Goal: Task Accomplishment & Management: Use online tool/utility

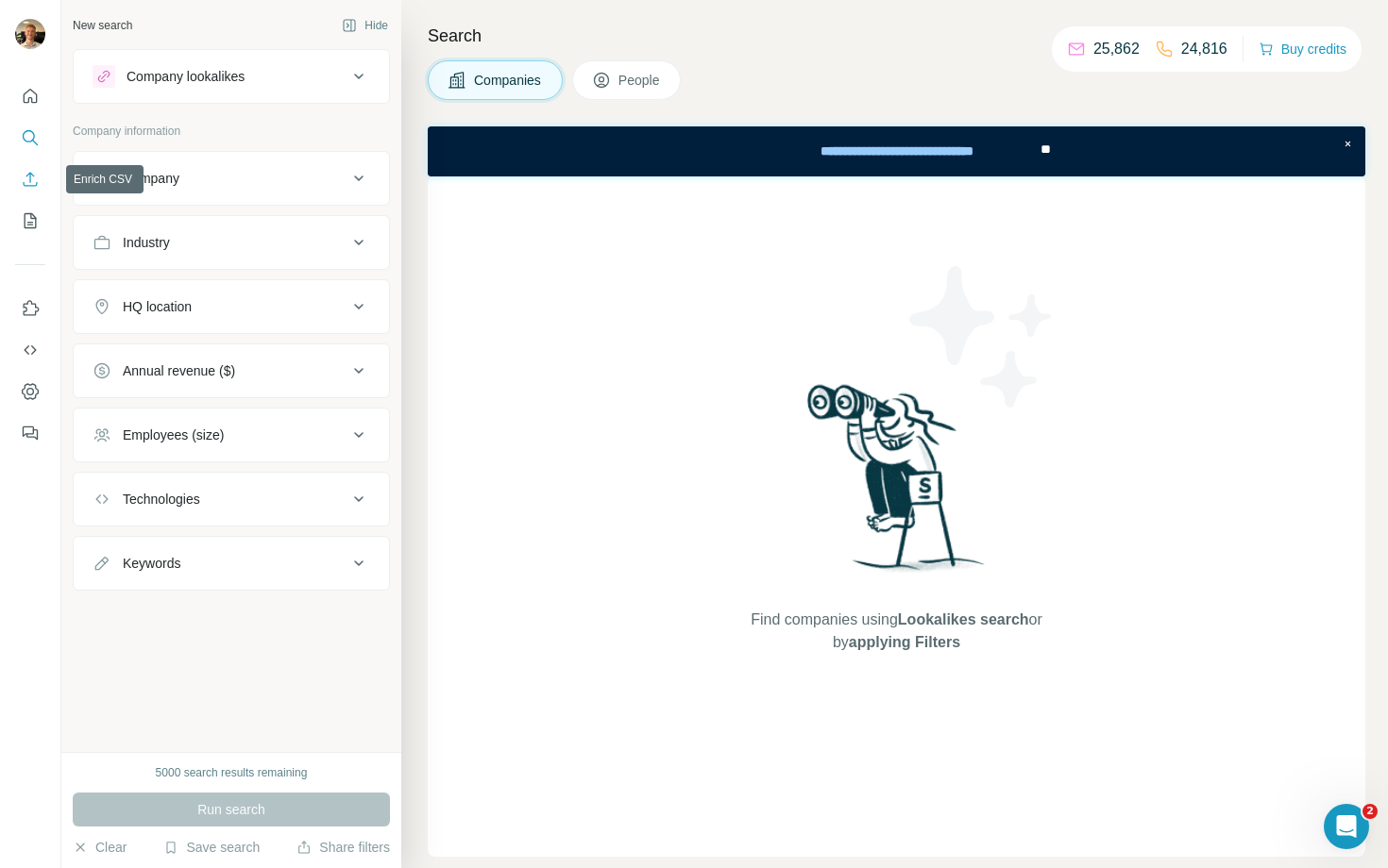
click at [39, 183] on icon "Enrich CSV" at bounding box center [31, 179] width 19 height 19
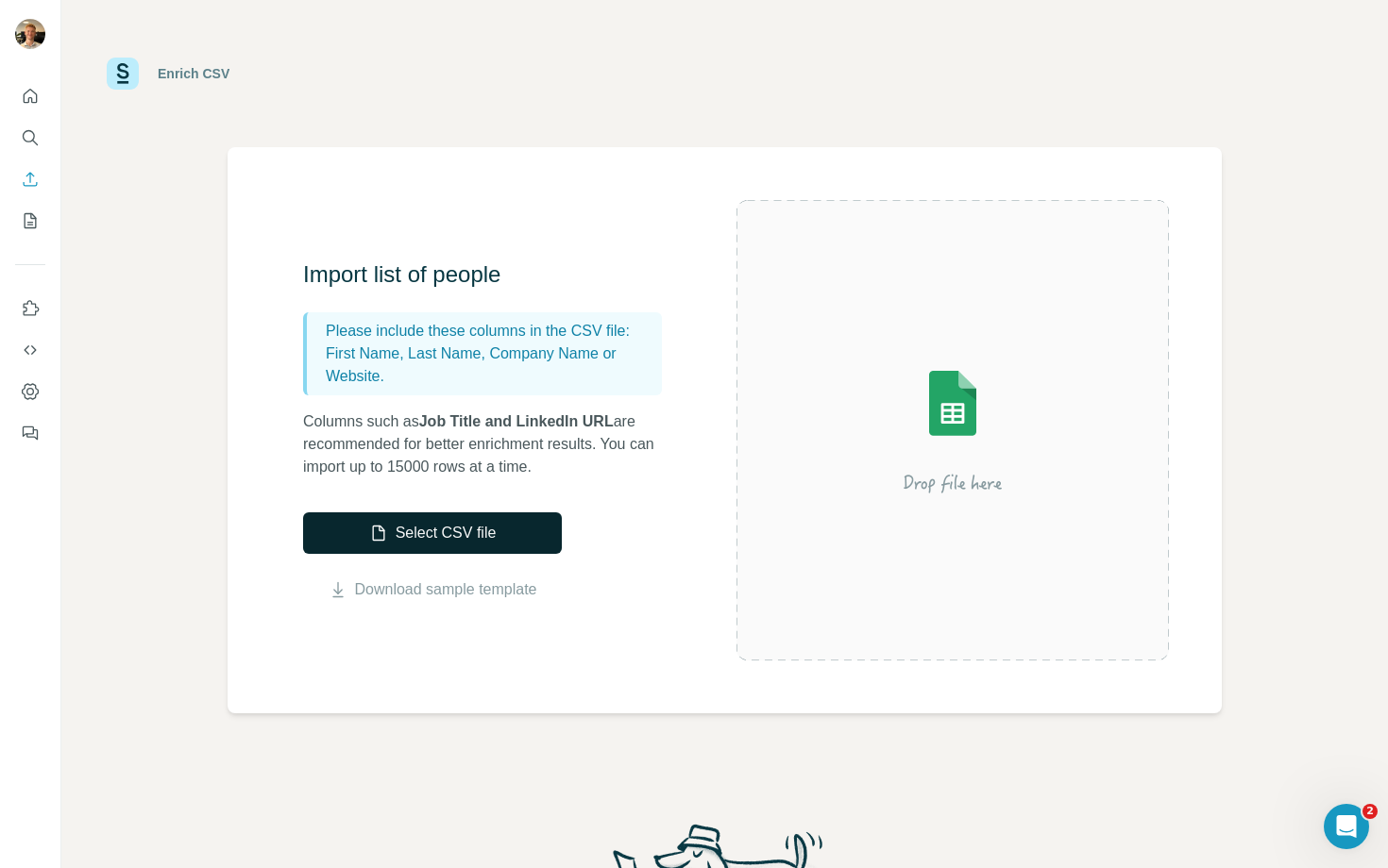
click at [391, 552] on button "Select CSV file" at bounding box center [432, 534] width 258 height 42
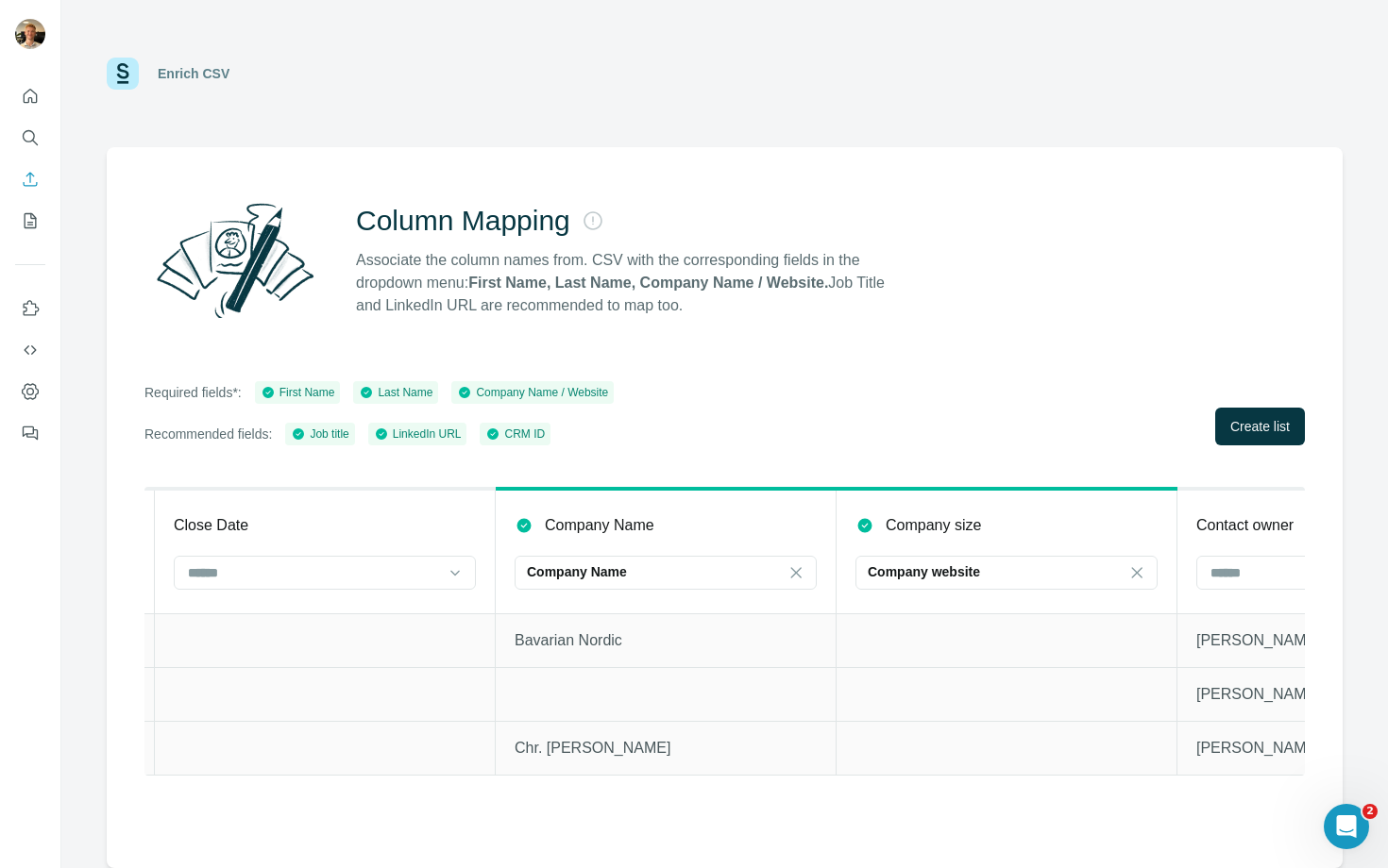
scroll to position [0, 3842]
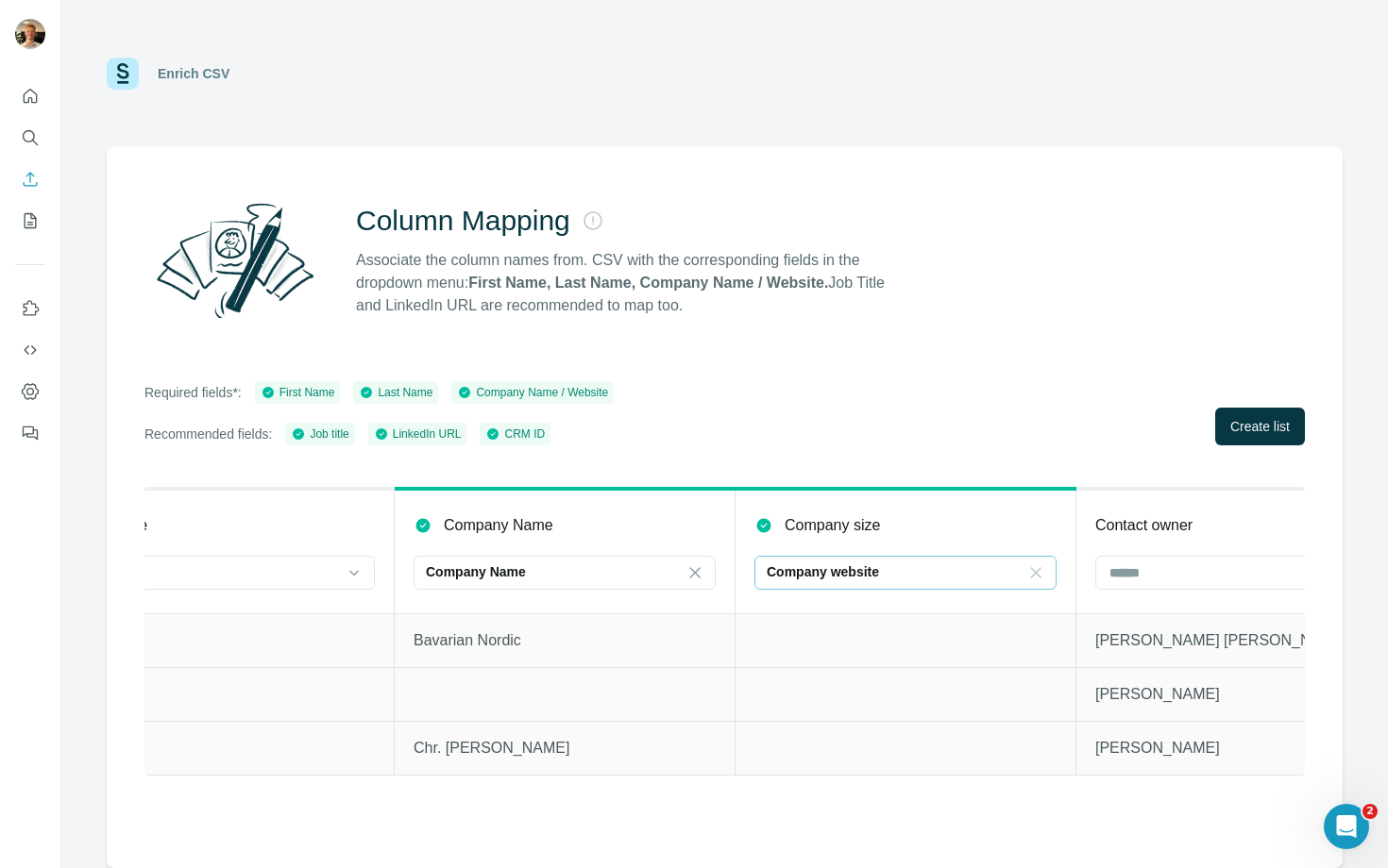
click at [1032, 561] on div at bounding box center [1036, 573] width 19 height 34
click at [985, 523] on div "Company size" at bounding box center [905, 526] width 302 height 23
click at [972, 438] on div "Required fields*: First Name Last Name Company Name / Website Recommended field…" at bounding box center [725, 413] width 1160 height 64
click at [1035, 567] on icon at bounding box center [1036, 573] width 19 height 19
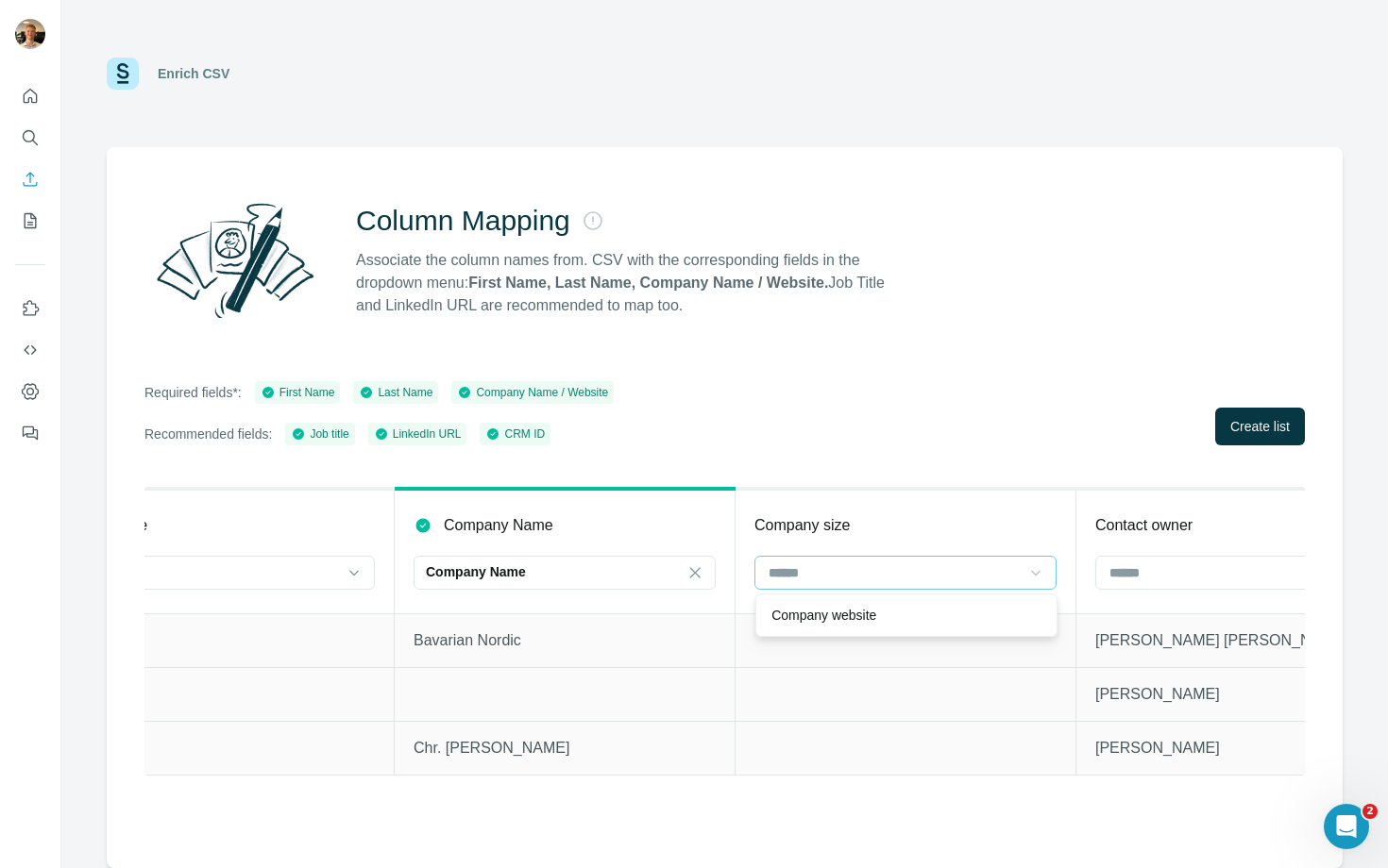
click at [1042, 520] on div "Company size" at bounding box center [905, 526] width 302 height 23
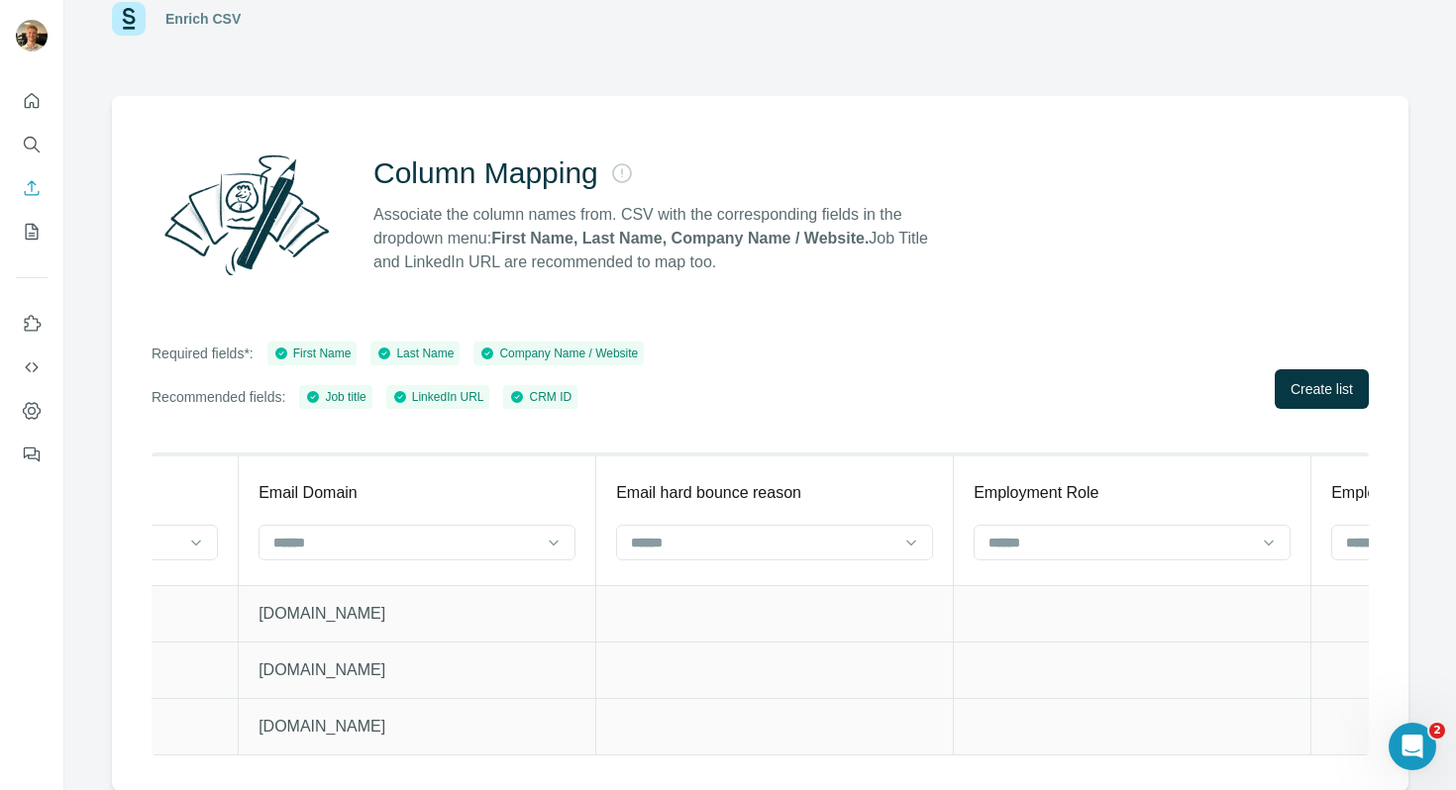
scroll to position [0, 25168]
click at [514, 529] on div at bounding box center [380, 543] width 267 height 34
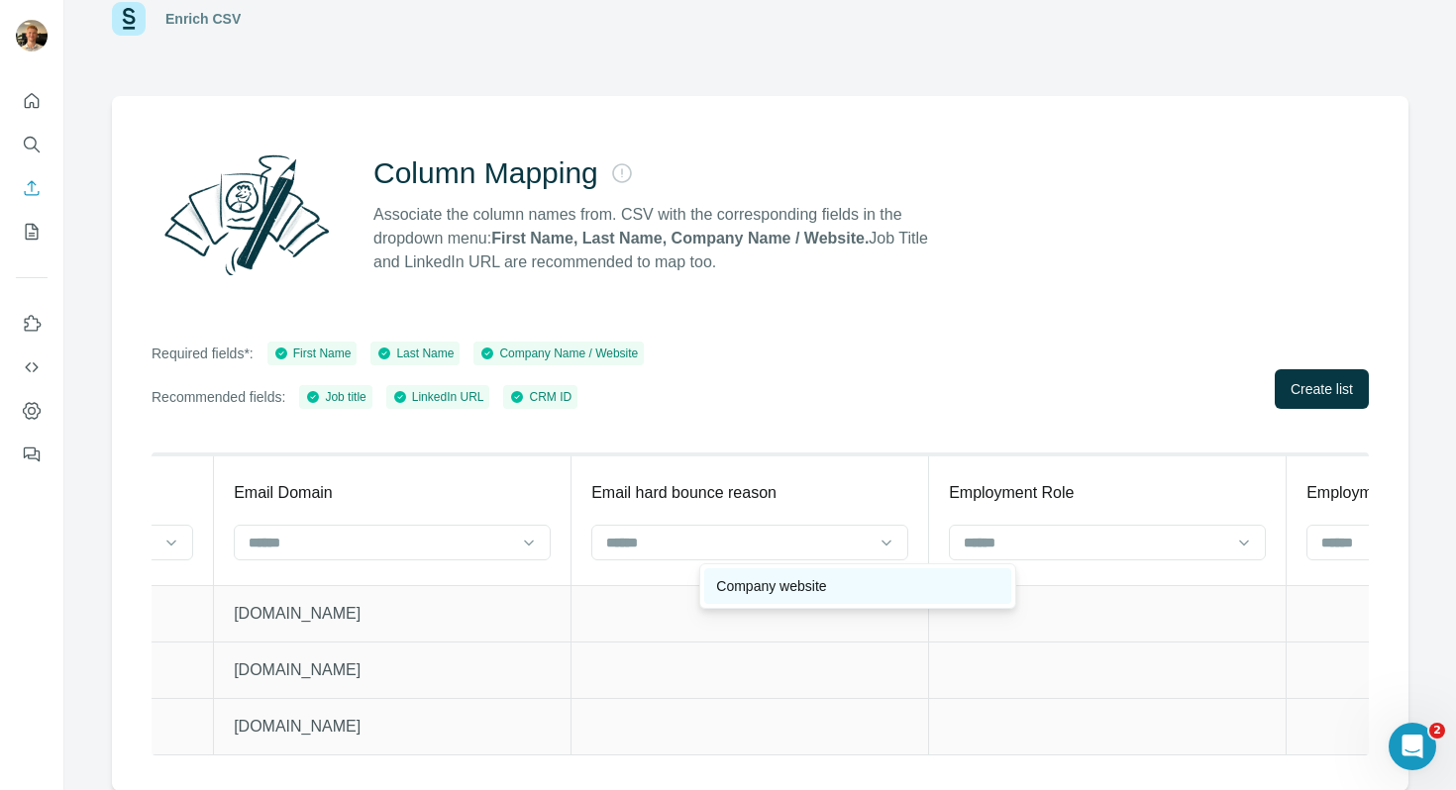
click at [873, 582] on div "Company website" at bounding box center [857, 587] width 283 height 20
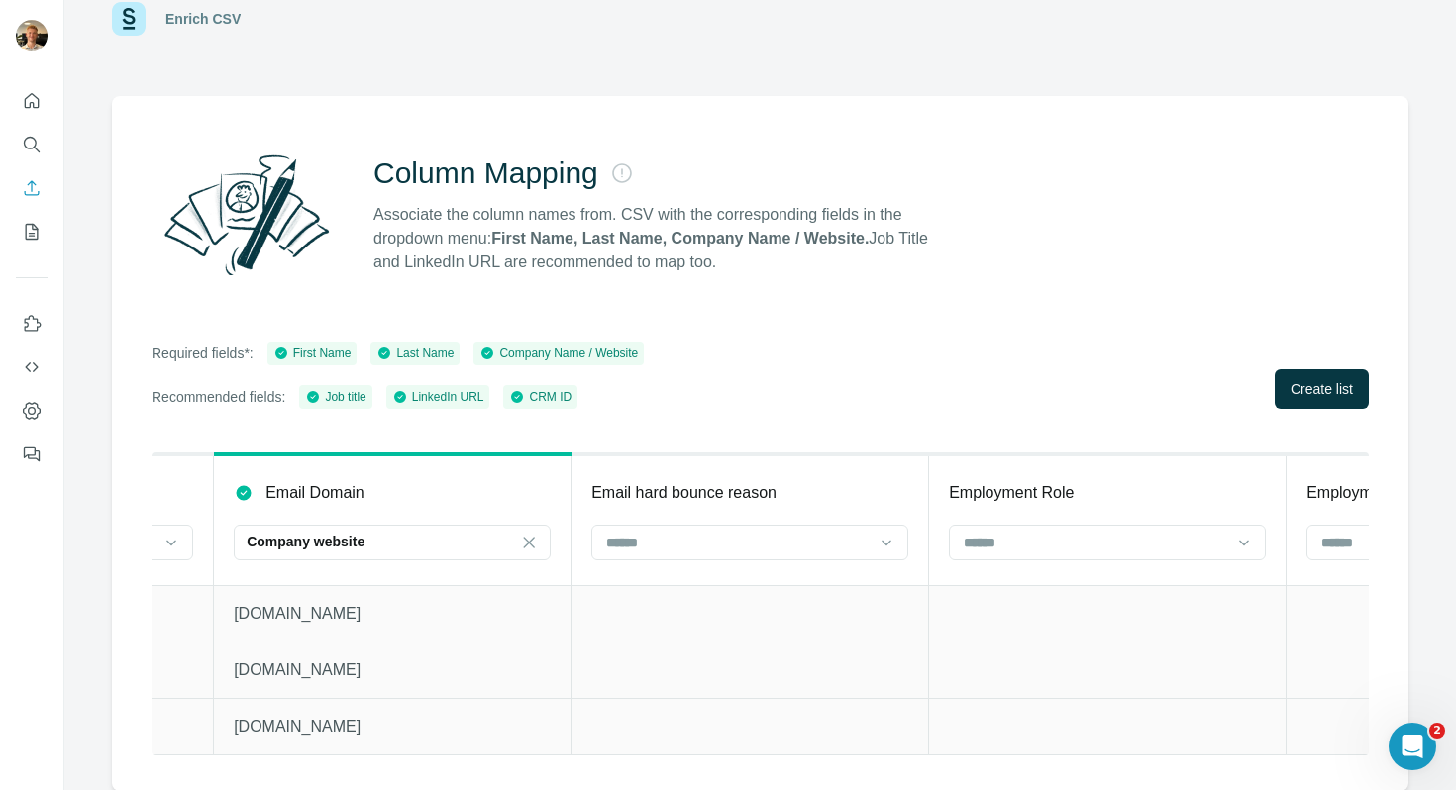
click at [925, 343] on div "Required fields*: First Name Last Name Company Name / Website Recommended field…" at bounding box center [760, 375] width 1217 height 67
click at [551, 485] on div "Email Domain" at bounding box center [392, 493] width 317 height 24
click at [365, 492] on p "Email Domain" at bounding box center [314, 493] width 99 height 24
click at [365, 534] on p "Company website" at bounding box center [306, 542] width 118 height 20
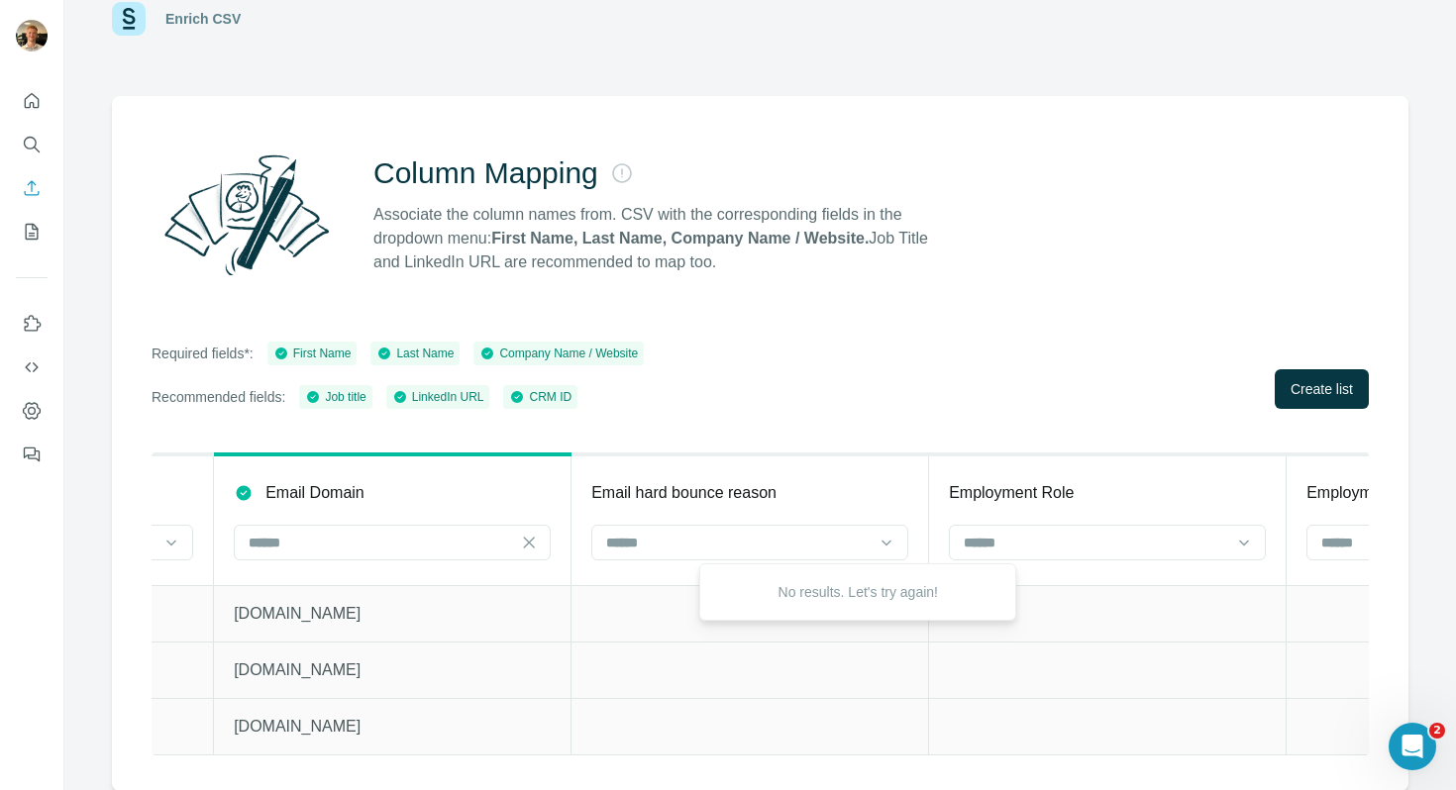
click at [365, 497] on p "Email Domain" at bounding box center [314, 493] width 99 height 24
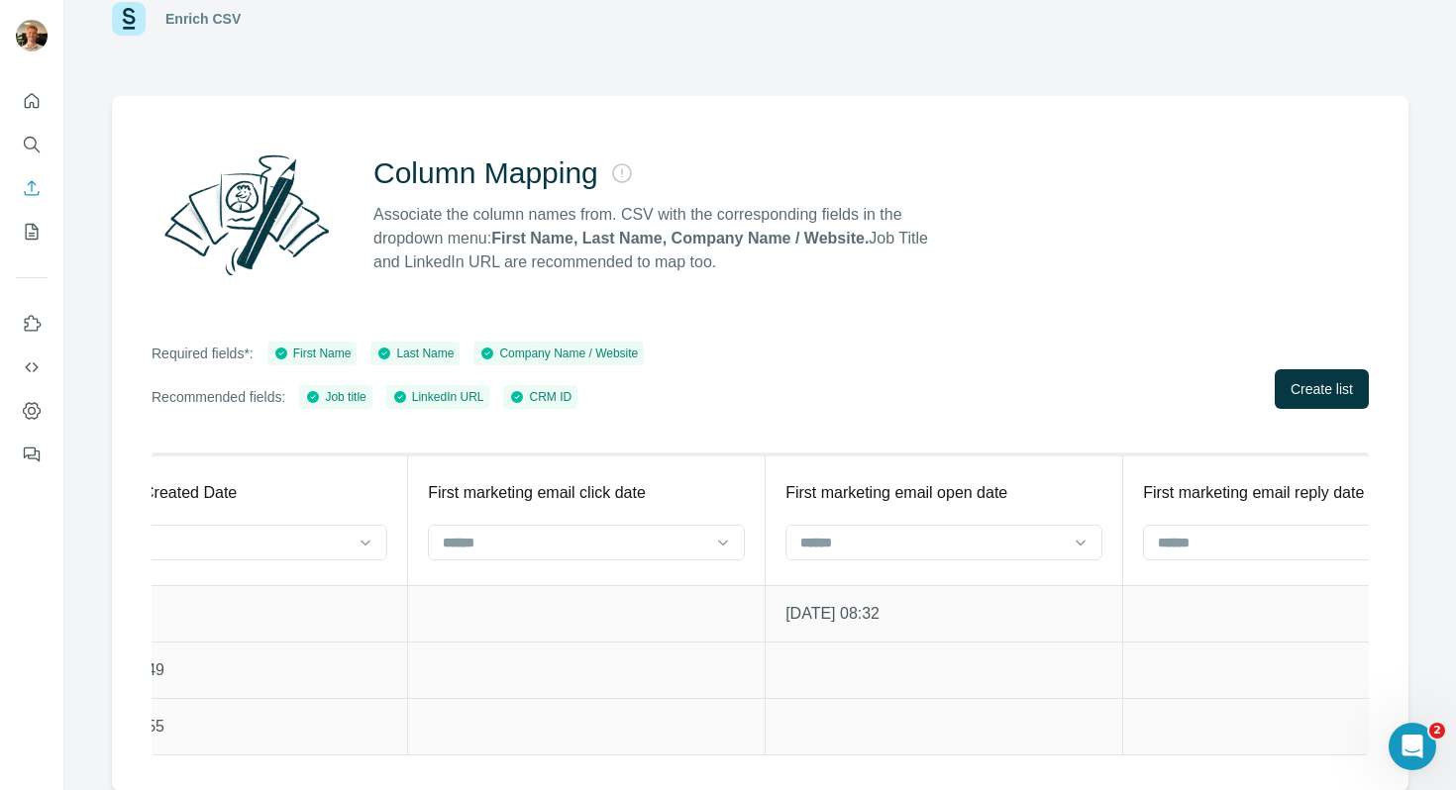
scroll to position [0, 40515]
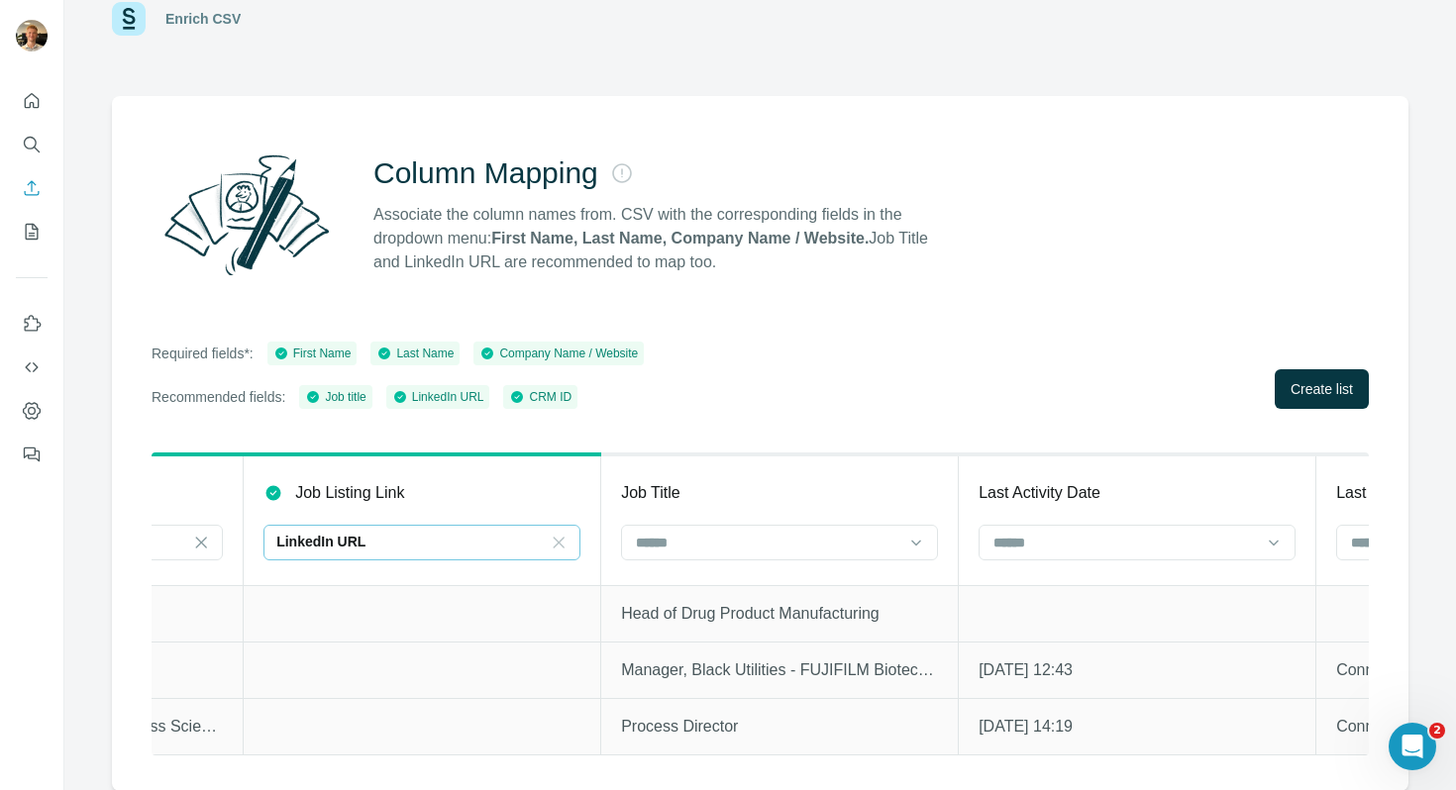
click at [569, 545] on icon at bounding box center [559, 543] width 20 height 20
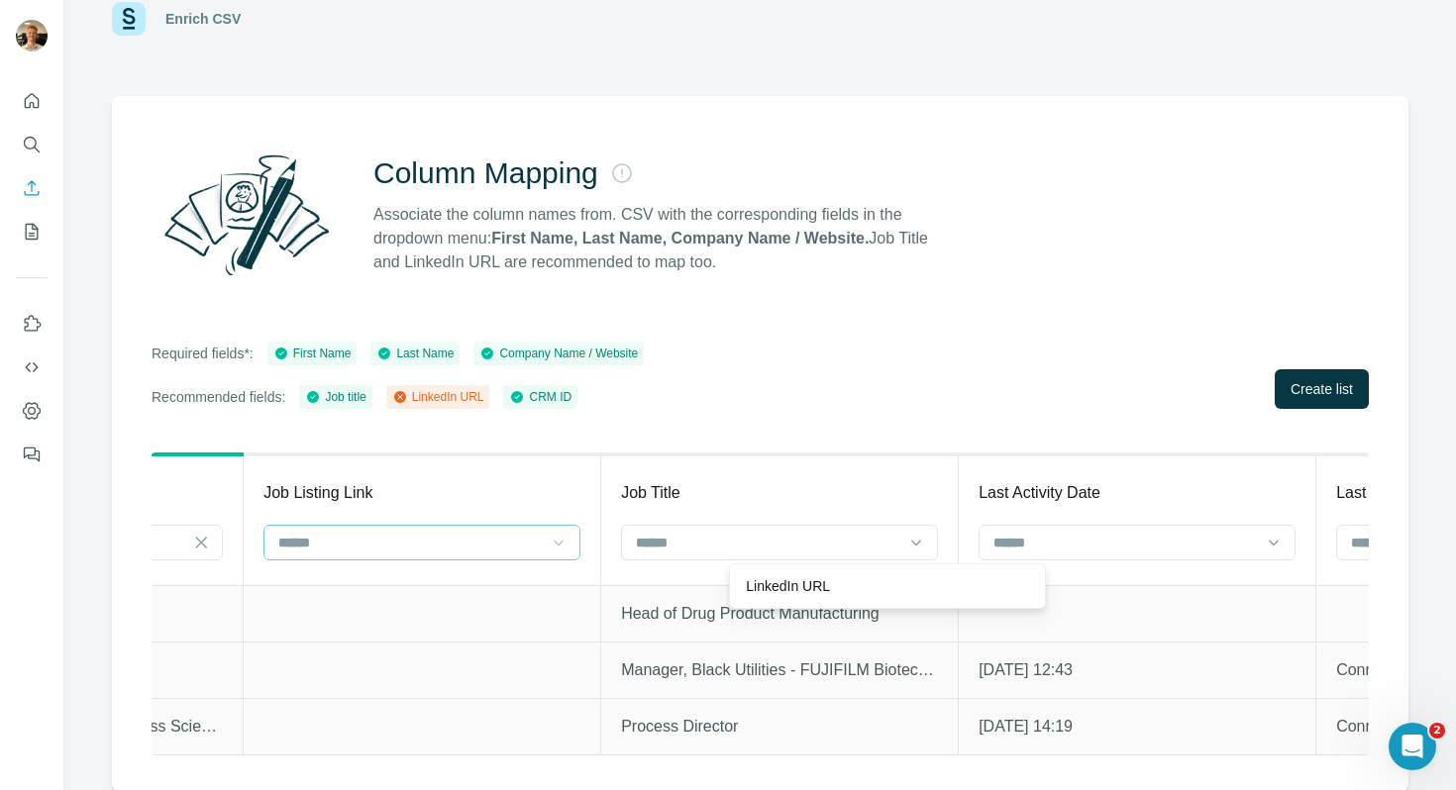
scroll to position [0, 60959]
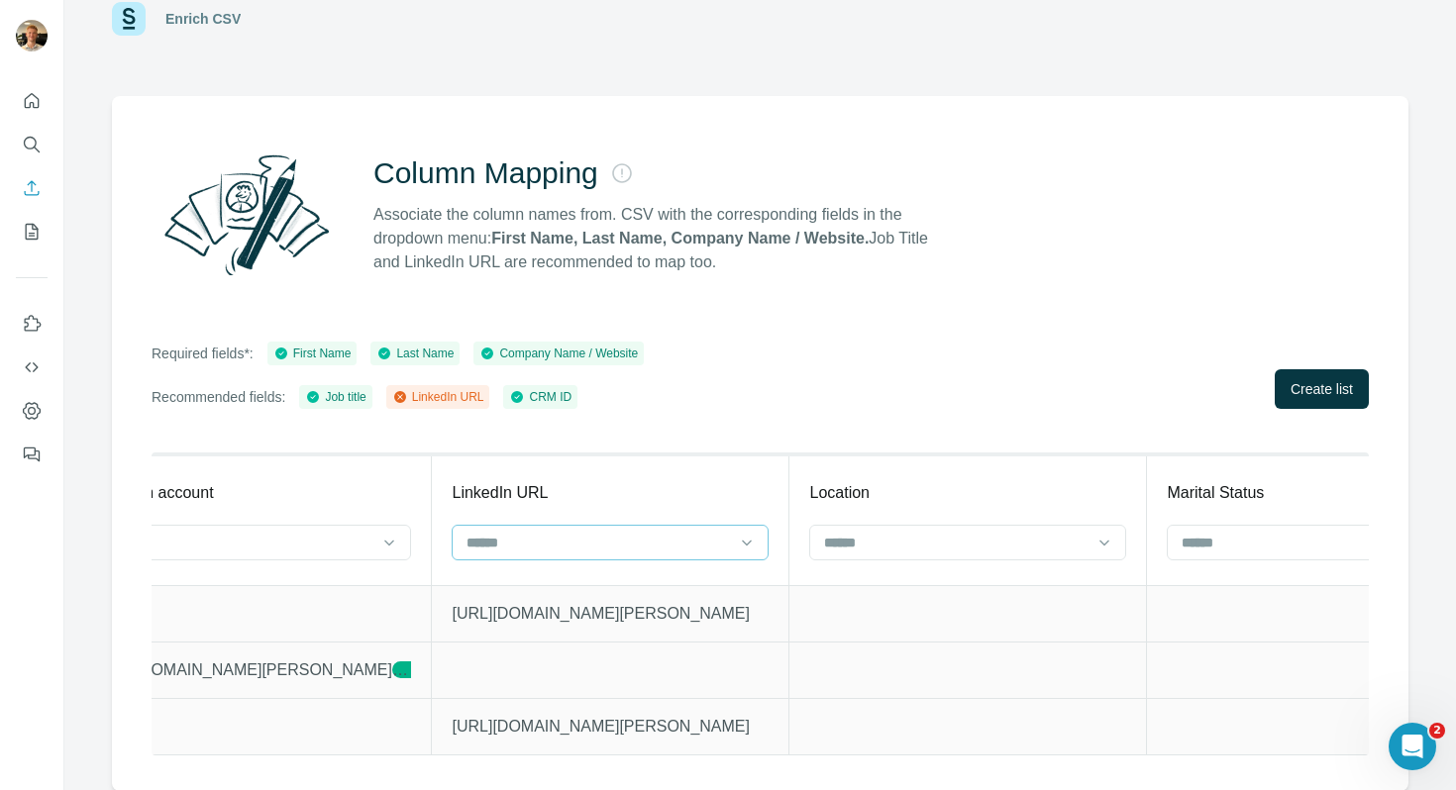
click at [732, 548] on input at bounding box center [598, 543] width 267 height 22
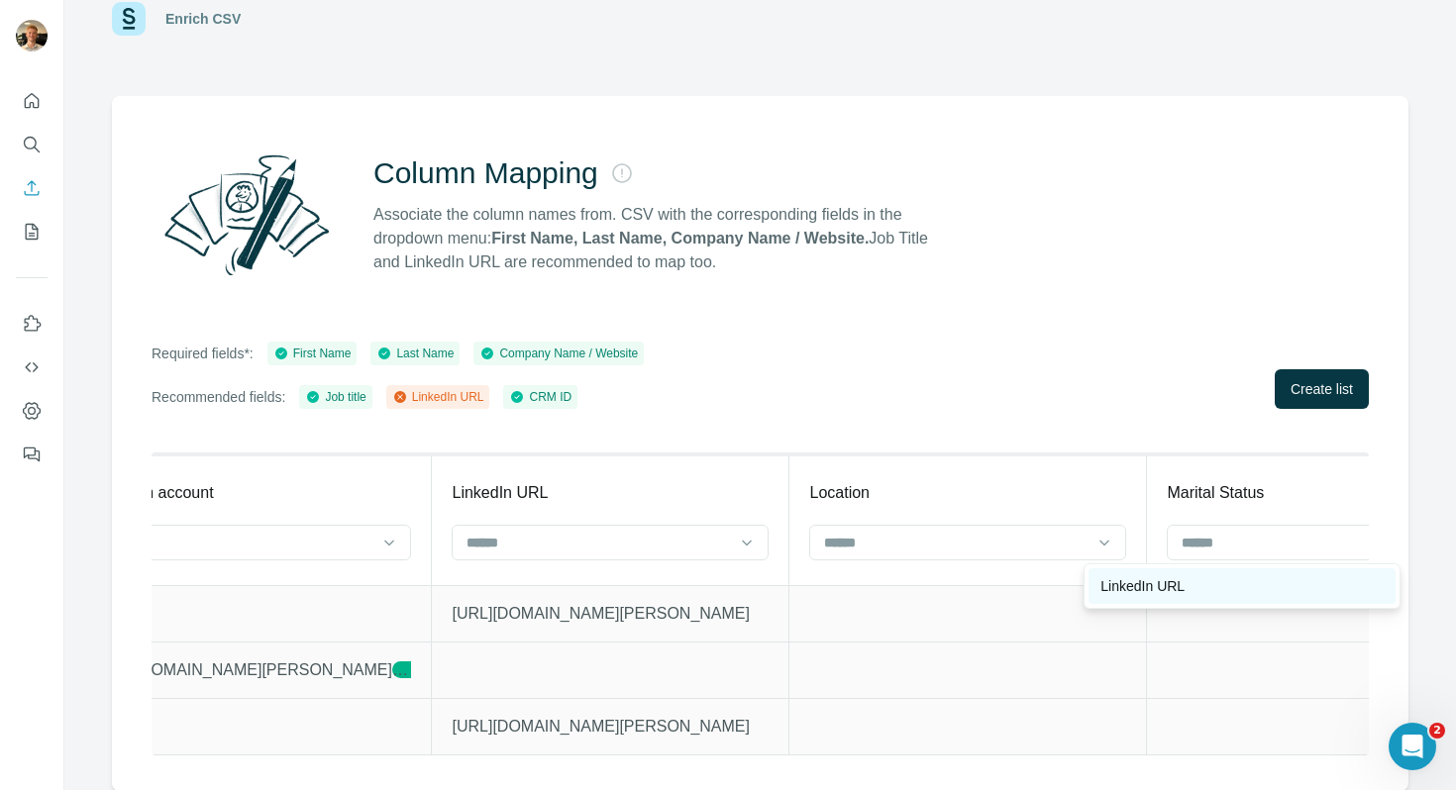
click at [1125, 581] on p "LinkedIn URL" at bounding box center [1143, 587] width 84 height 20
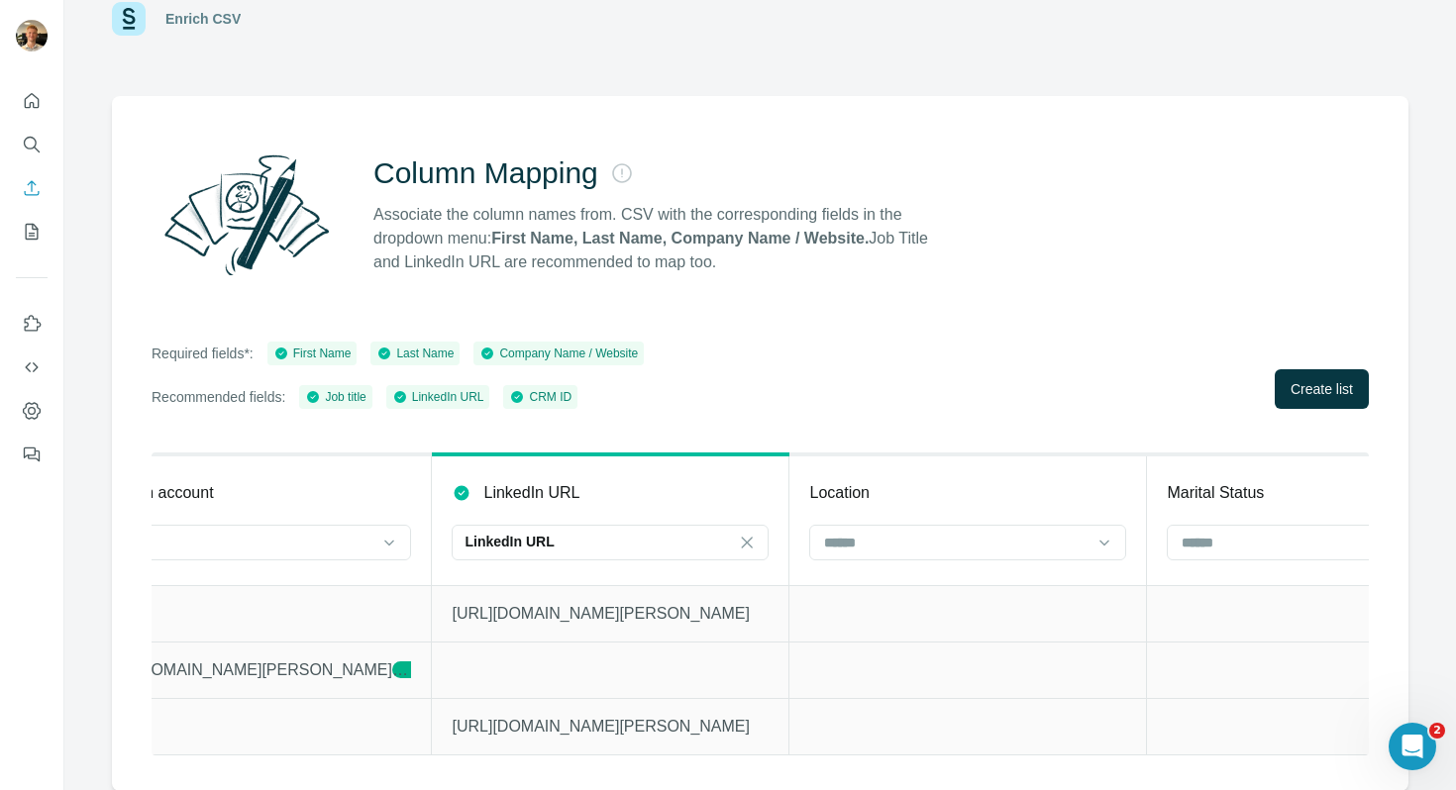
scroll to position [0, 40168]
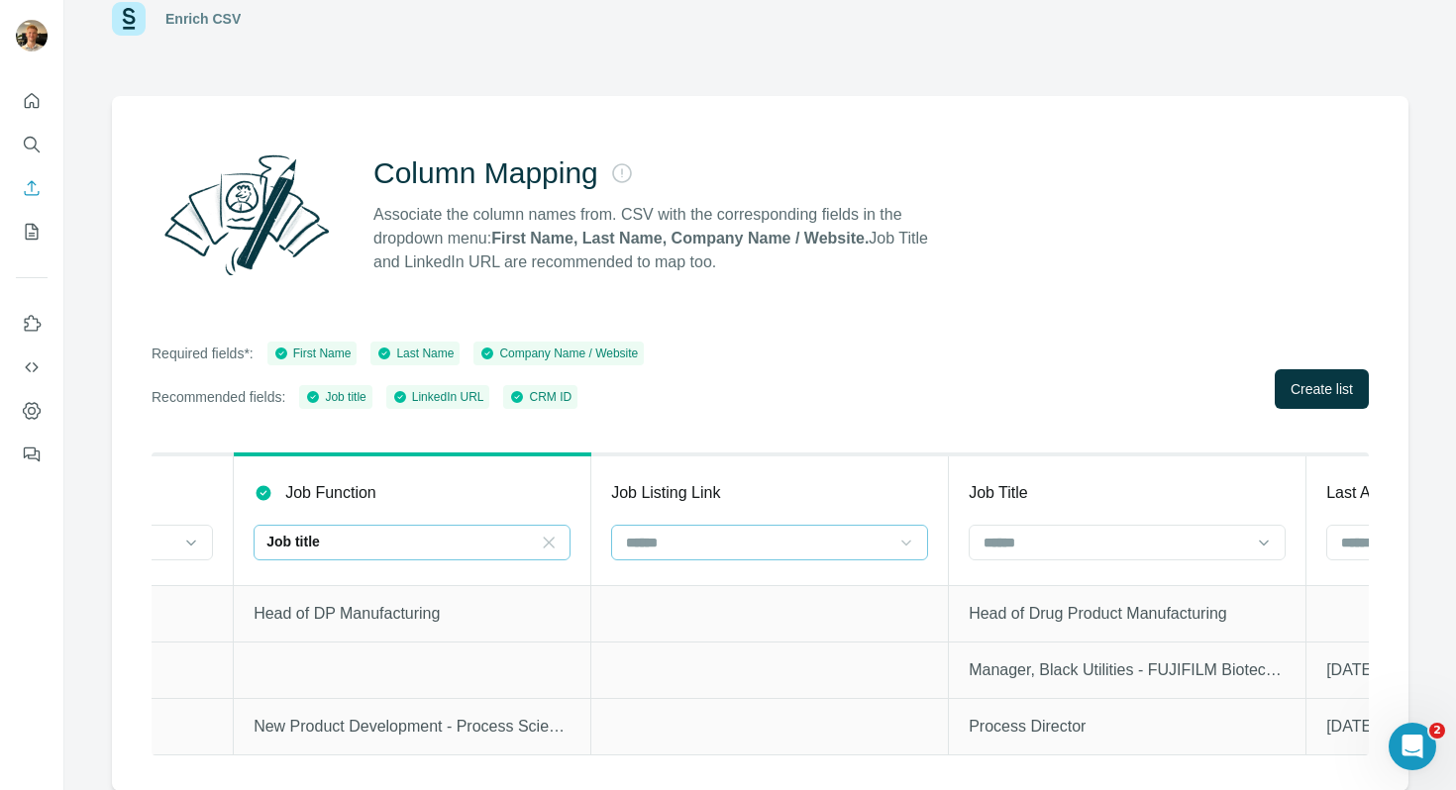
click at [559, 541] on icon at bounding box center [549, 543] width 20 height 20
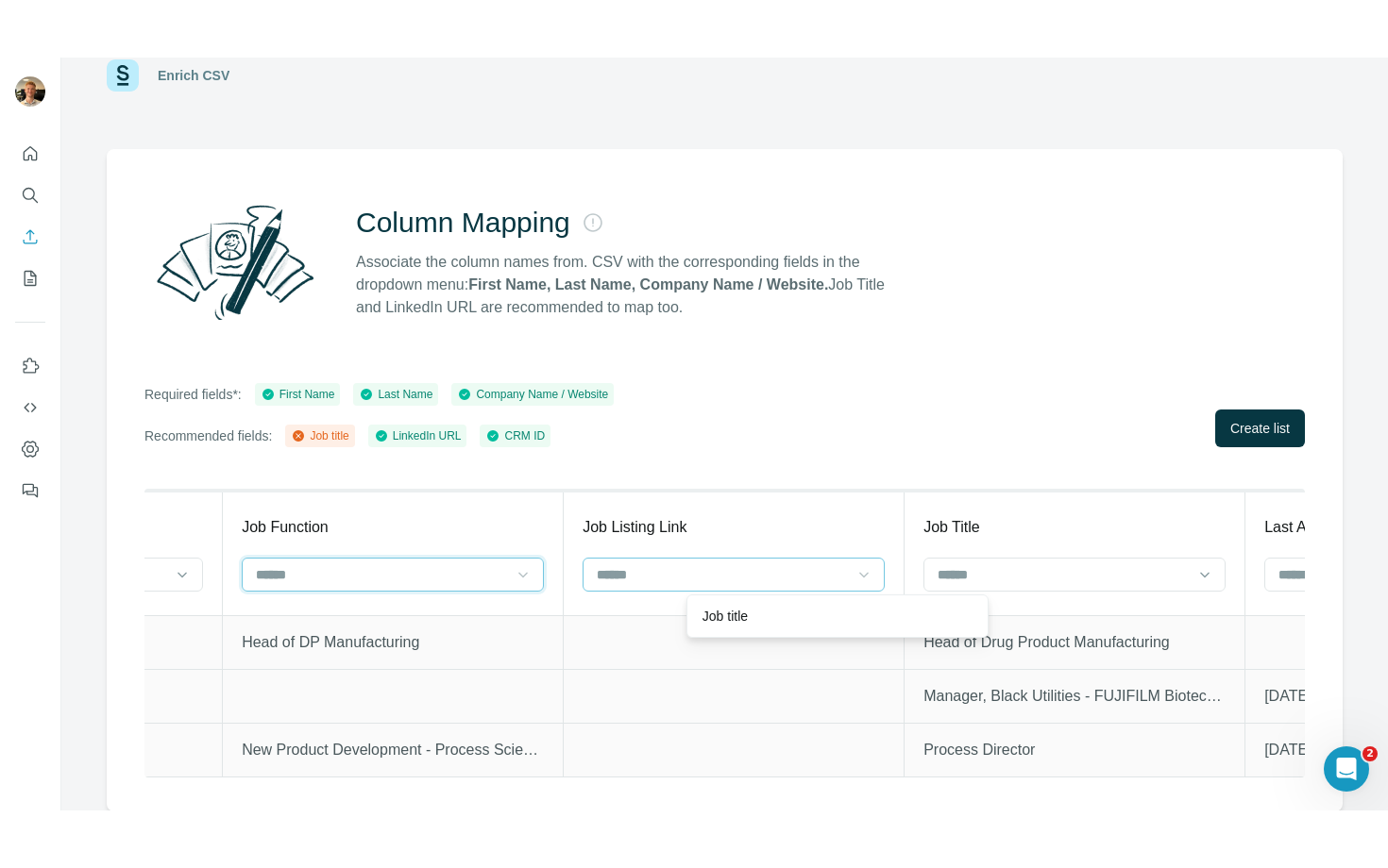
scroll to position [0, 0]
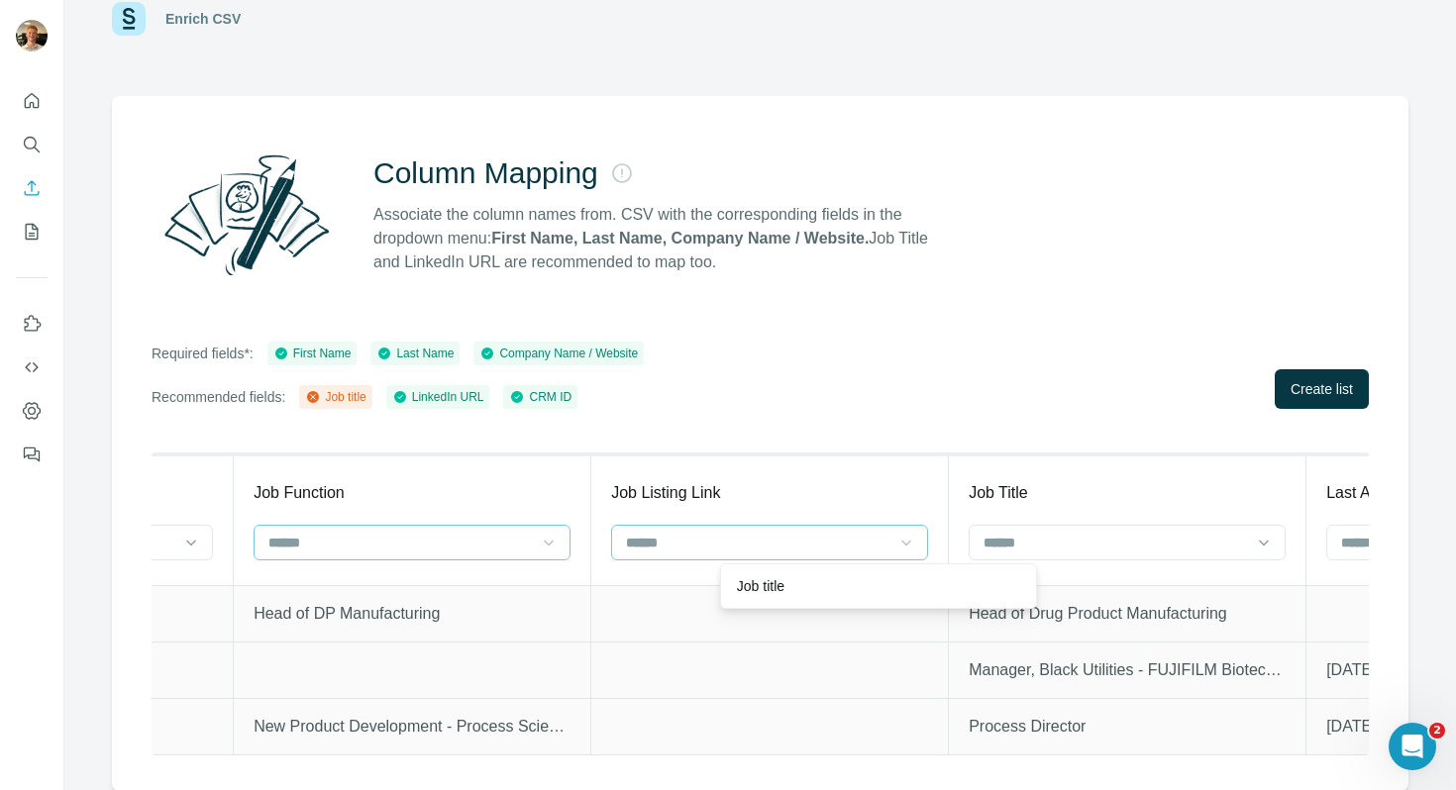
click at [1007, 406] on div "Required fields*: First Name Last Name Company Name / Website Recommended field…" at bounding box center [760, 375] width 1217 height 67
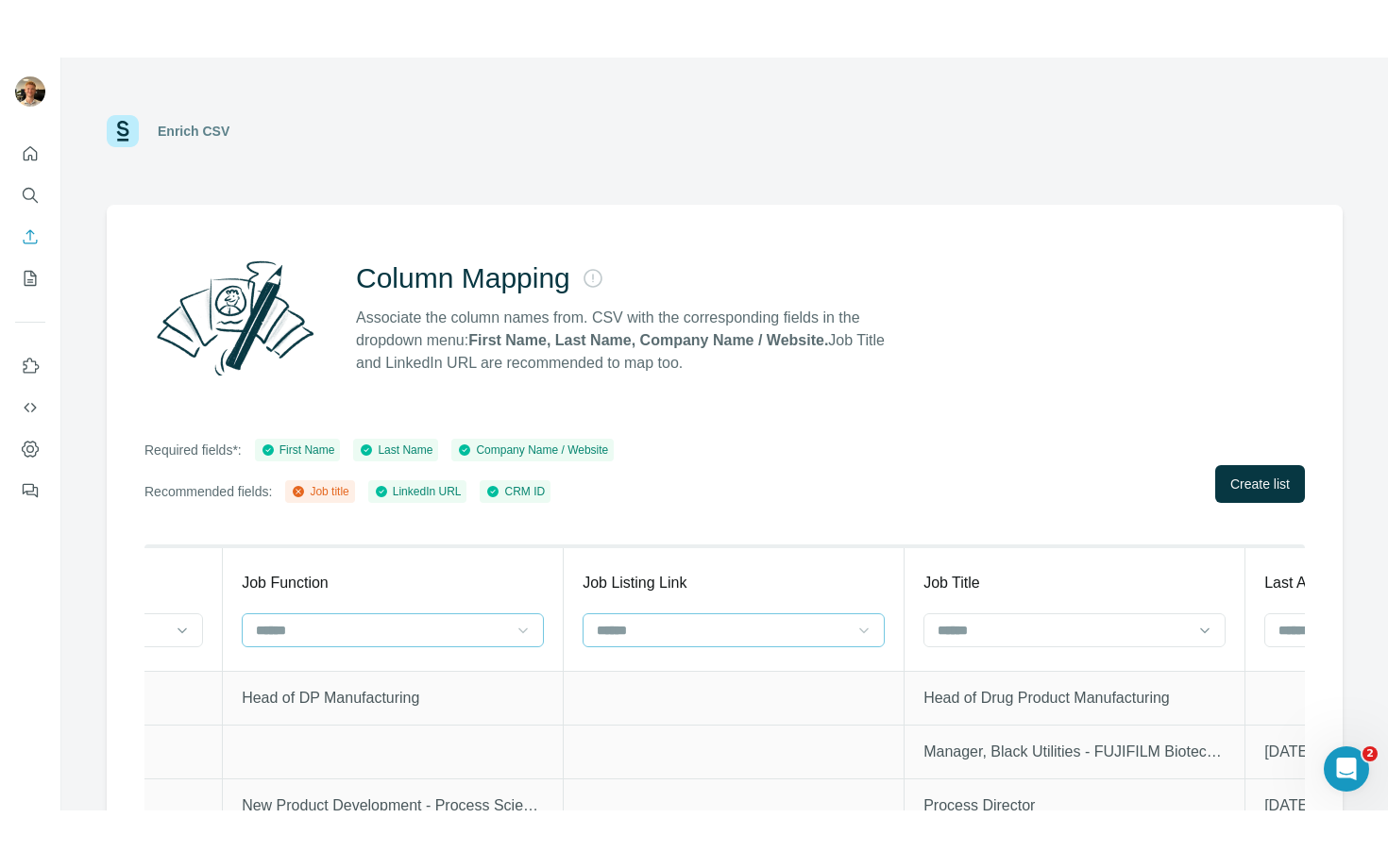
scroll to position [0, 3619]
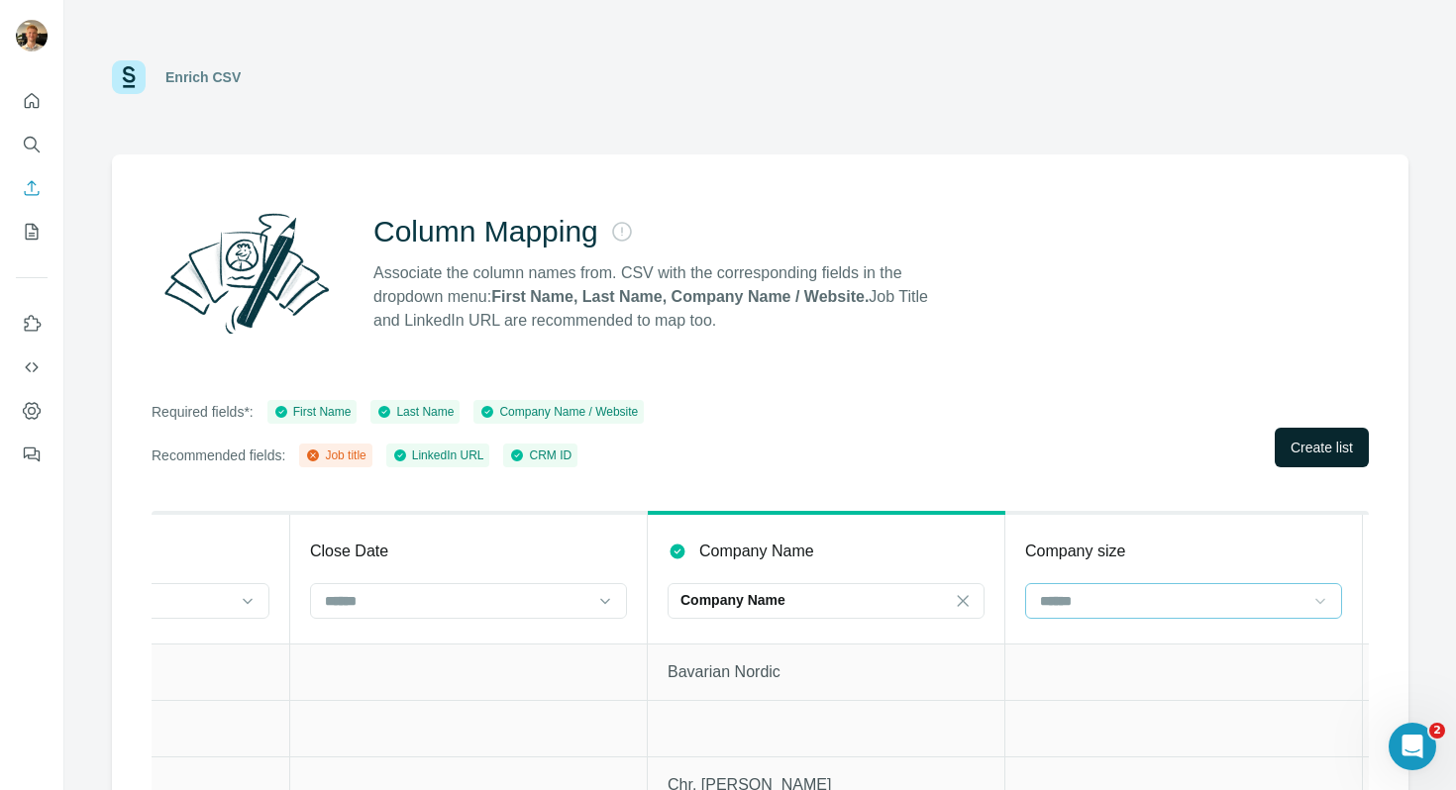
click at [1315, 452] on span "Create list" at bounding box center [1322, 448] width 62 height 20
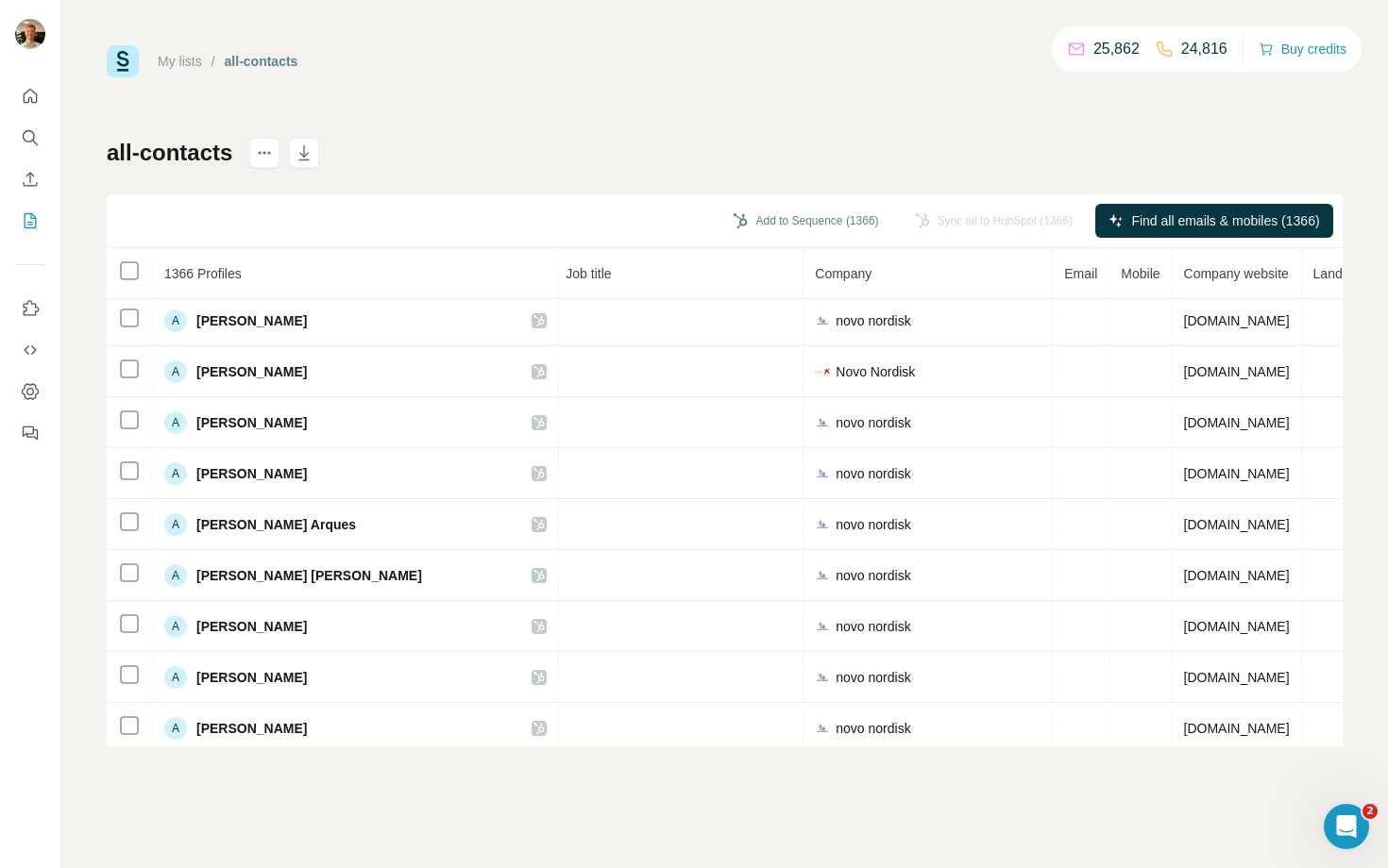
scroll to position [1591, 228]
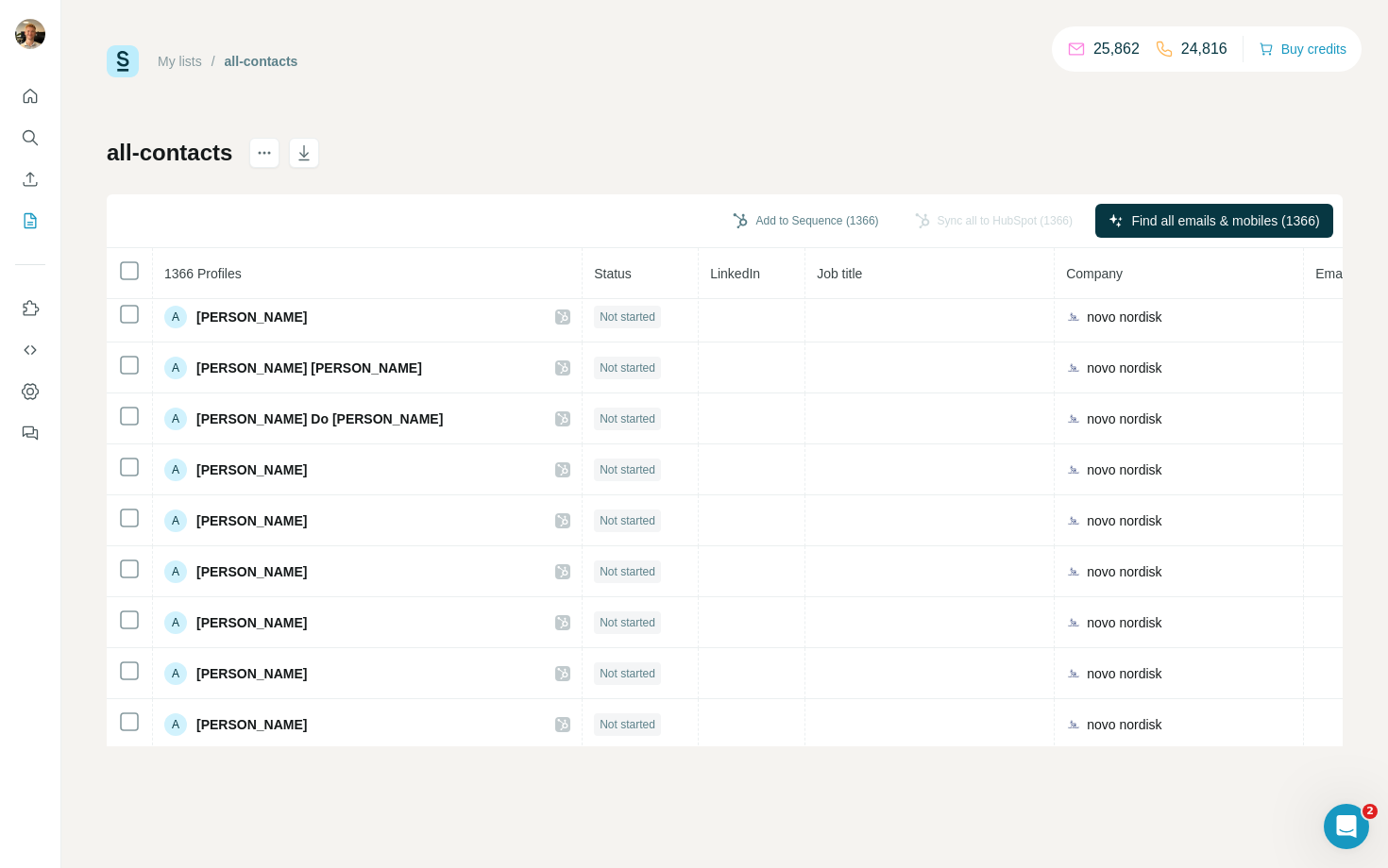
scroll to position [3902, 0]
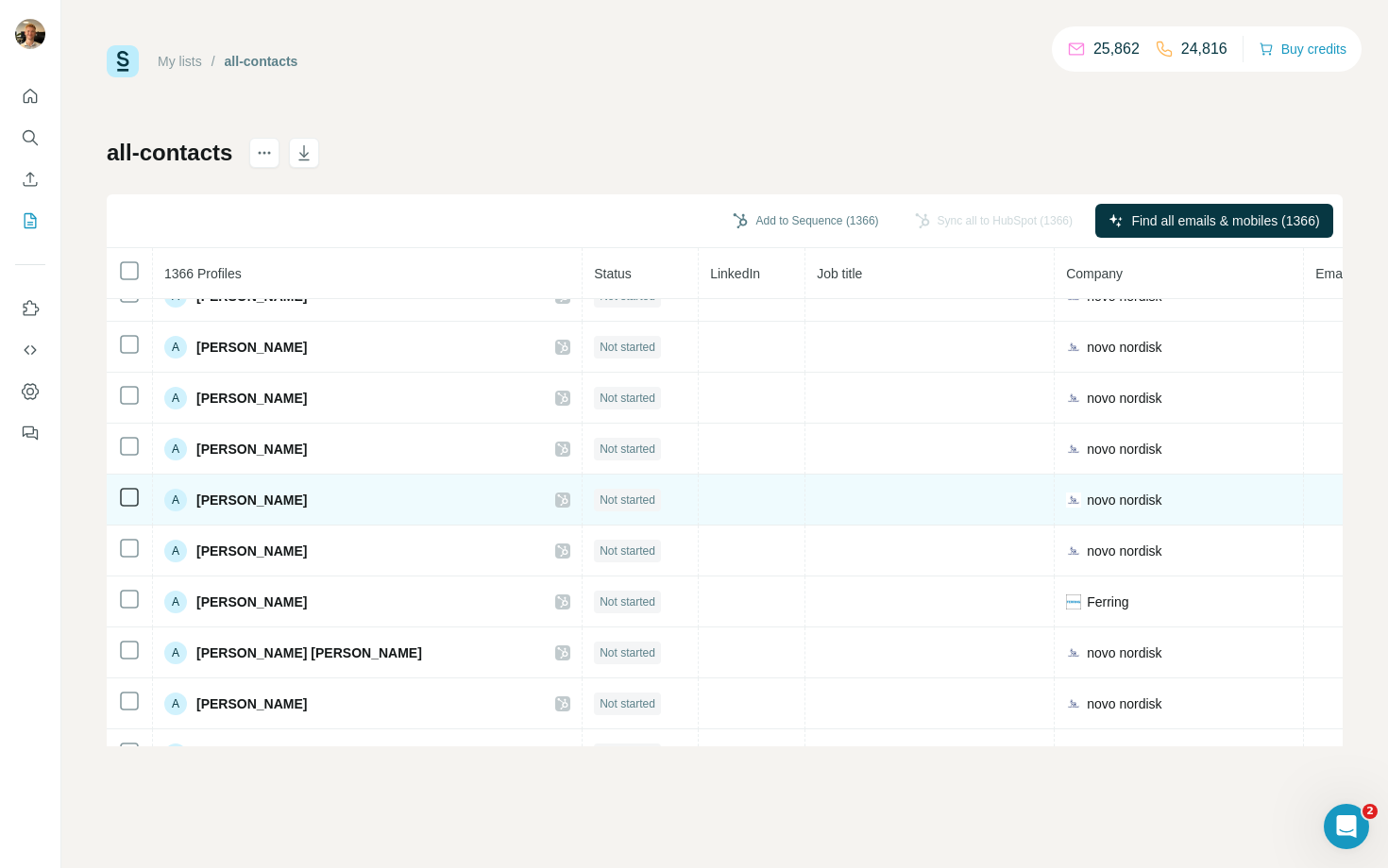
click at [600, 497] on span "Not started" at bounding box center [627, 500] width 55 height 17
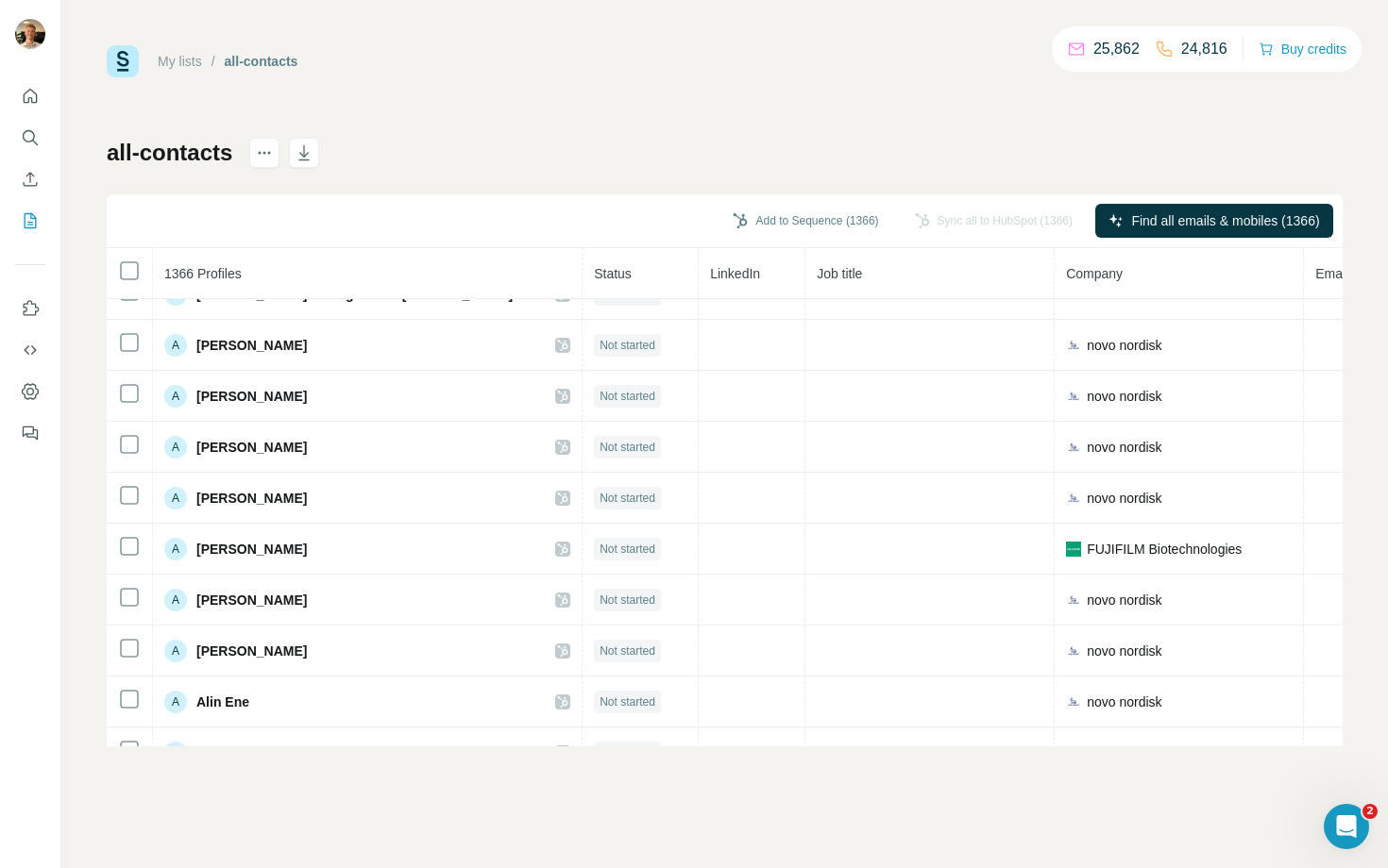
scroll to position [0, 0]
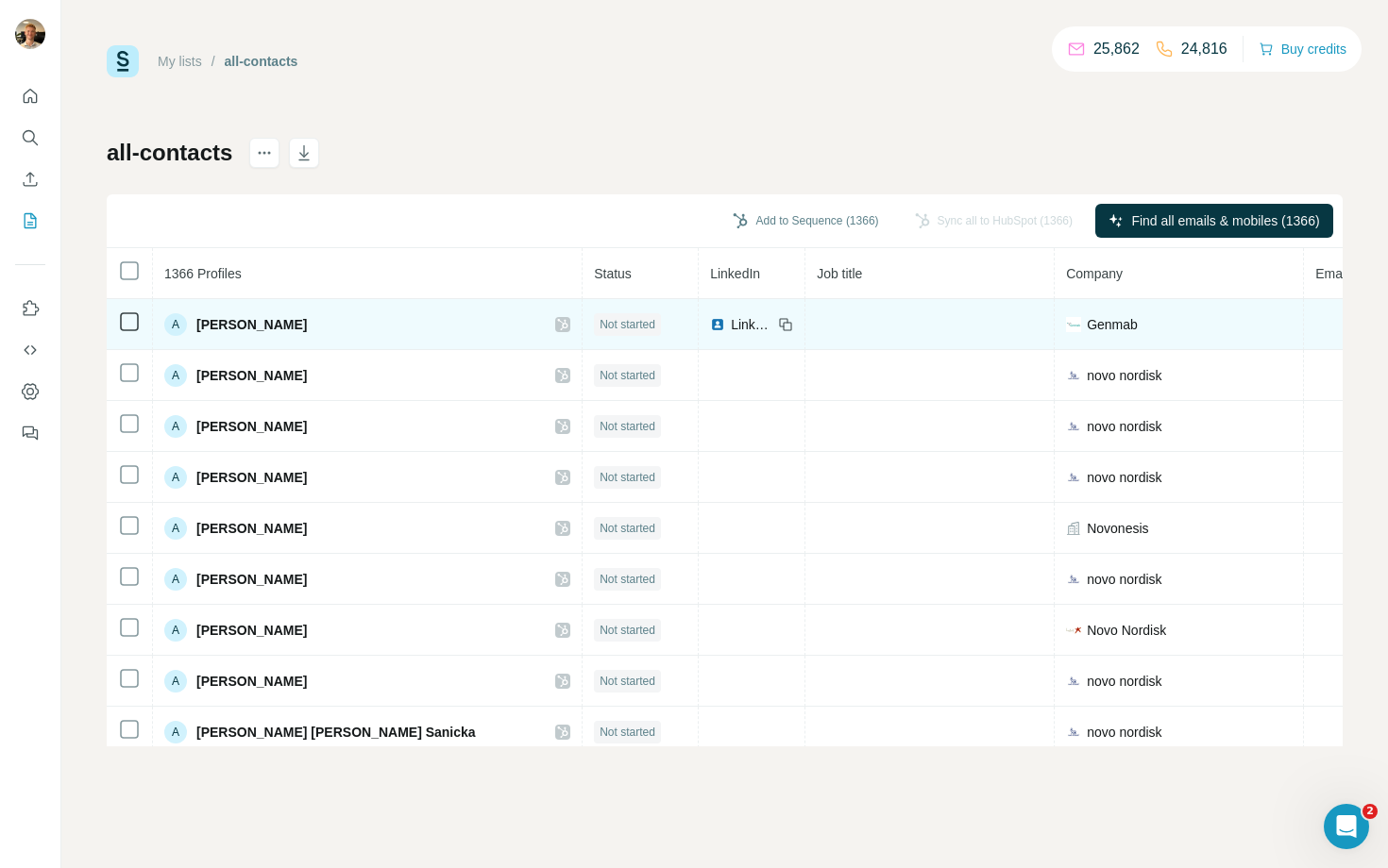
click at [710, 325] on img at bounding box center [718, 325] width 15 height 15
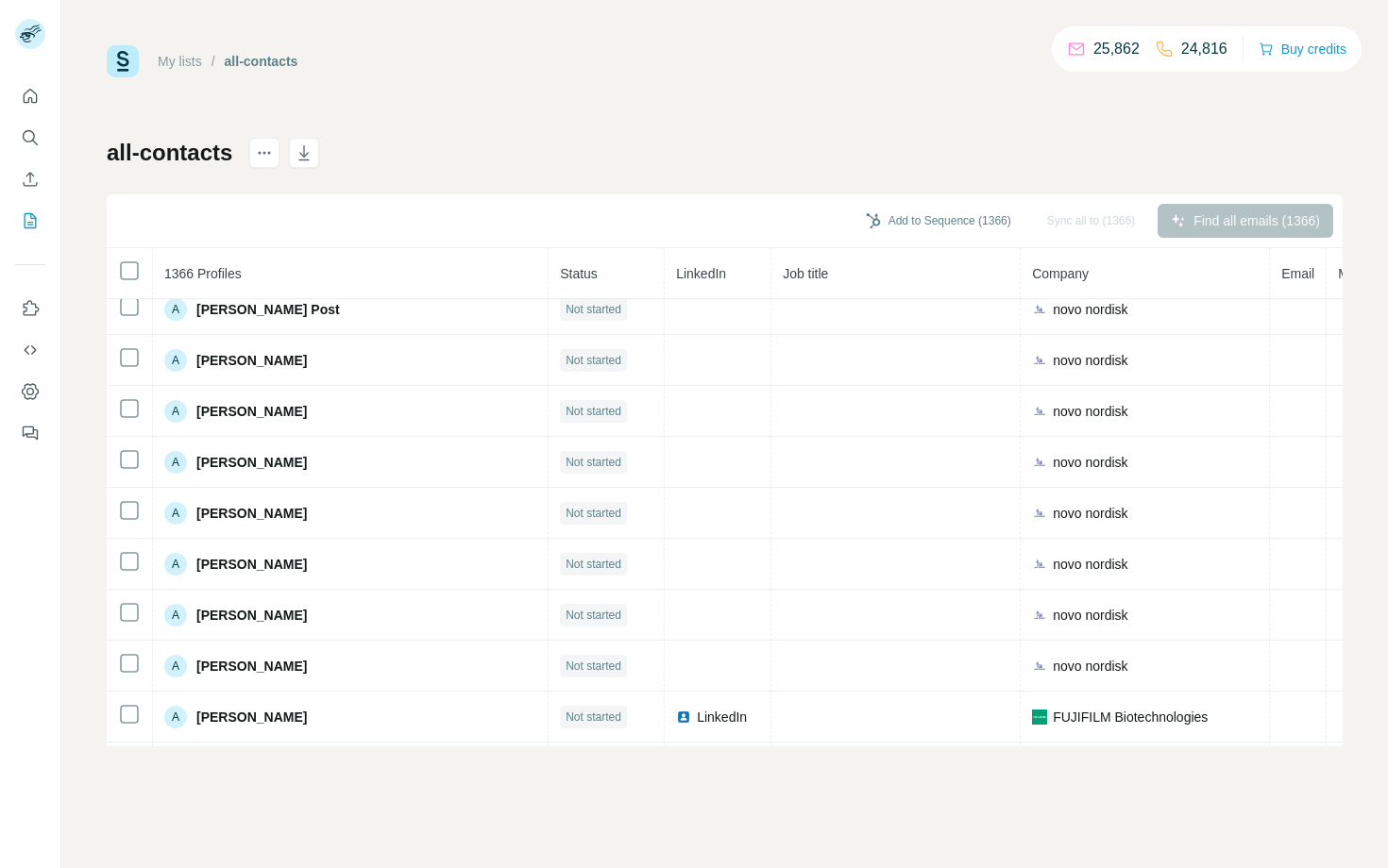
scroll to position [5669, 0]
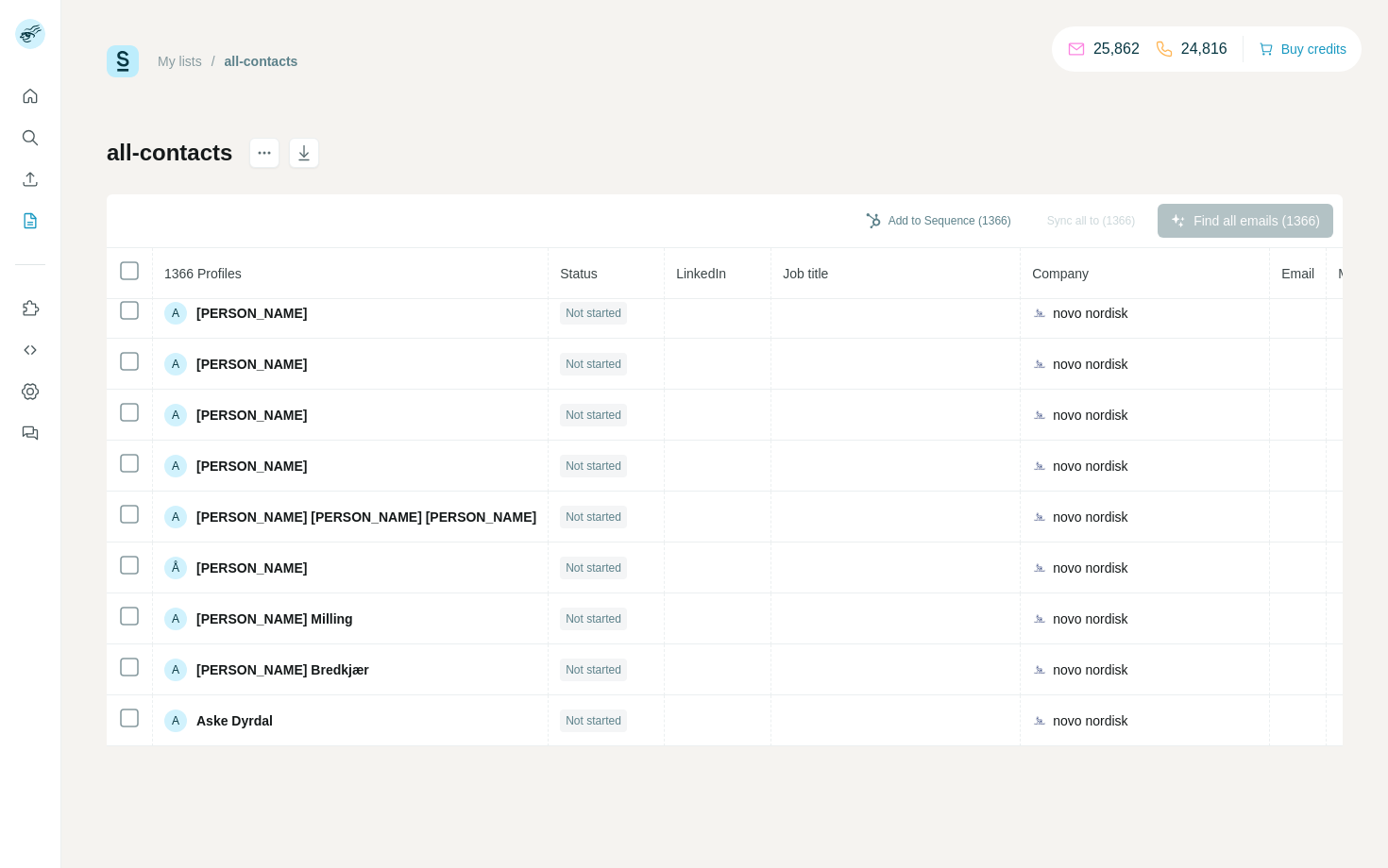
click at [1215, 219] on div "Find all emails (1366)" at bounding box center [1245, 221] width 175 height 34
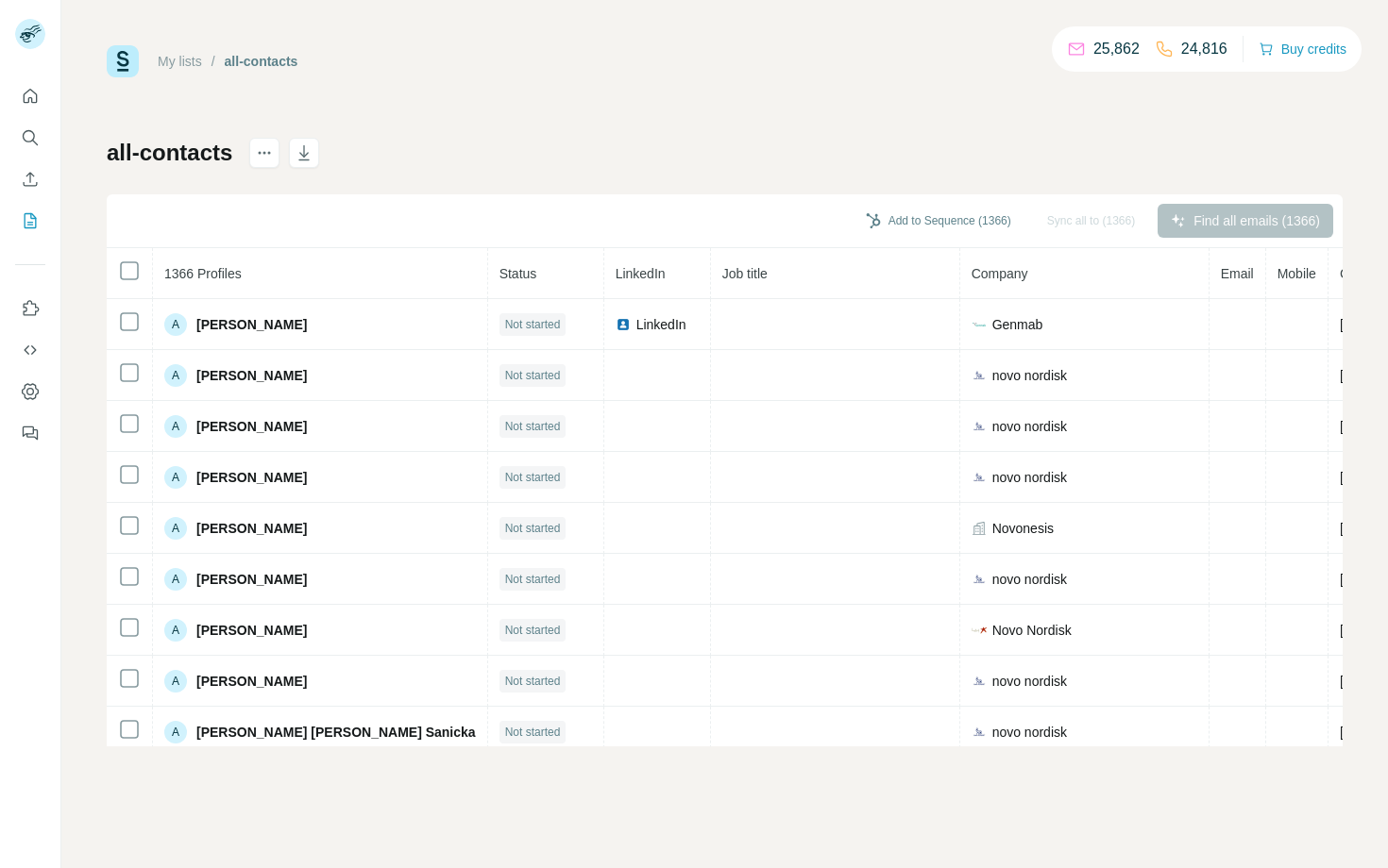
click at [1235, 224] on div "Find all emails (1366)" at bounding box center [1245, 221] width 175 height 34
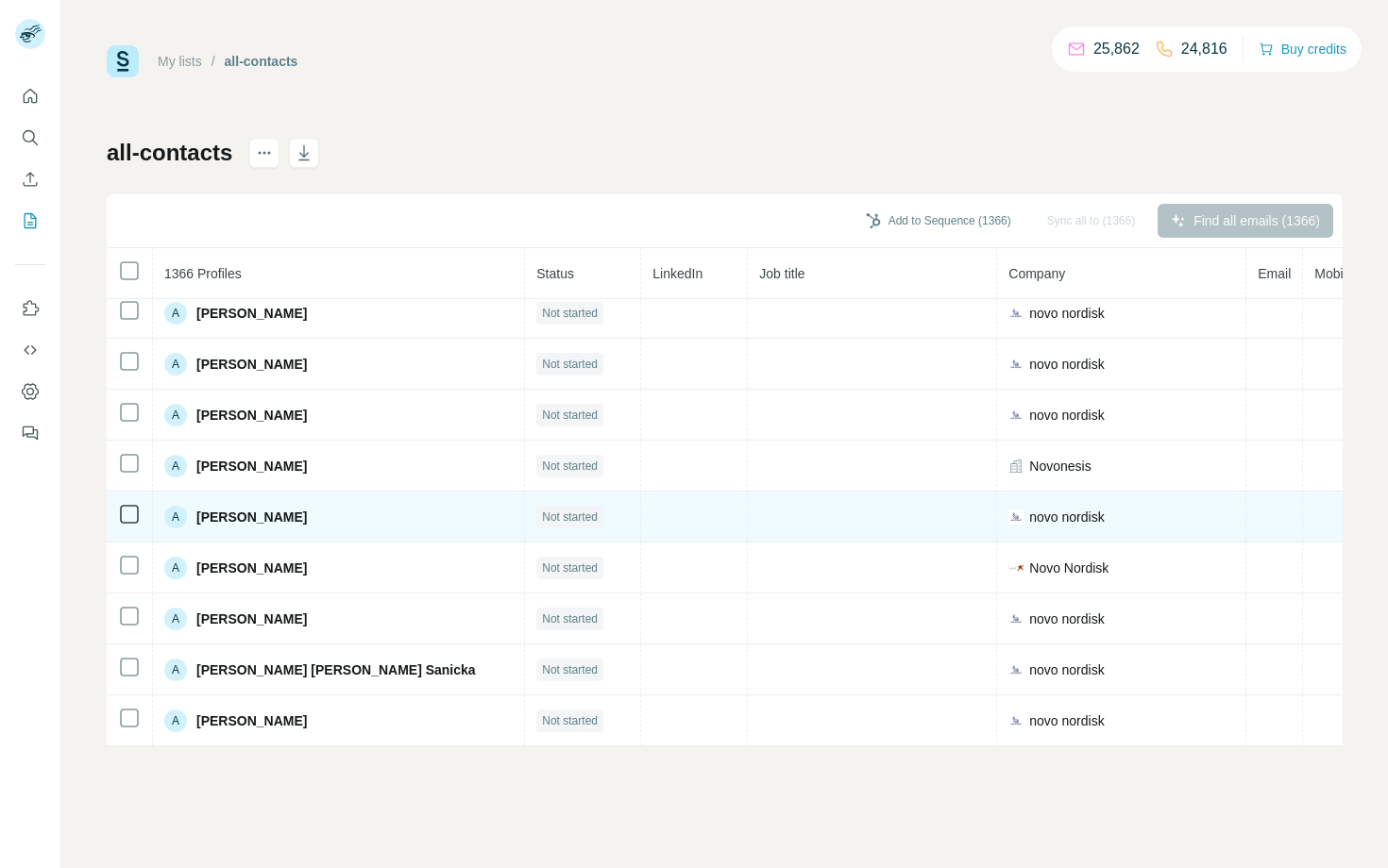
scroll to position [572, 0]
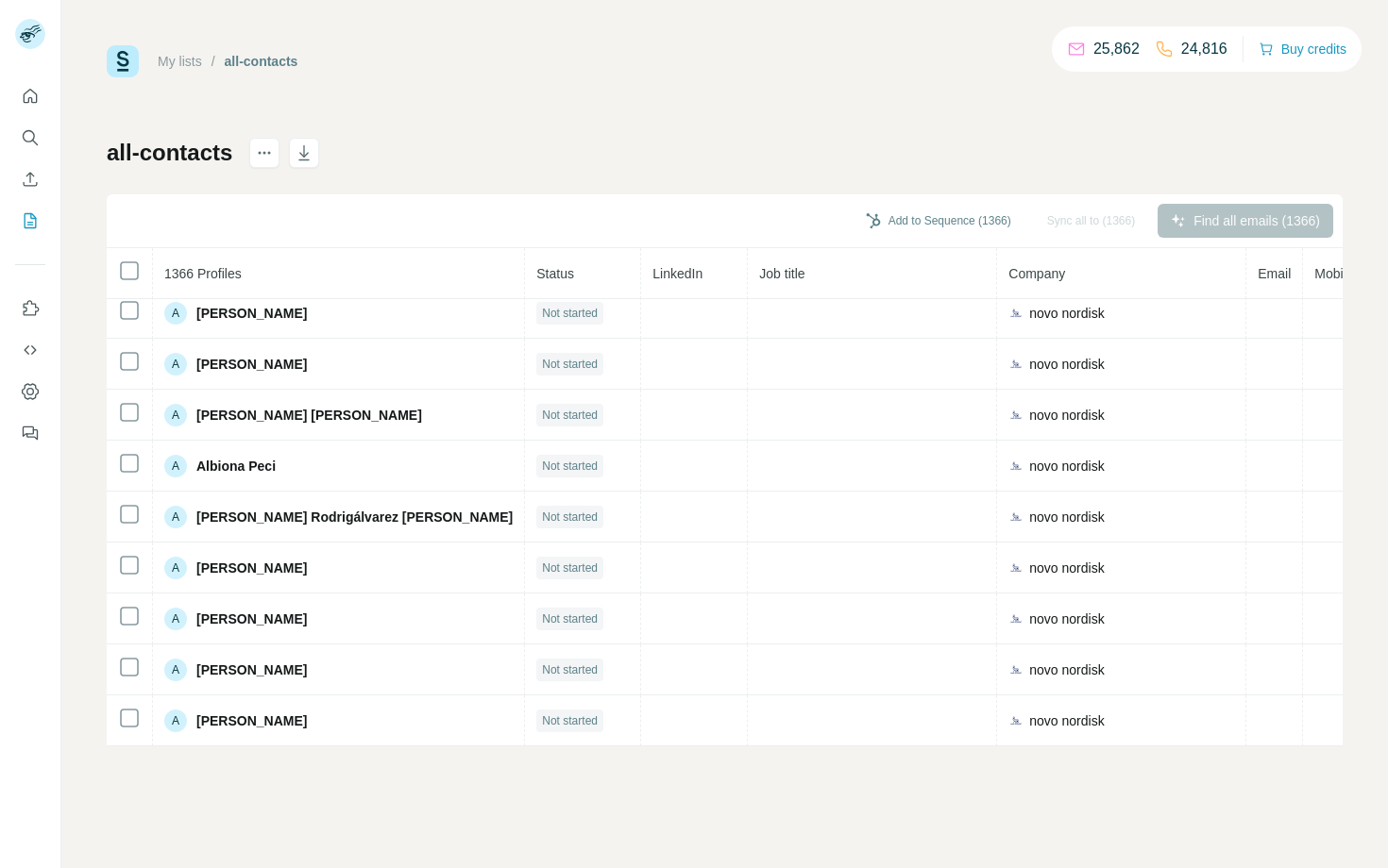
click at [252, 147] on div "all-contacts" at bounding box center [213, 153] width 213 height 30
click at [274, 145] on icon "actions" at bounding box center [264, 153] width 19 height 19
click at [404, 70] on div "My lists / all-contacts 25,862 24,816 Buy credits" at bounding box center [725, 62] width 1236 height 32
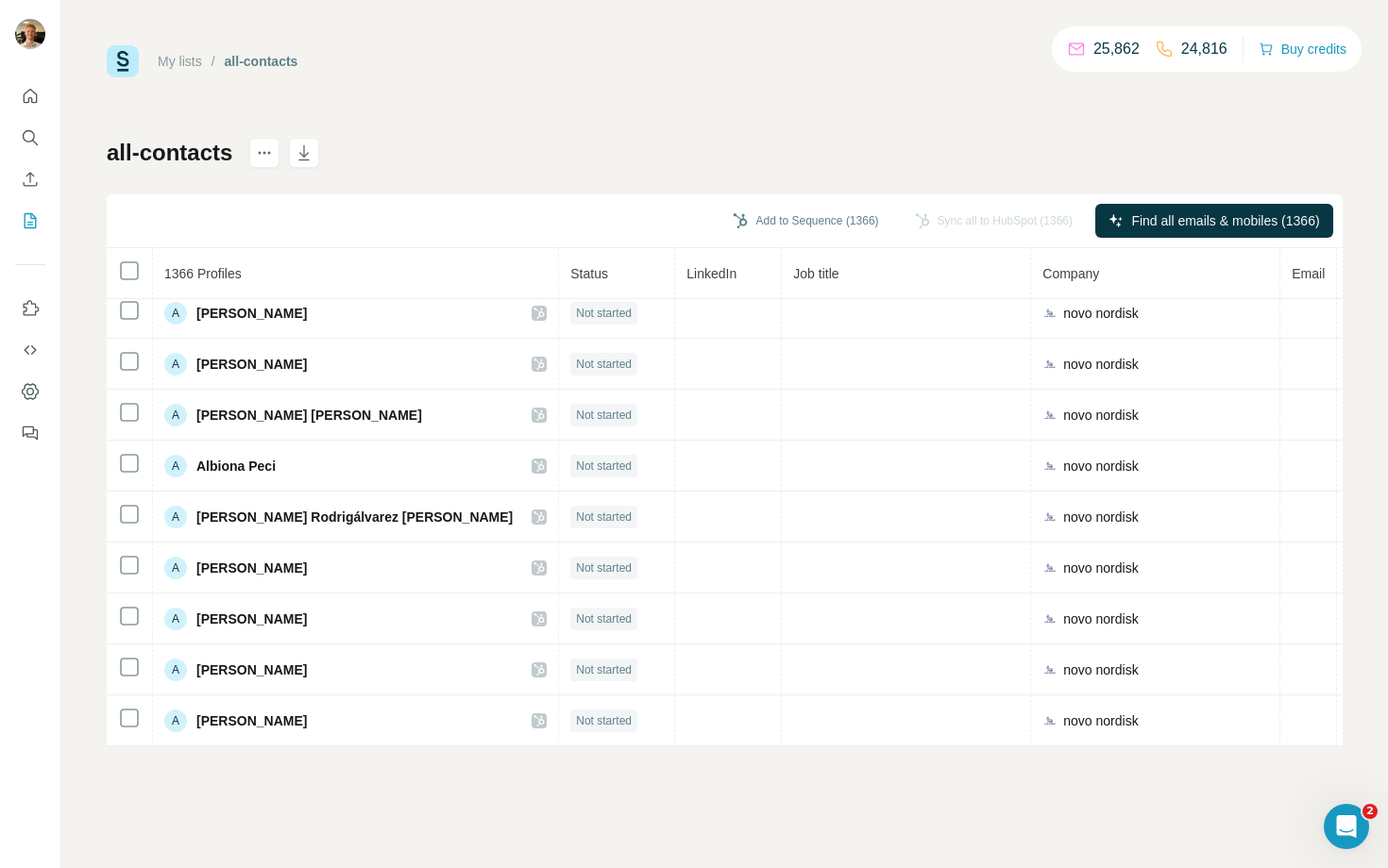
scroll to position [0, 0]
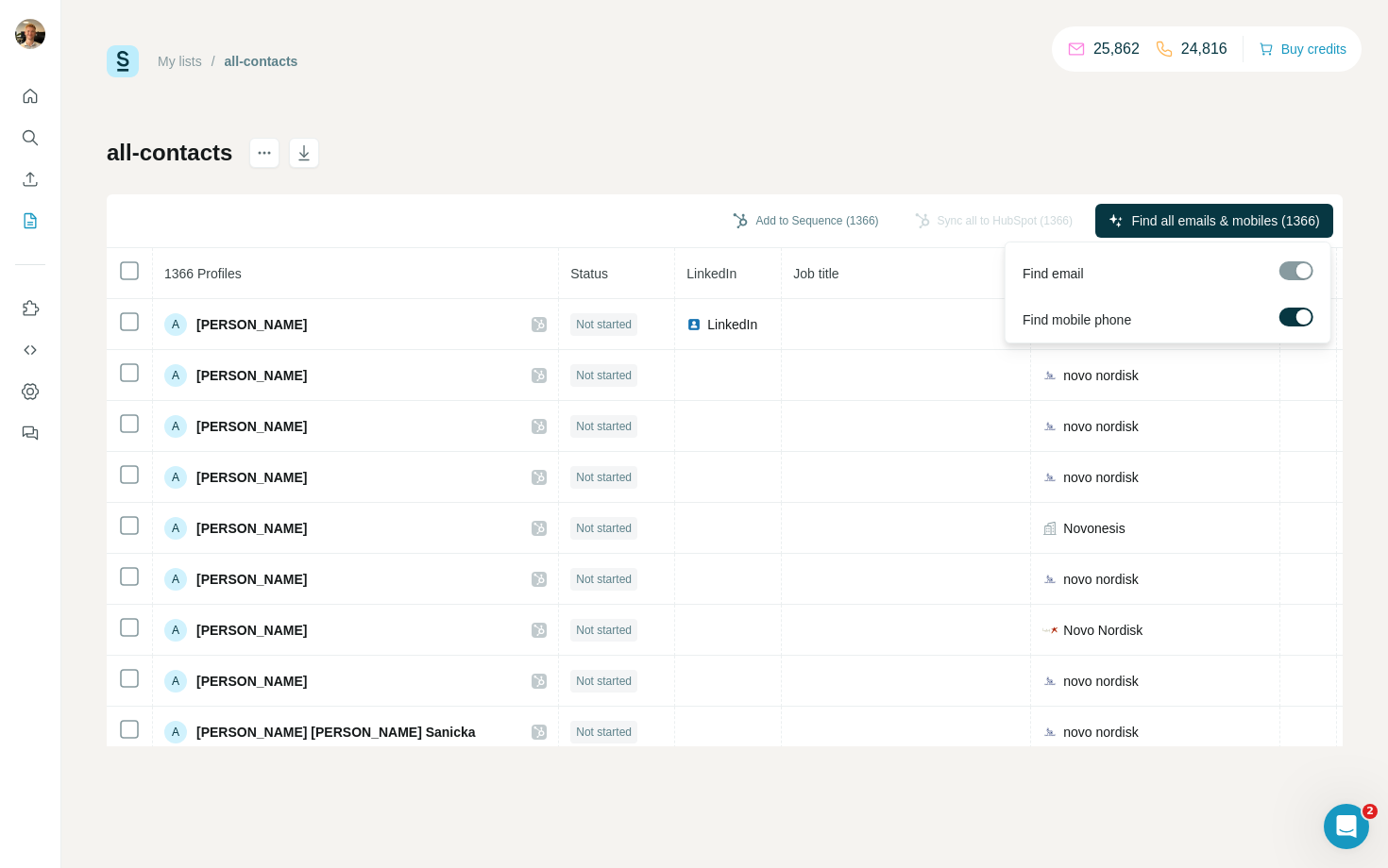
click at [1292, 316] on label at bounding box center [1296, 317] width 34 height 19
click at [1184, 157] on div "all-contacts Add to Sequence (1366) Sync all to HubSpot (1366) Find all emails …" at bounding box center [725, 442] width 1236 height 609
click at [1244, 217] on span "Find all emails (1366)" at bounding box center [1256, 221] width 127 height 19
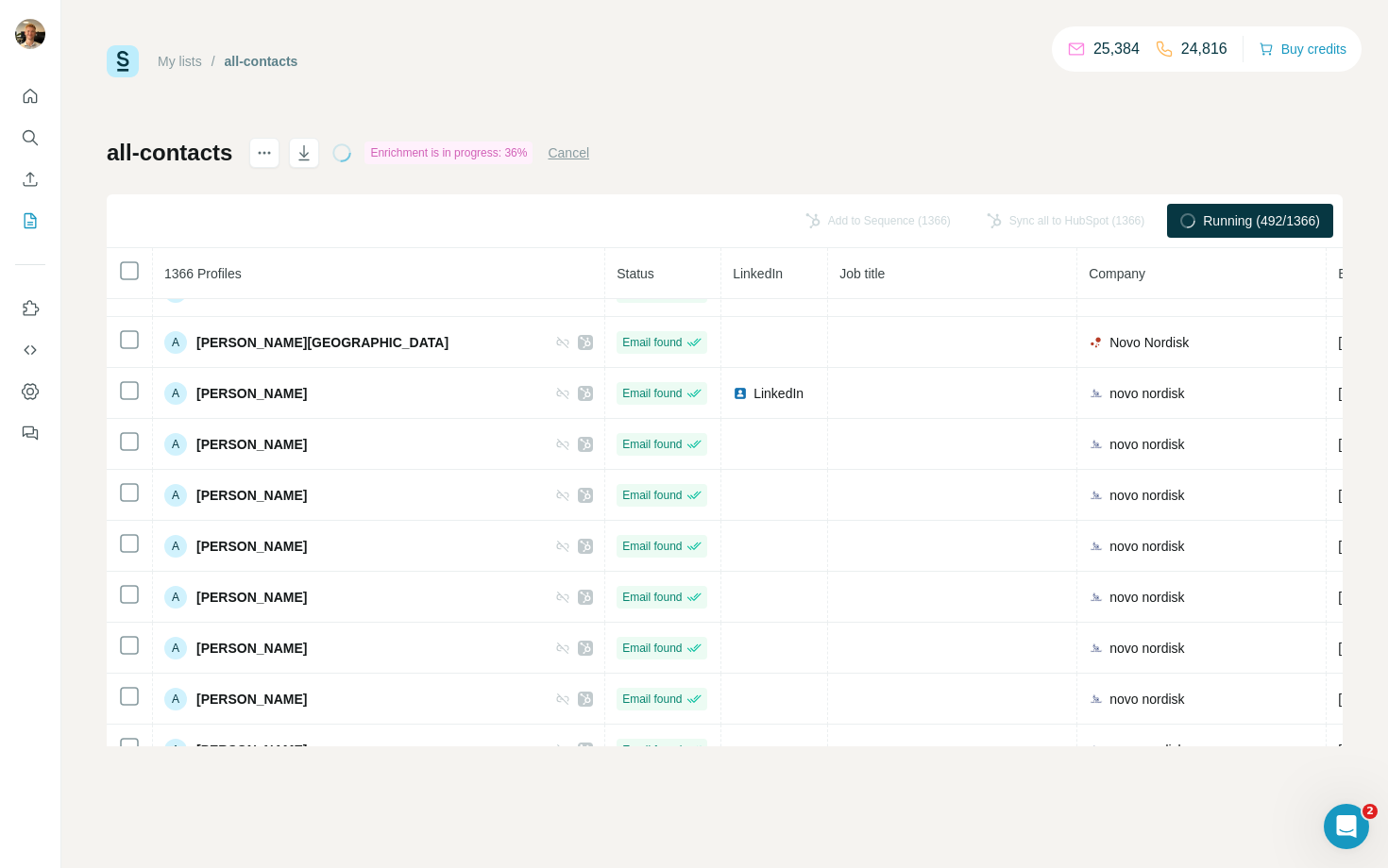
scroll to position [3137, 0]
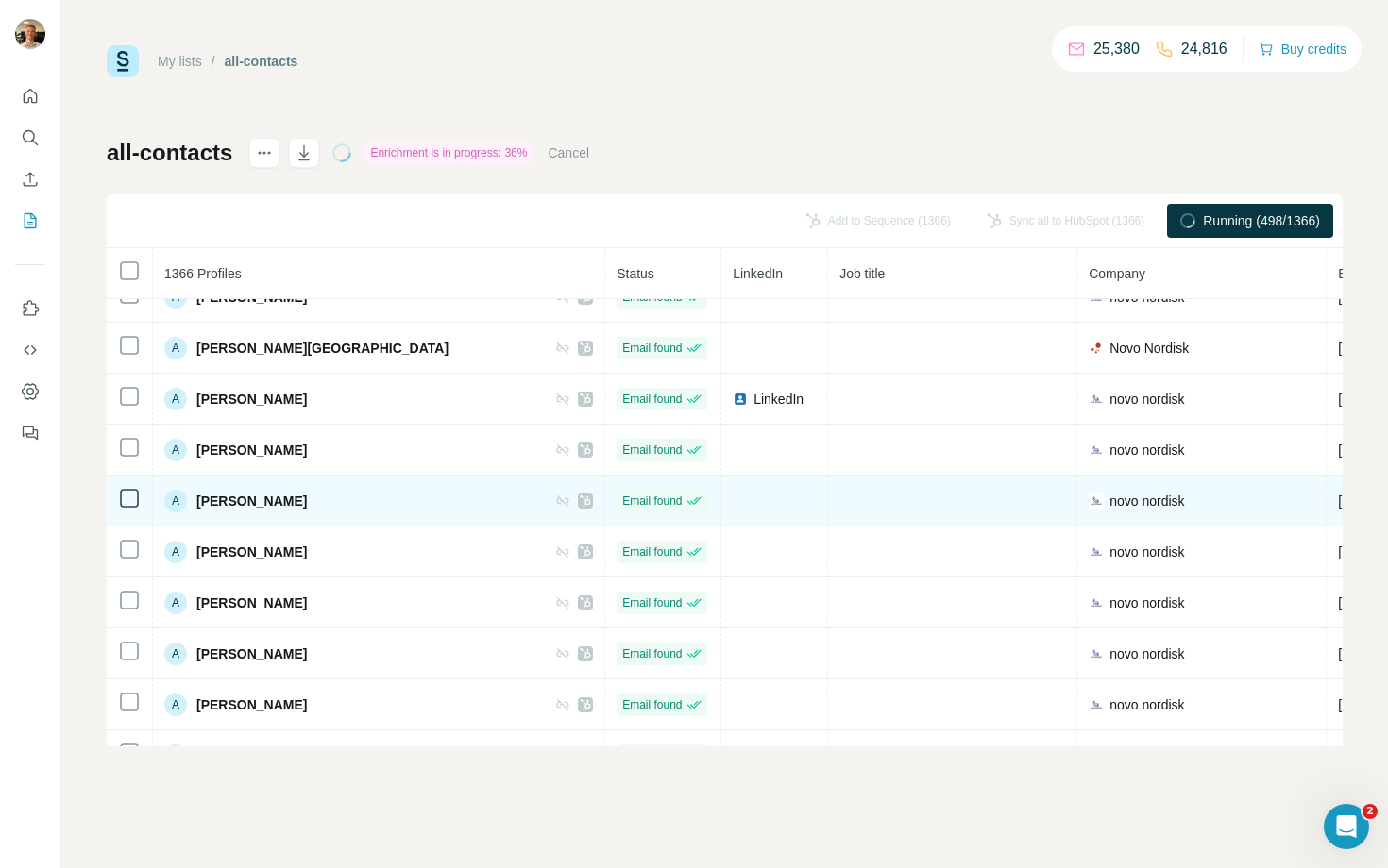
click at [281, 497] on span "Andreas Lundberg" at bounding box center [252, 501] width 111 height 19
copy div "Andreas Lundberg"
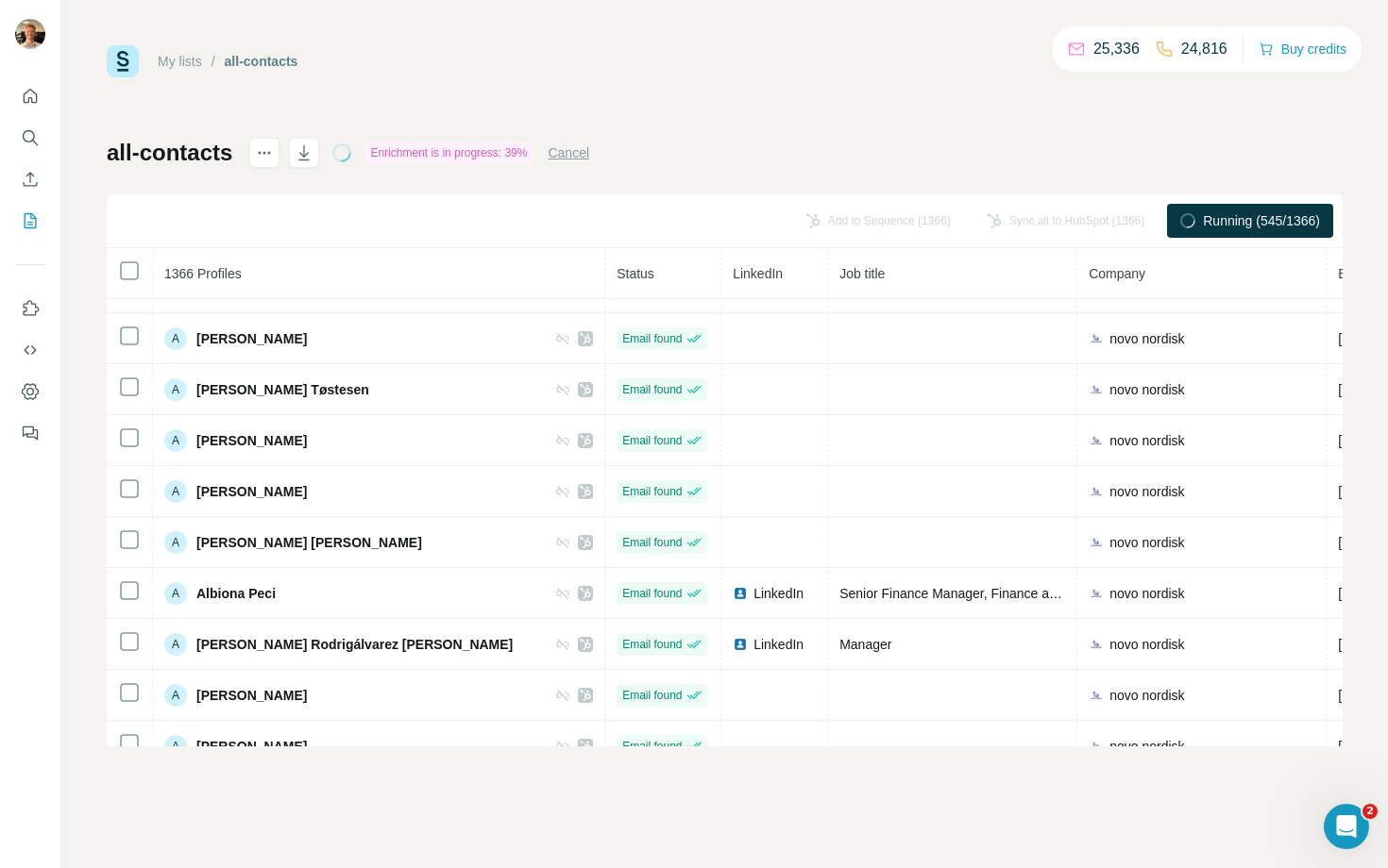
scroll to position [0, 0]
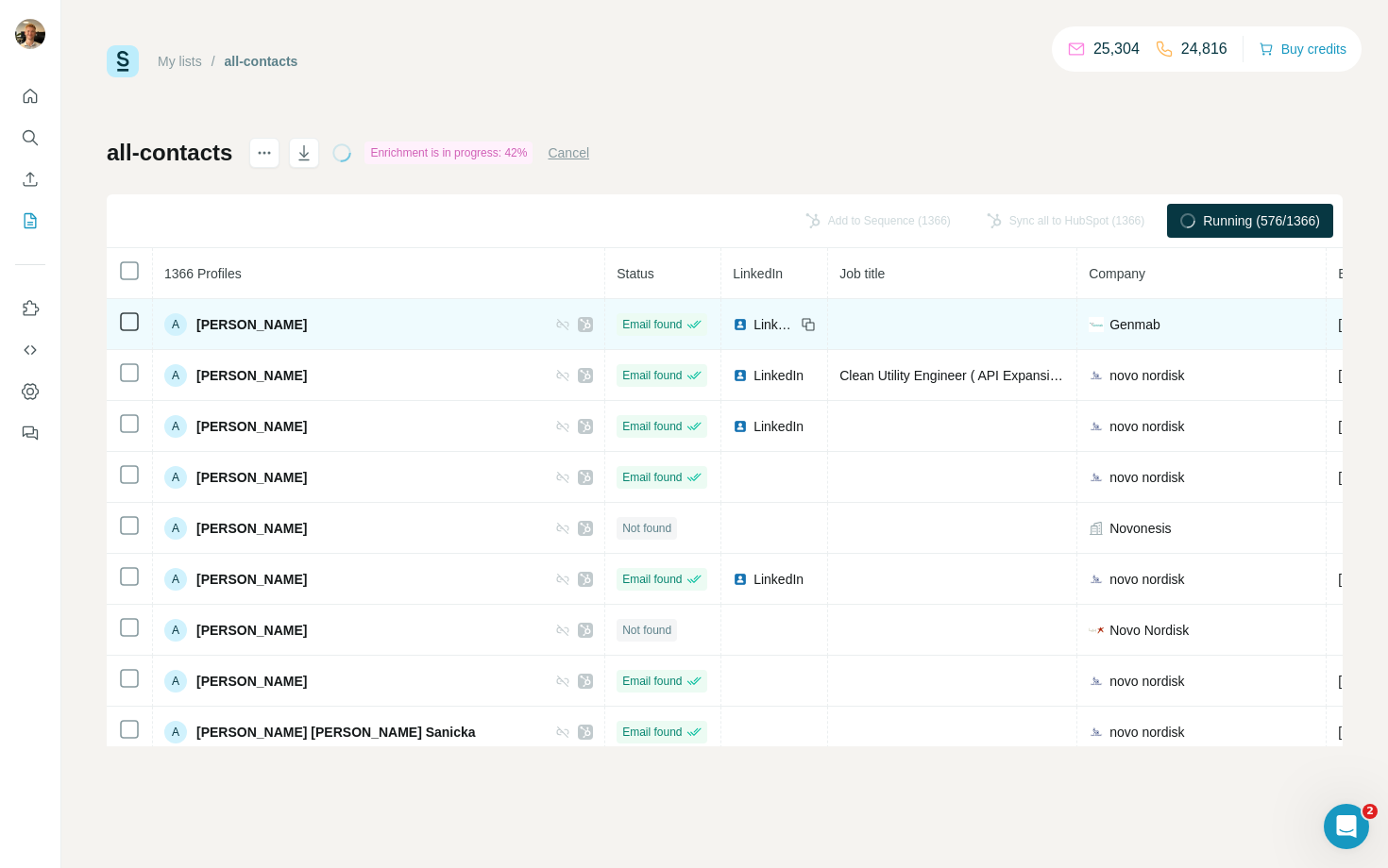
click at [555, 328] on icon at bounding box center [562, 325] width 15 height 15
click at [452, 314] on div "A Abdallah Abdulrahman" at bounding box center [378, 325] width 429 height 23
click at [555, 319] on icon at bounding box center [562, 325] width 15 height 15
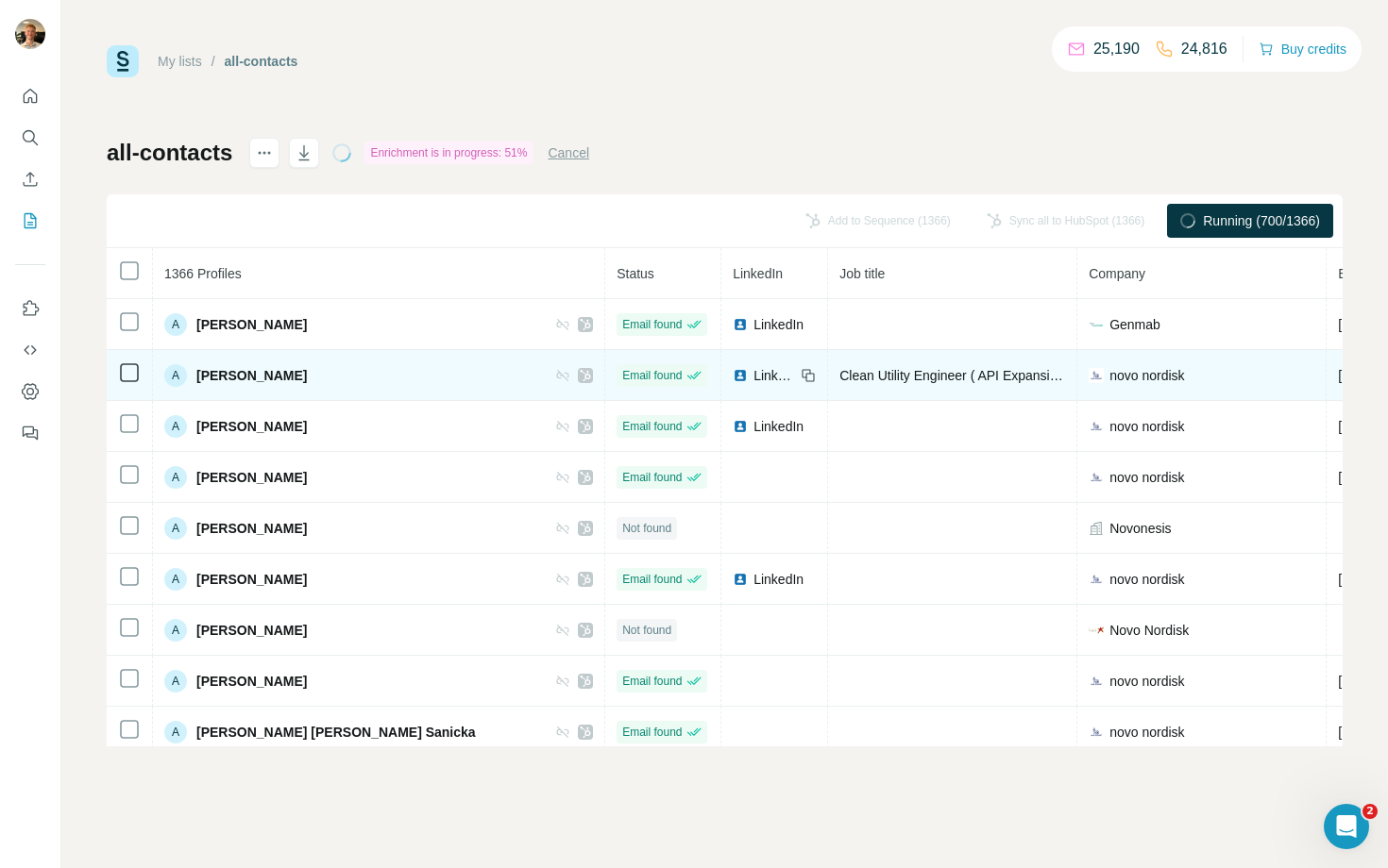
click at [753, 375] on span "LinkedIn" at bounding box center [774, 375] width 42 height 19
click at [801, 379] on icon at bounding box center [808, 375] width 15 height 15
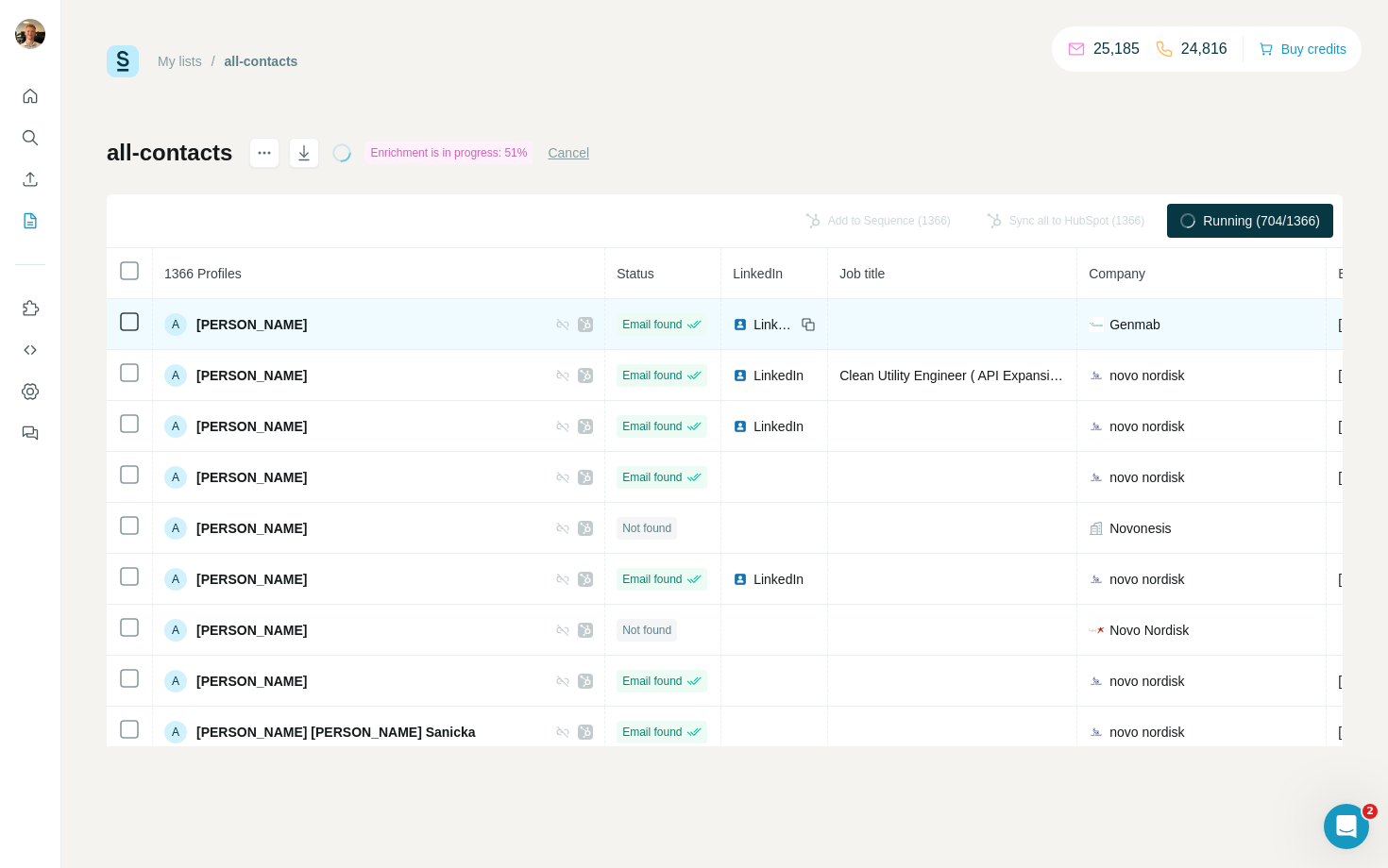
click at [801, 326] on icon at bounding box center [808, 325] width 15 height 15
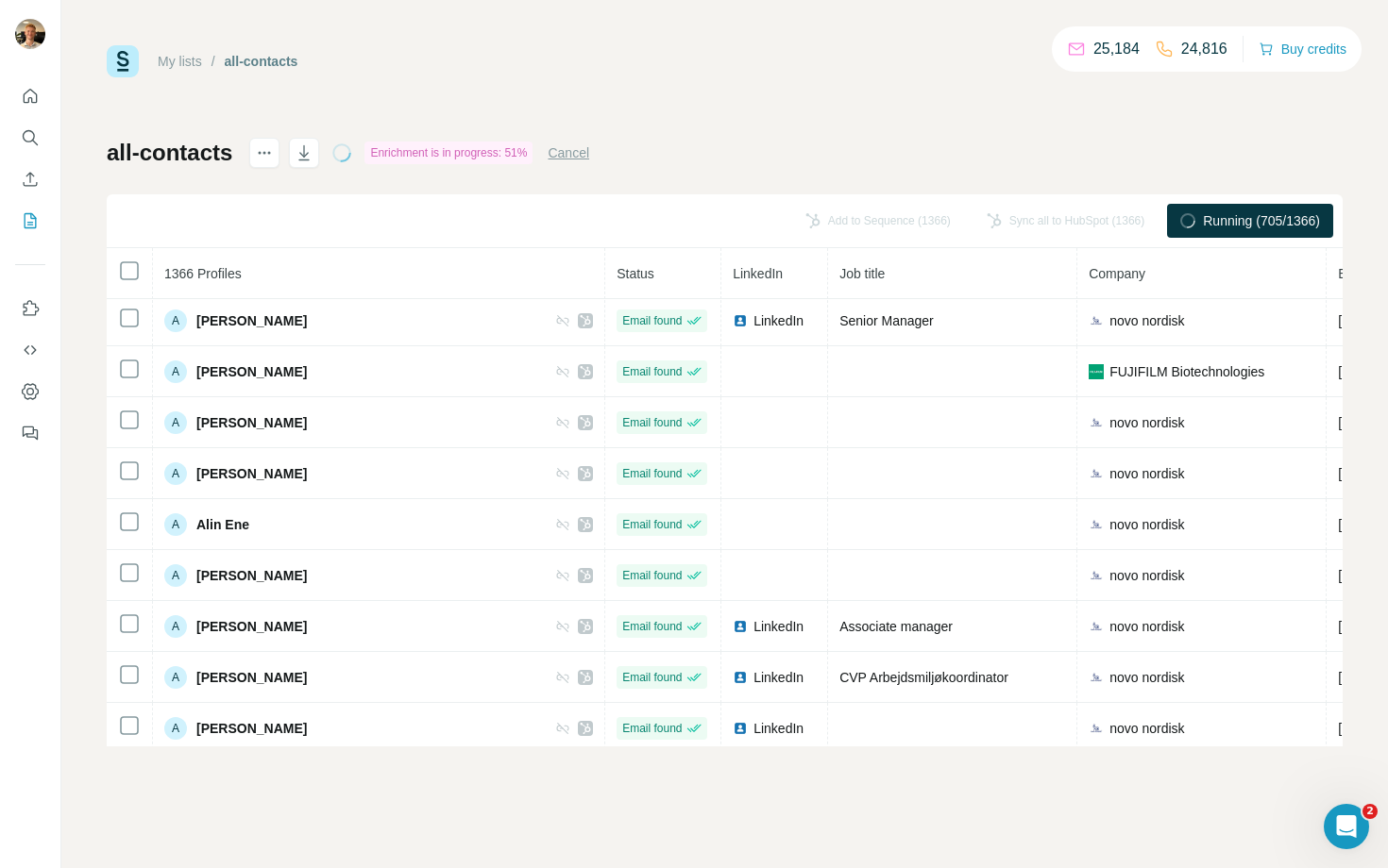
scroll to position [1040, 0]
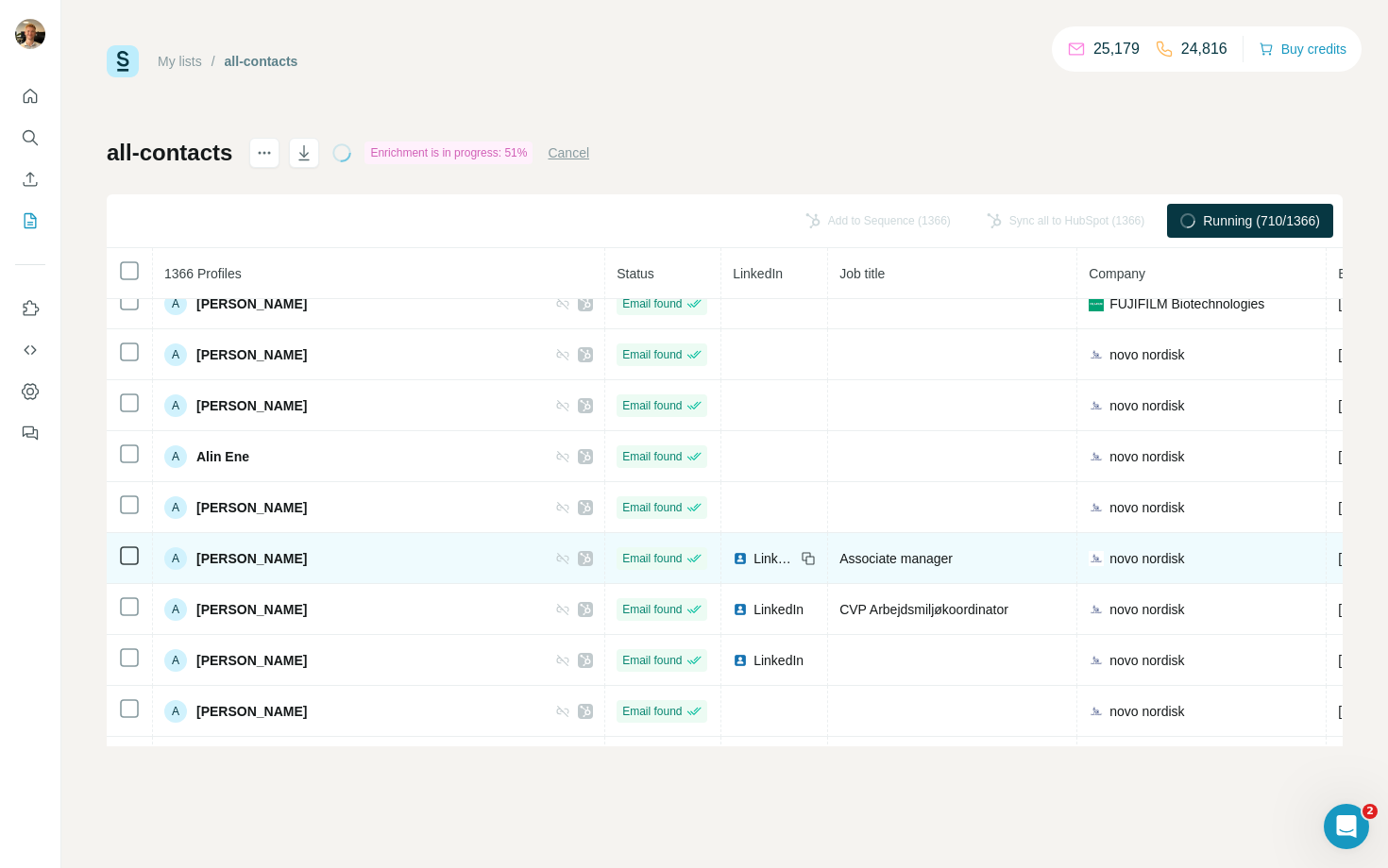
click at [806, 555] on icon at bounding box center [810, 559] width 9 height 9
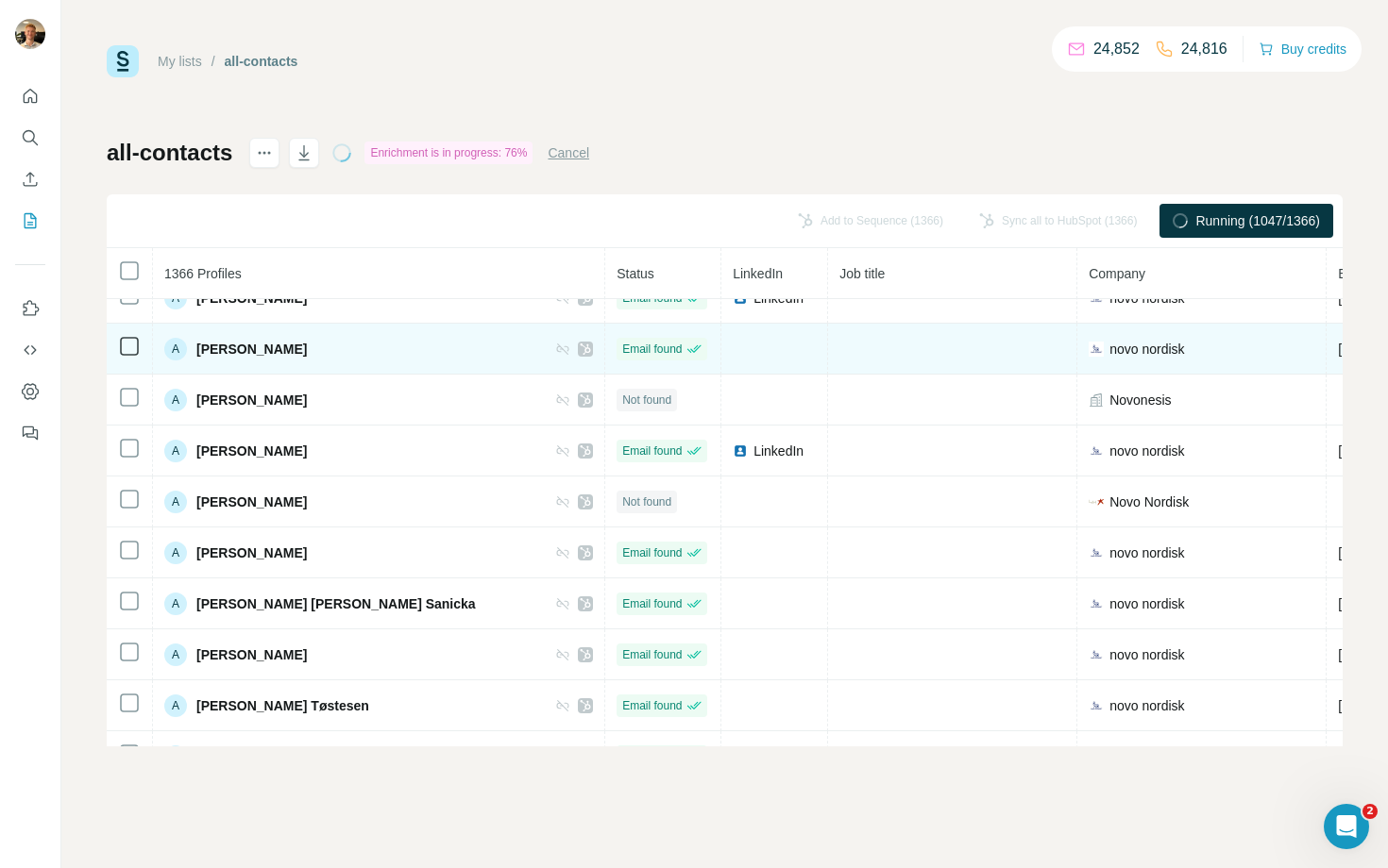
scroll to position [0, 0]
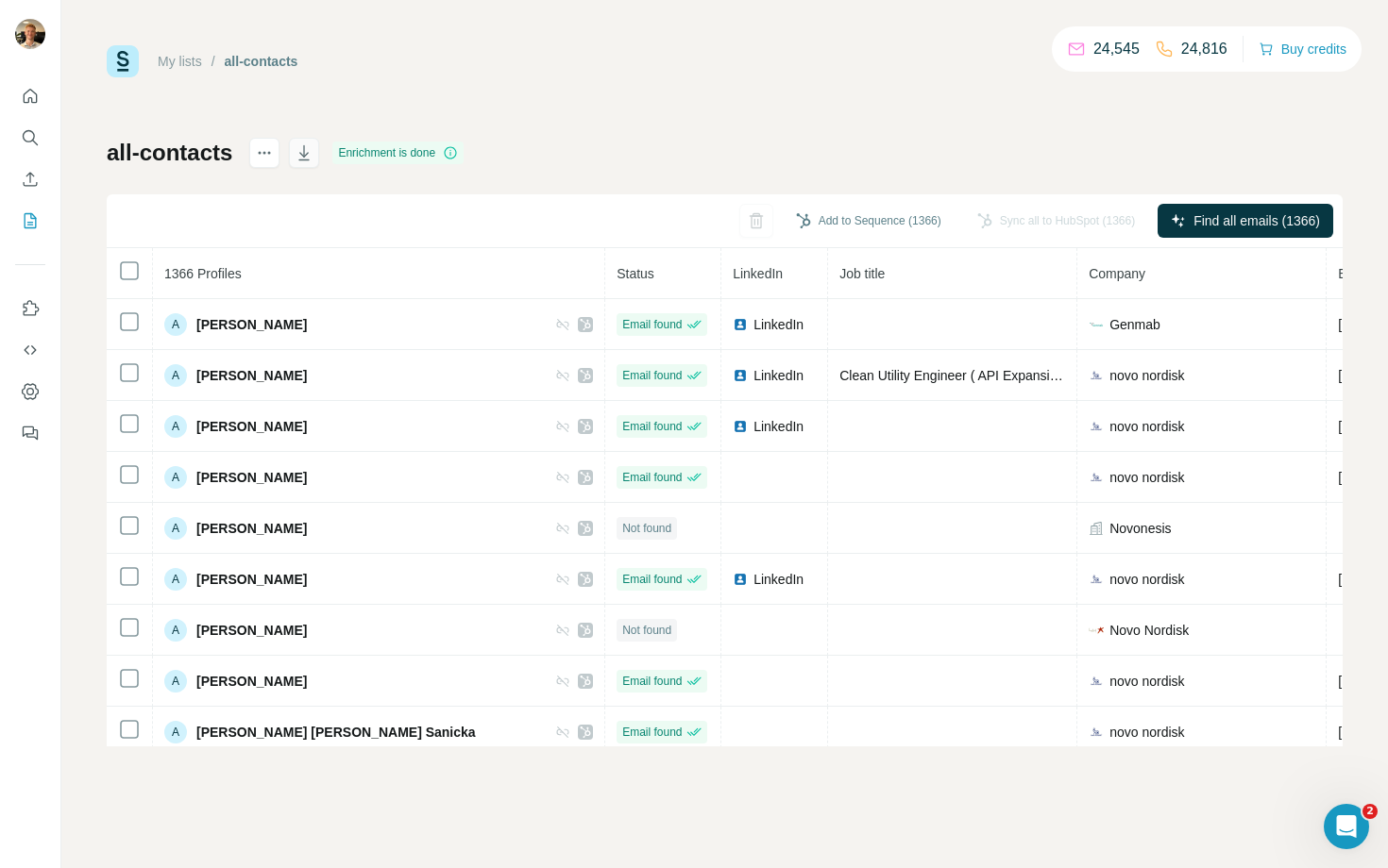
click at [310, 148] on icon "button" at bounding box center [304, 153] width 19 height 19
click at [310, 158] on icon "button" at bounding box center [304, 153] width 10 height 15
click at [190, 59] on link "My lists" at bounding box center [179, 61] width 45 height 15
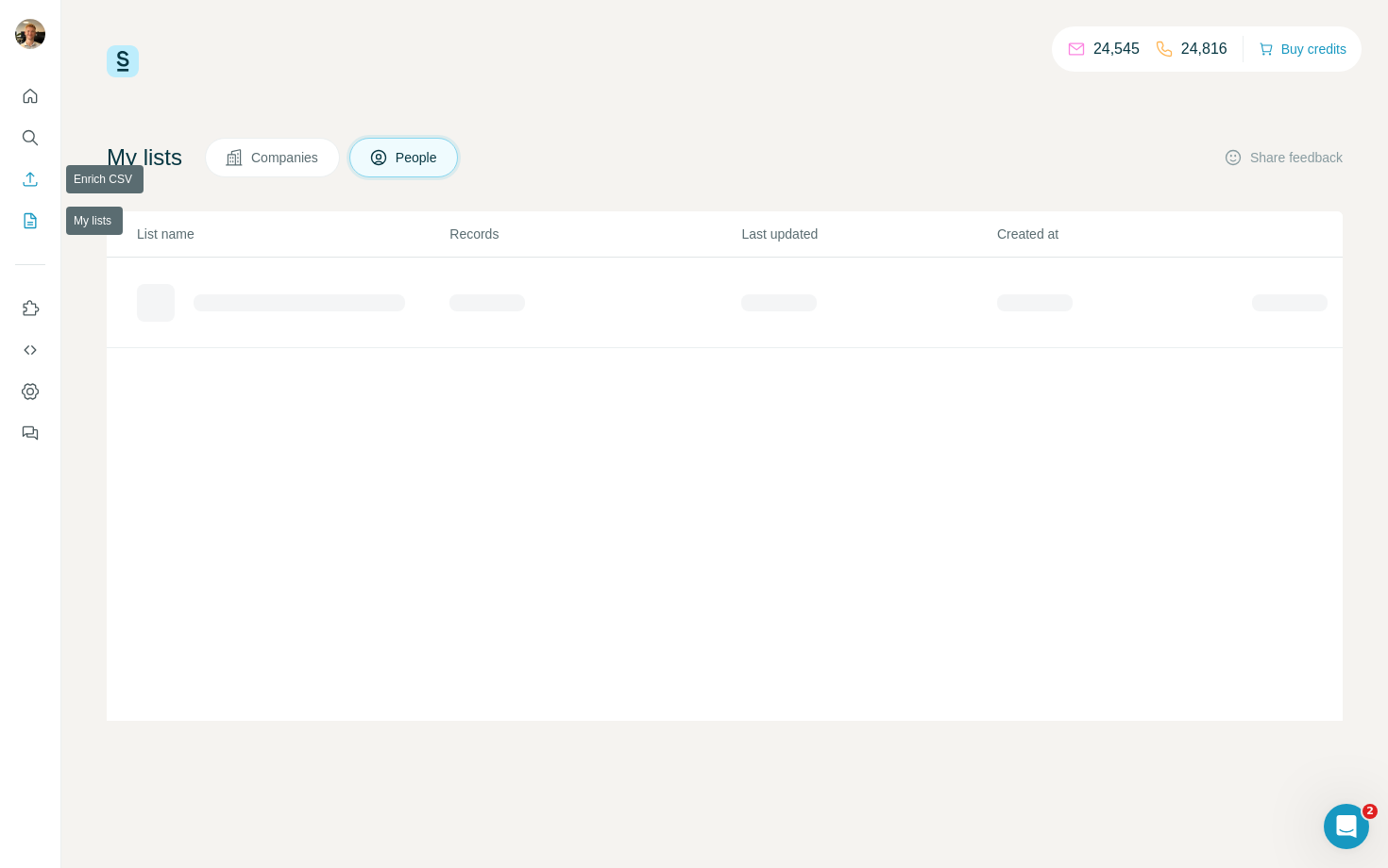
click at [26, 180] on icon "Enrich CSV" at bounding box center [31, 179] width 19 height 19
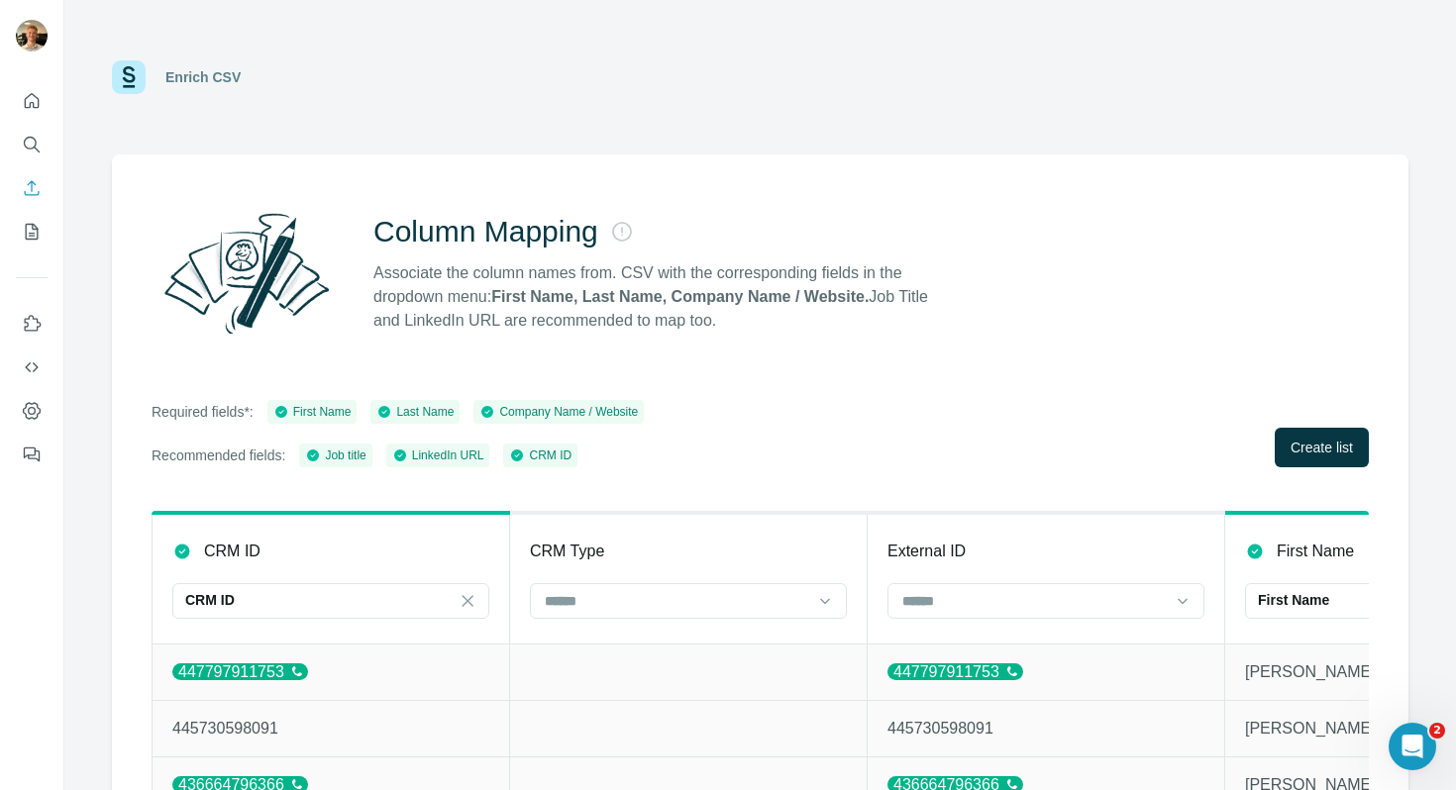
scroll to position [0, 5913]
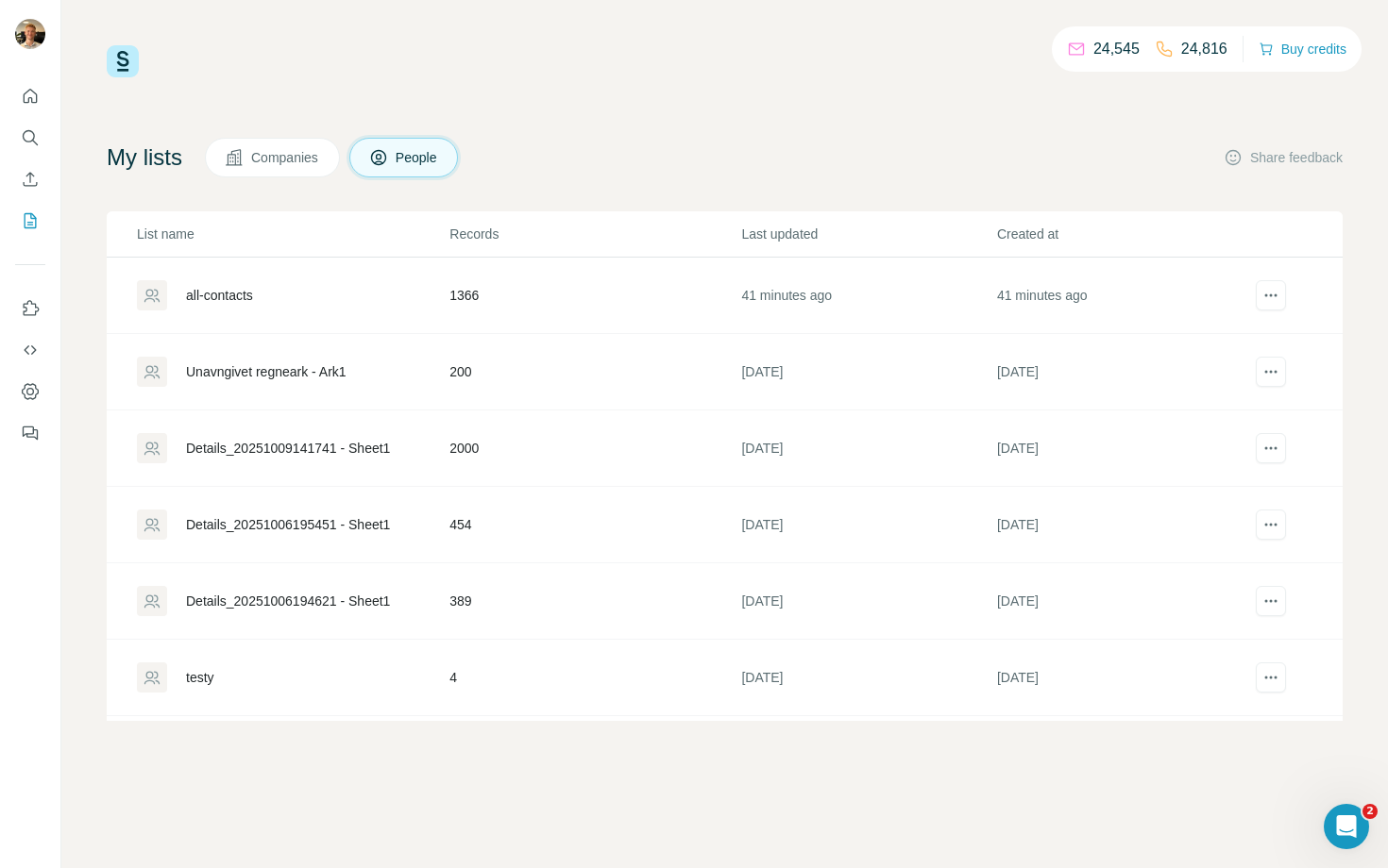
click at [46, 189] on div at bounding box center [30, 258] width 60 height 382
click at [33, 182] on icon "Enrich CSV" at bounding box center [31, 179] width 19 height 19
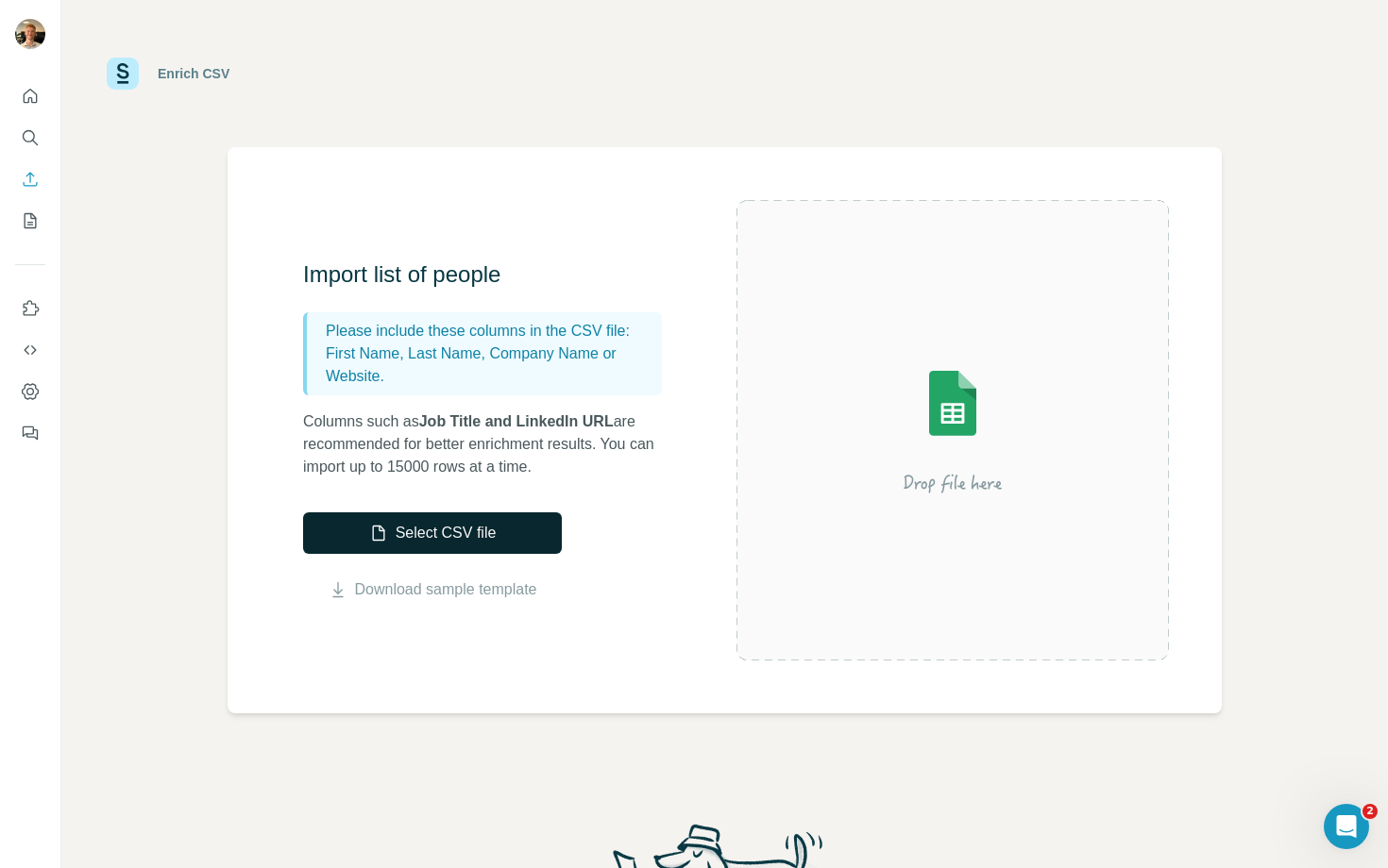
click at [415, 520] on button "Select CSV file" at bounding box center [432, 534] width 258 height 42
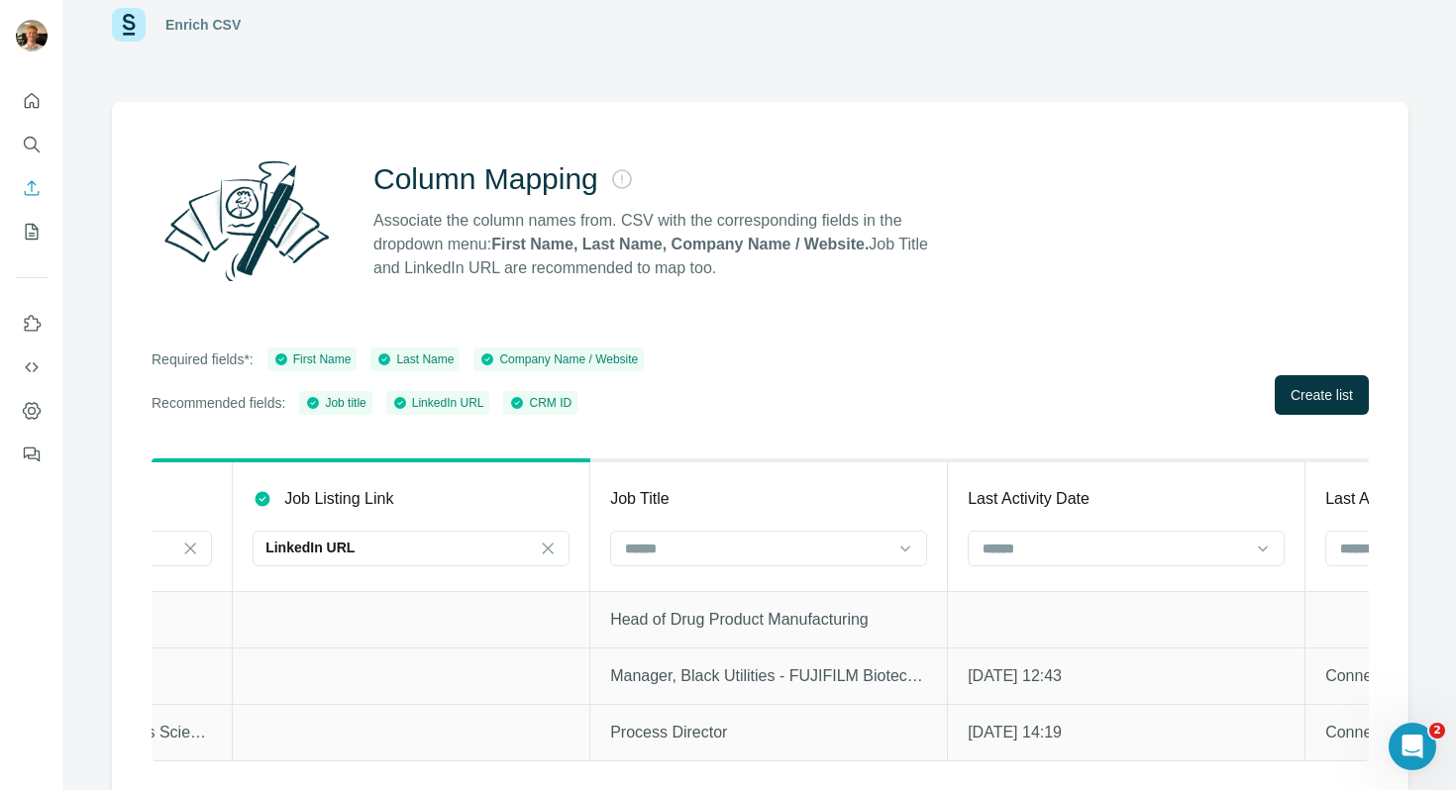
scroll to position [58, 0]
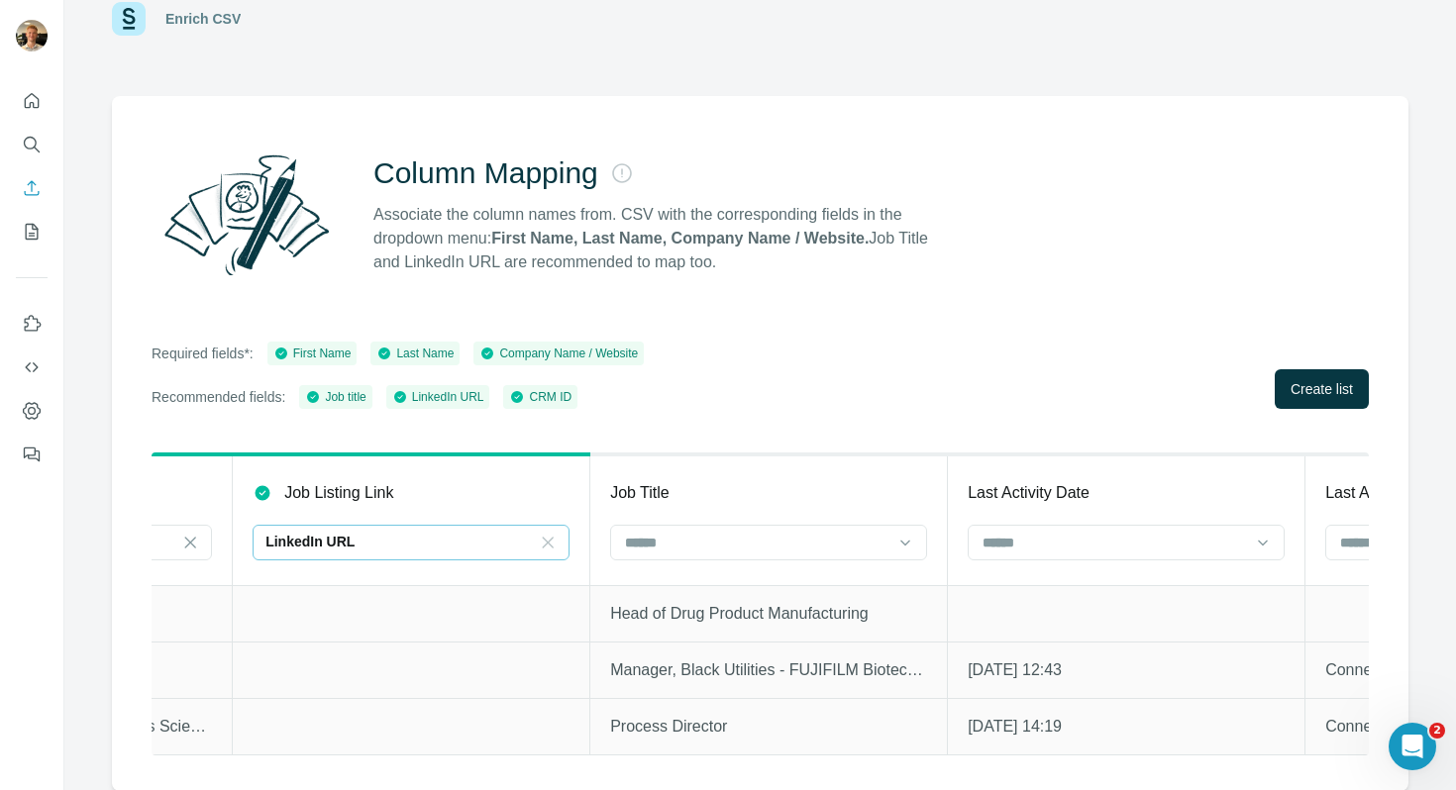
click at [558, 536] on icon at bounding box center [548, 543] width 20 height 20
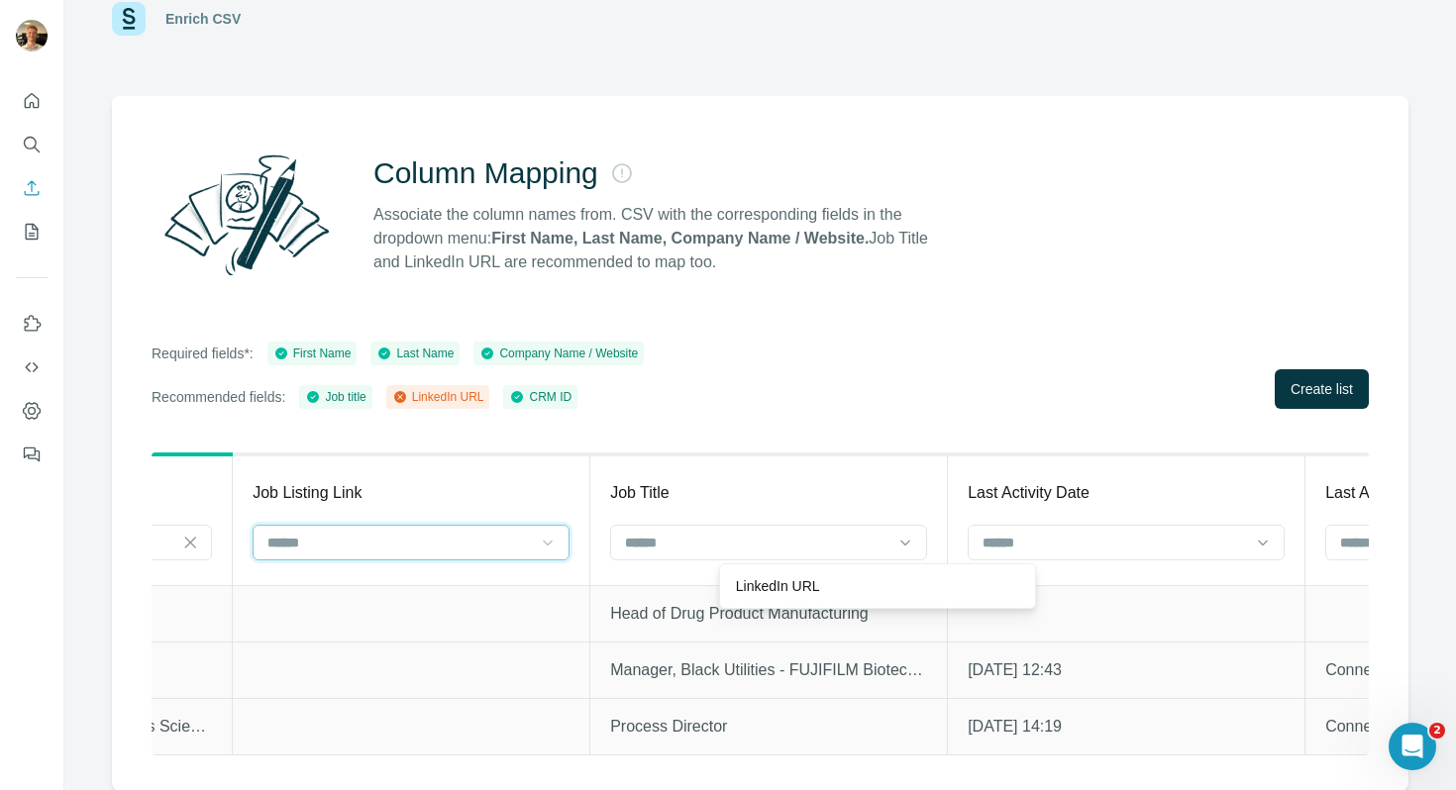
scroll to position [0, 0]
click at [977, 403] on div "Required fields*: First Name Last Name Company Name / Website Recommended field…" at bounding box center [760, 375] width 1217 height 67
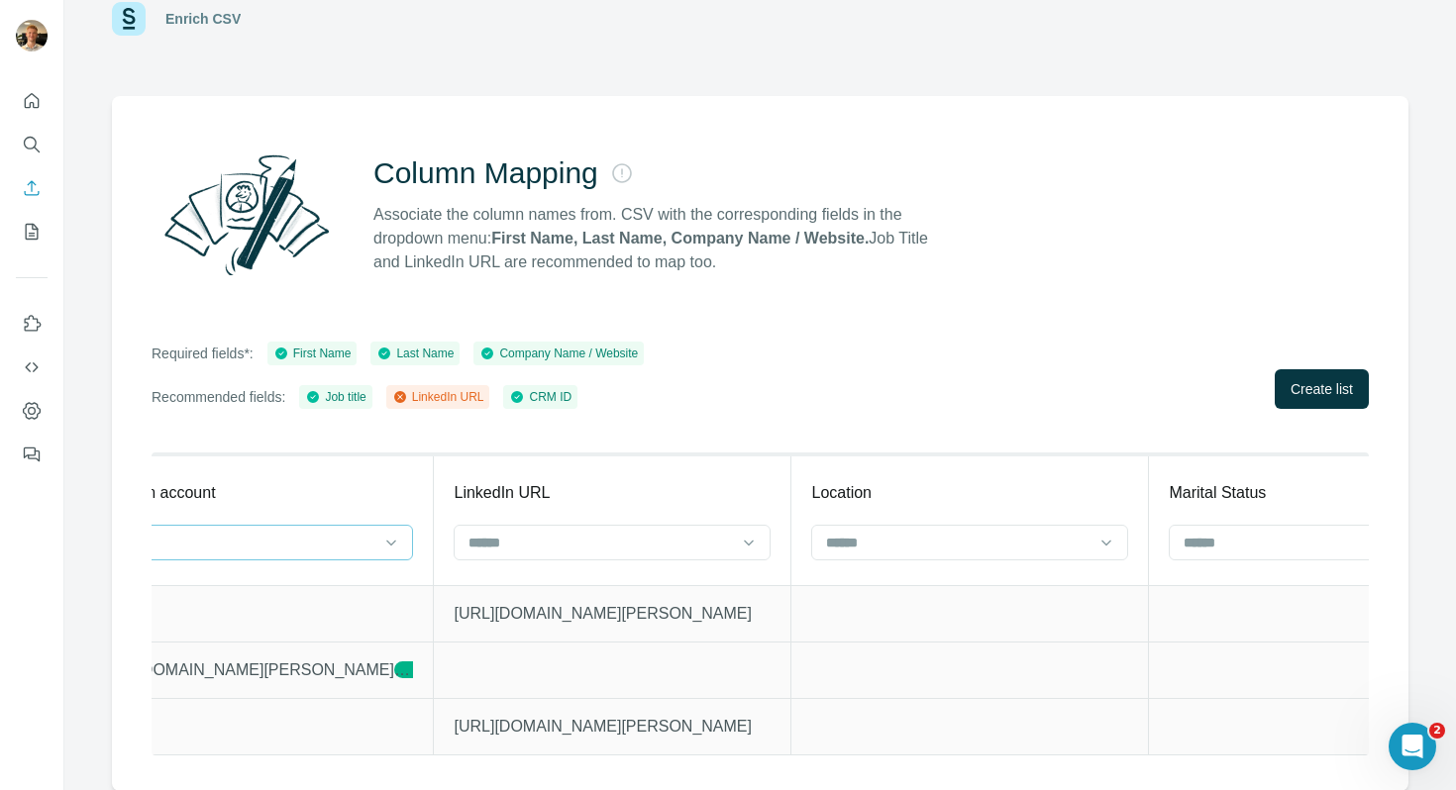
click at [376, 553] on div at bounding box center [242, 543] width 267 height 34
click at [434, 616] on td at bounding box center [255, 613] width 358 height 56
click at [376, 554] on div at bounding box center [242, 543] width 267 height 34
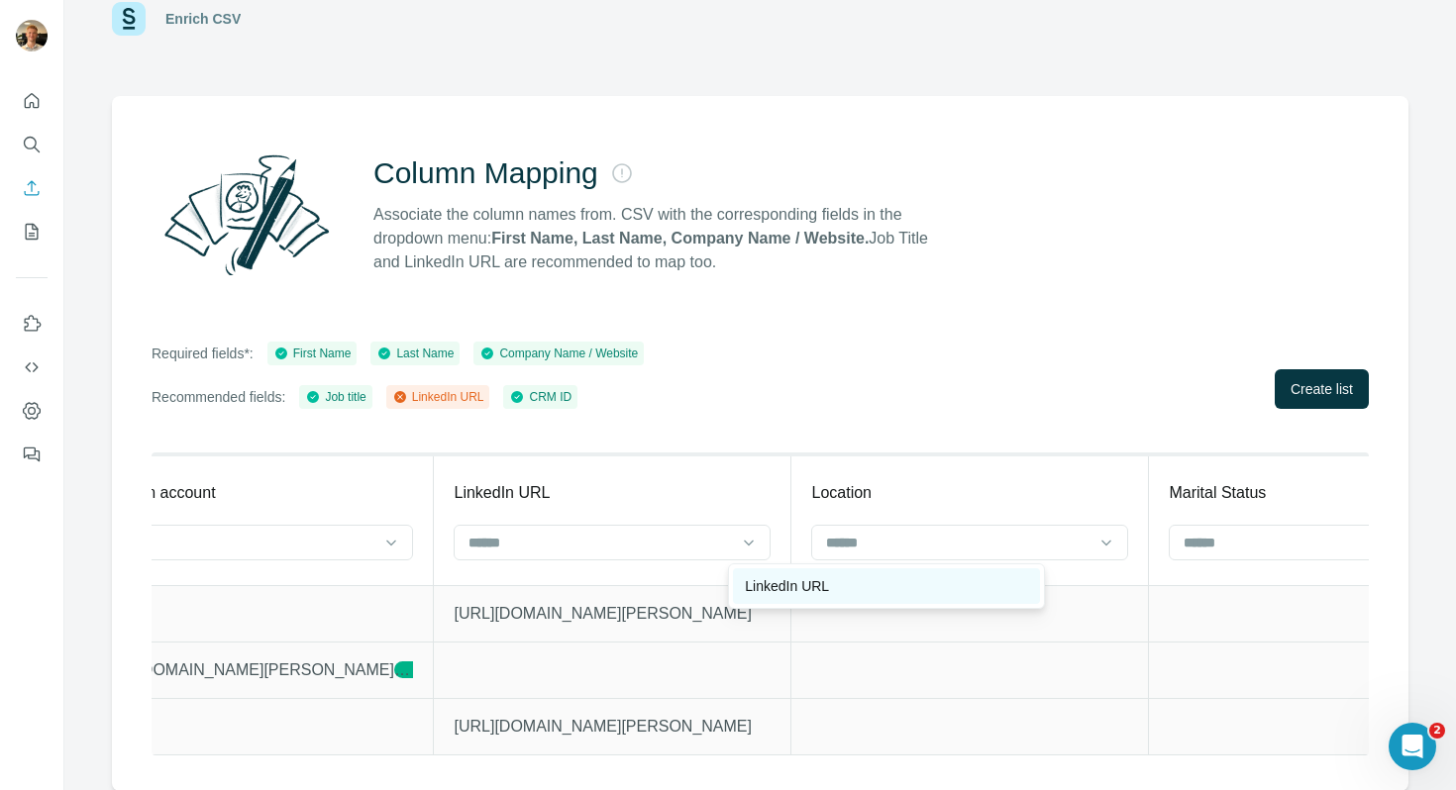
click at [883, 590] on div "LinkedIn URL" at bounding box center [886, 587] width 283 height 20
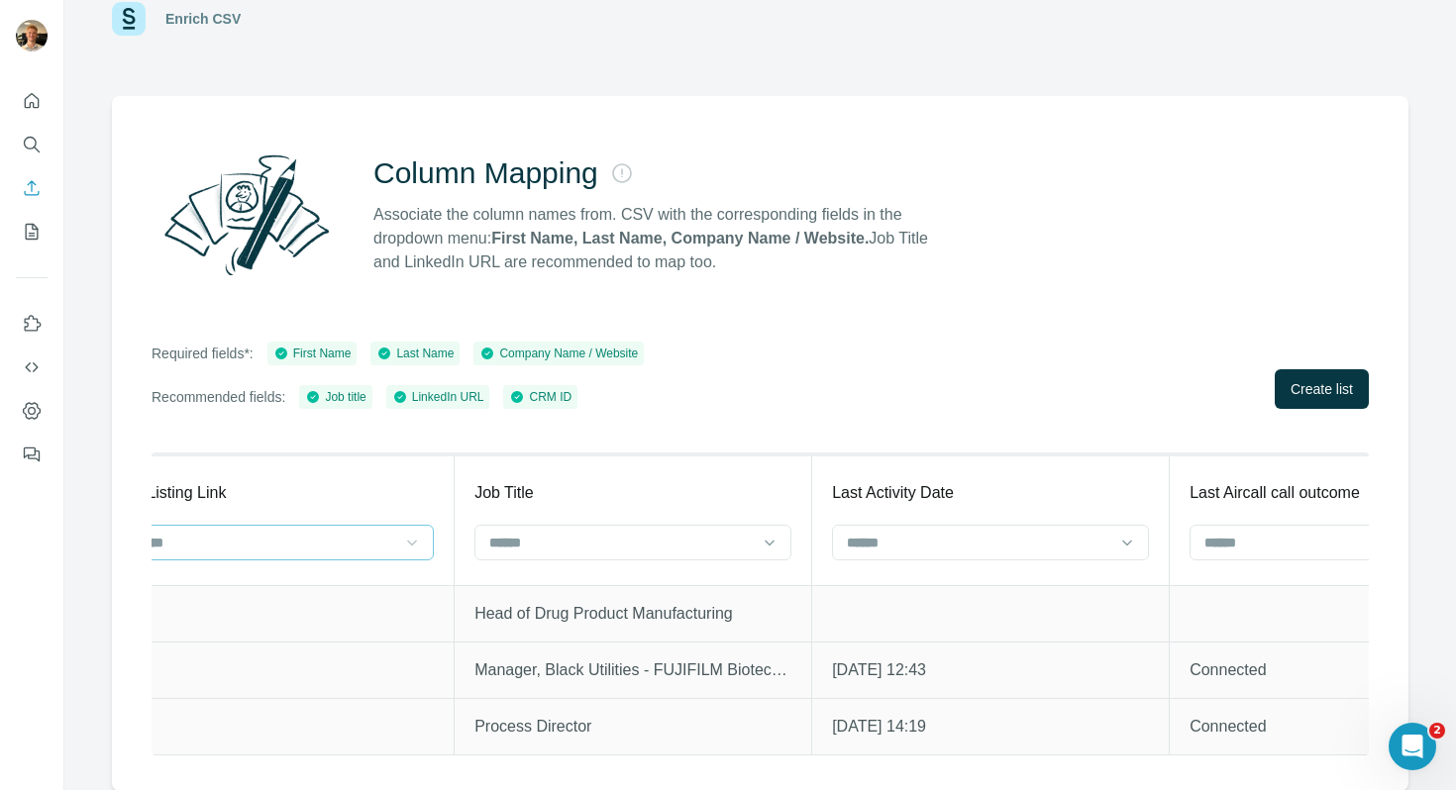
scroll to position [0, 40678]
click at [739, 540] on input at bounding box center [605, 543] width 267 height 22
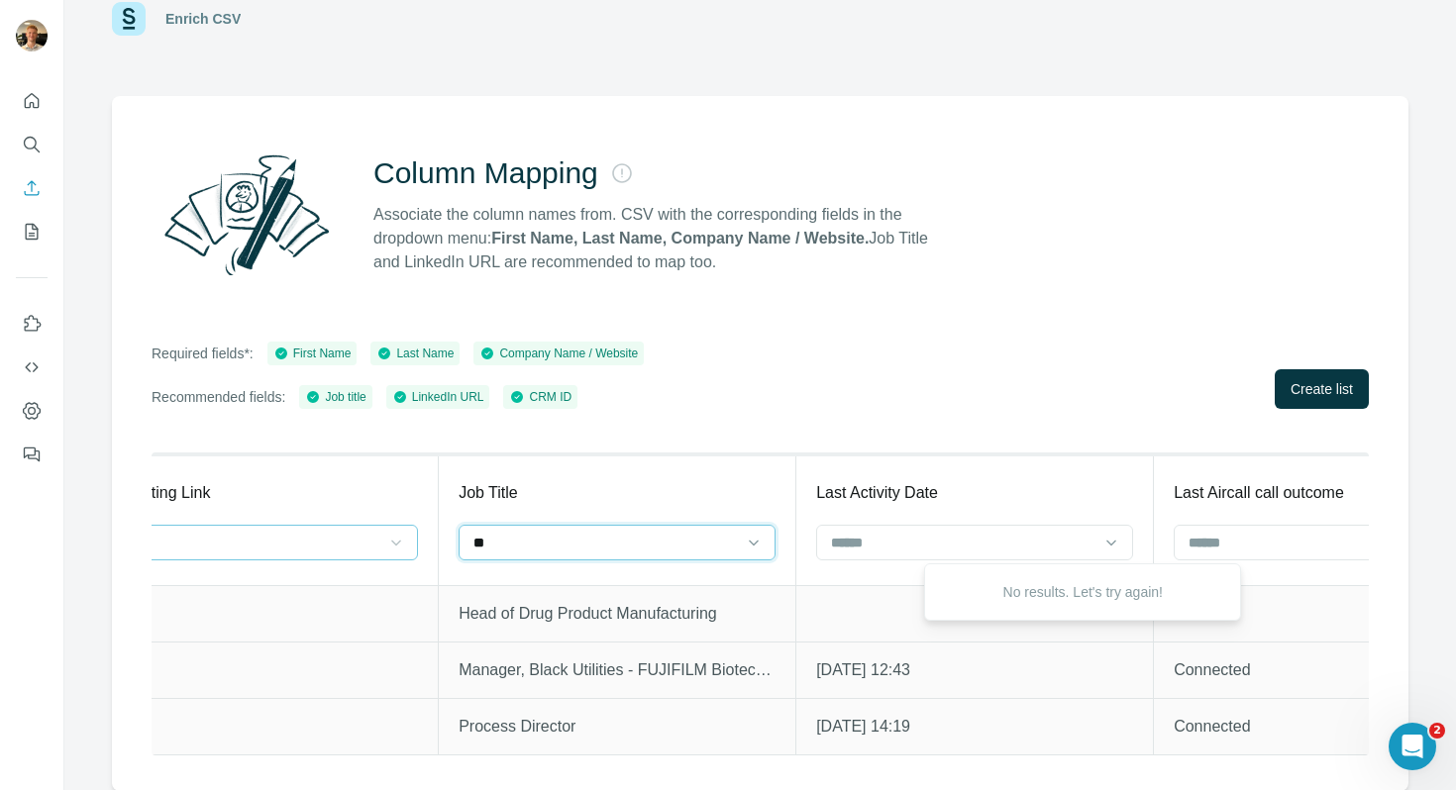
type input "***"
click at [49, 543] on icon at bounding box center [39, 543] width 20 height 20
click at [739, 547] on input at bounding box center [605, 543] width 267 height 22
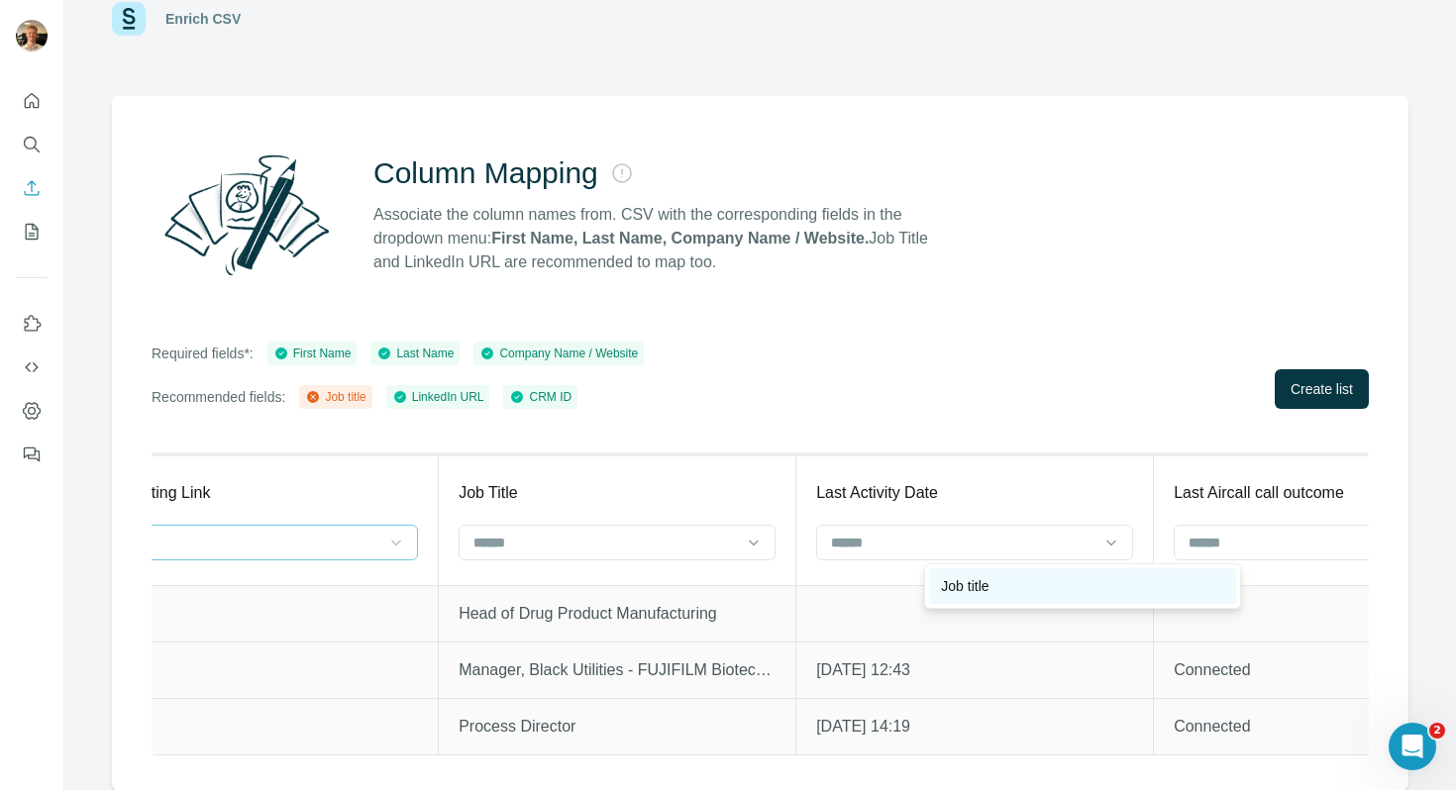
click at [988, 585] on p "Job title" at bounding box center [965, 587] width 48 height 20
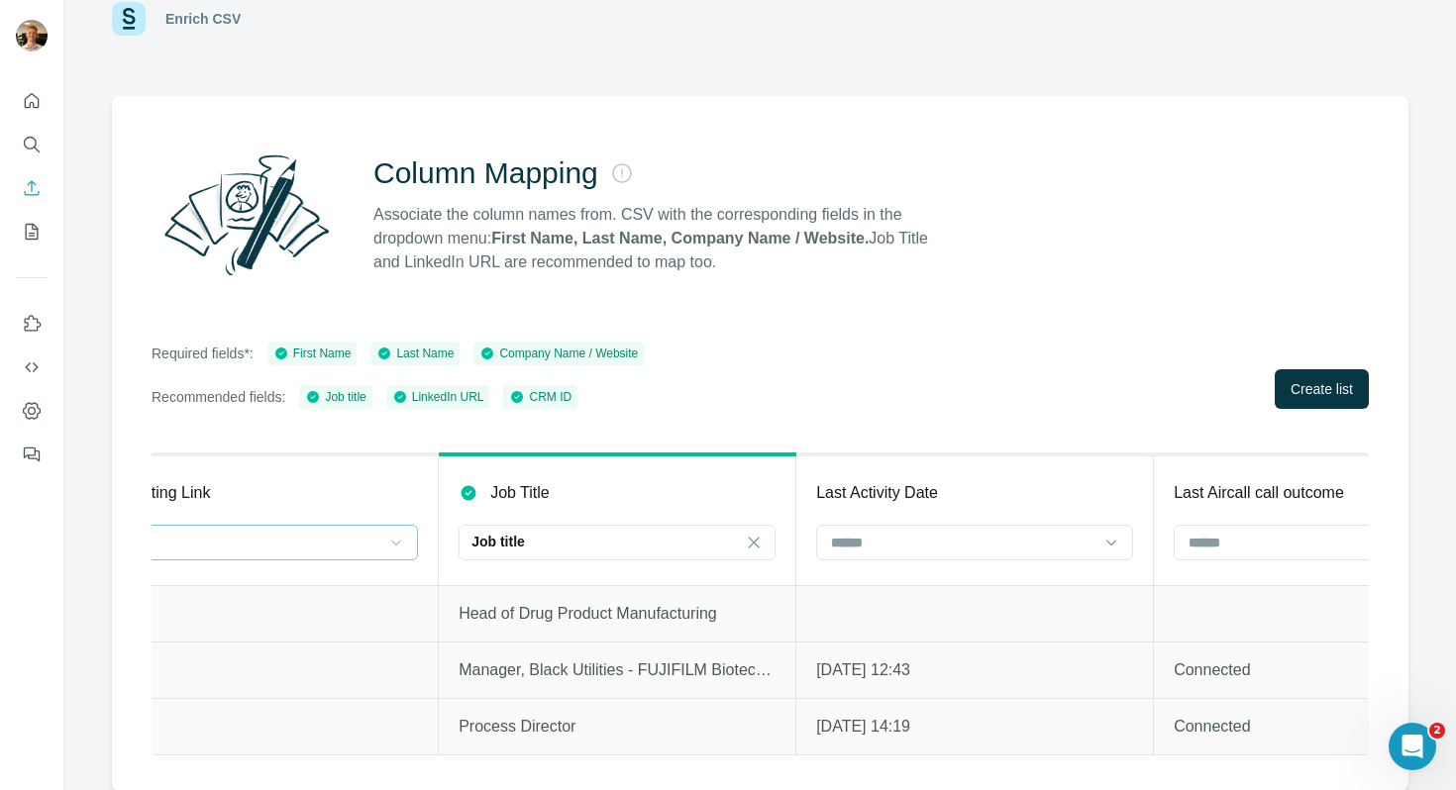
scroll to position [0, 4157]
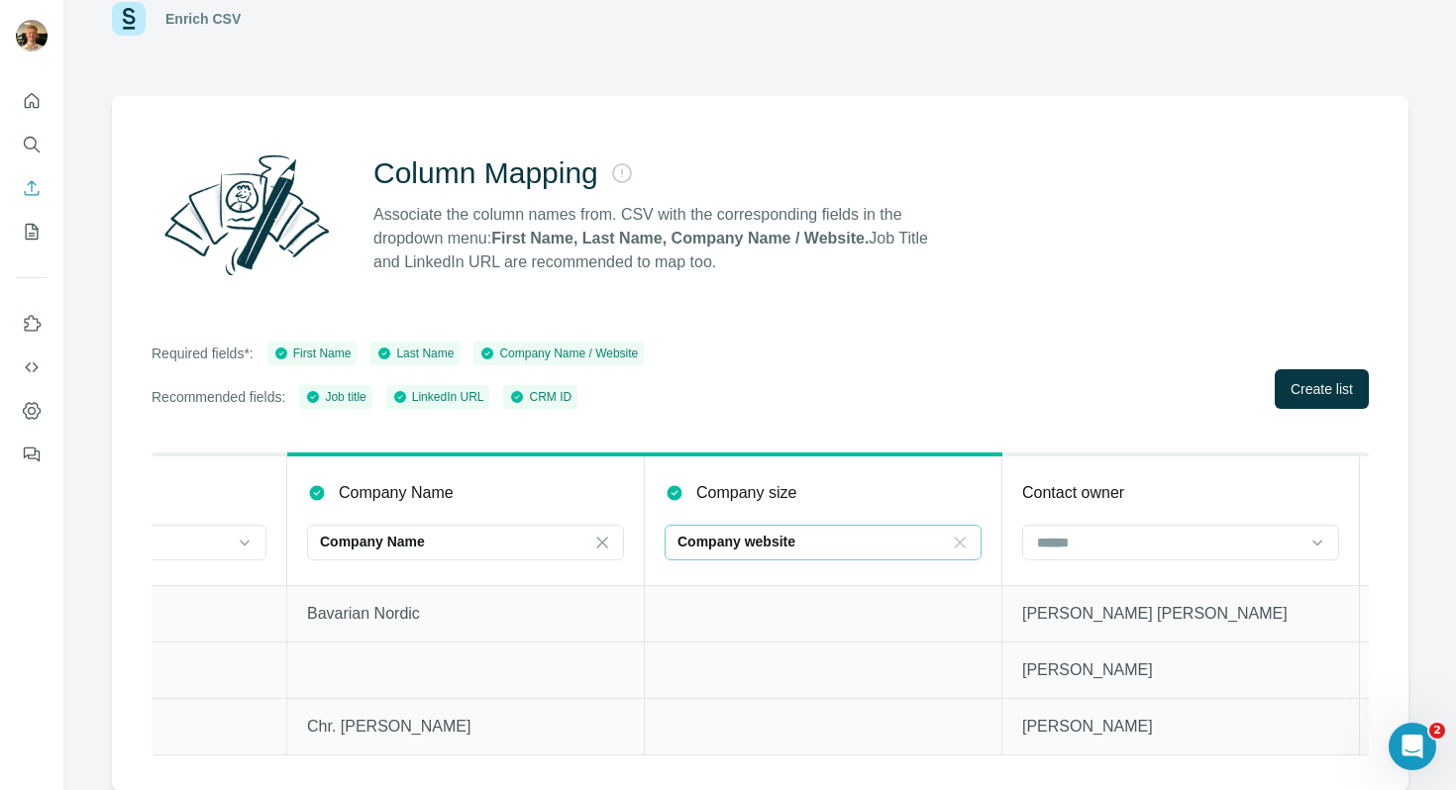
click at [965, 541] on icon at bounding box center [960, 543] width 20 height 20
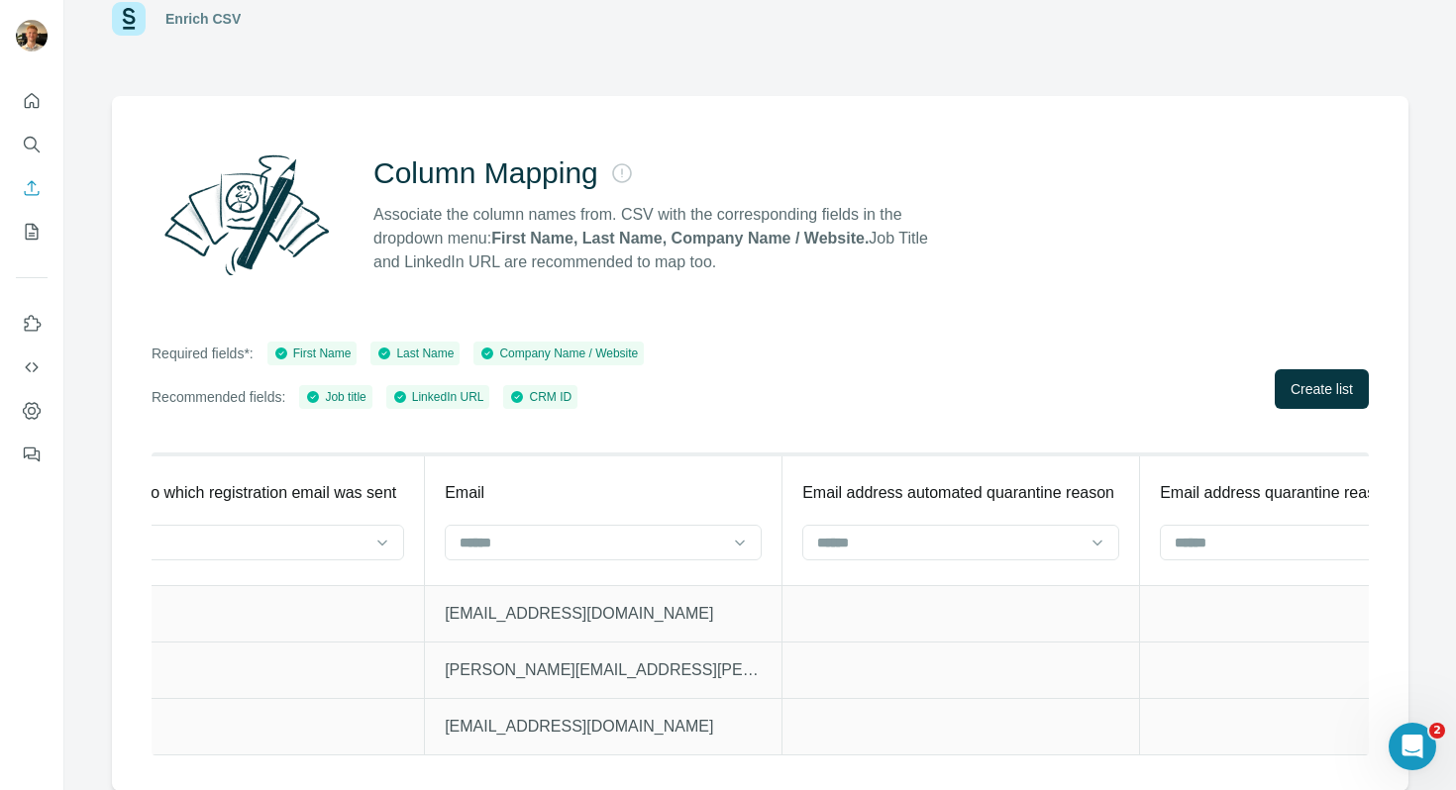
scroll to position [0, 25135]
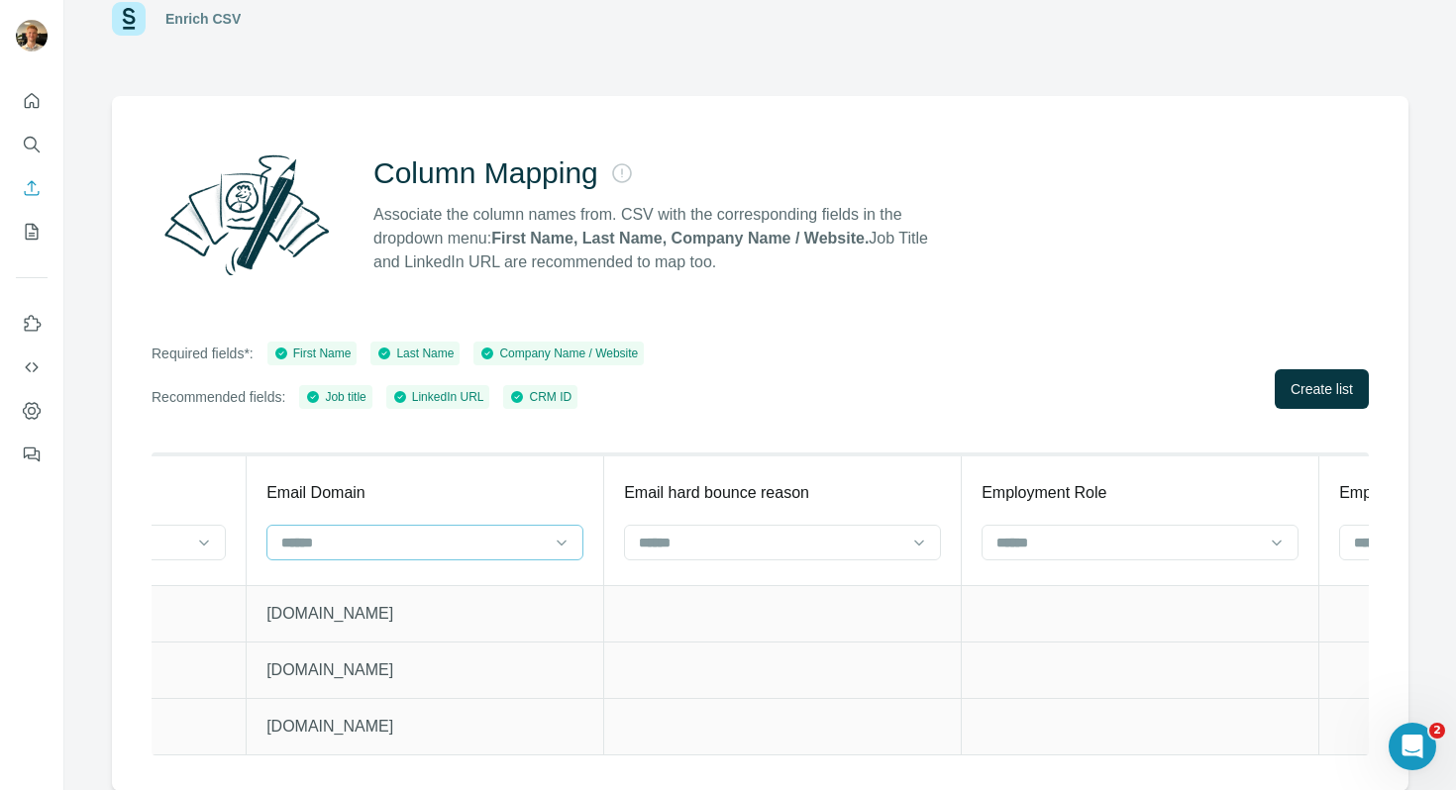
click at [547, 541] on input at bounding box center [412, 543] width 267 height 22
click at [870, 574] on div "Company website" at bounding box center [890, 587] width 307 height 36
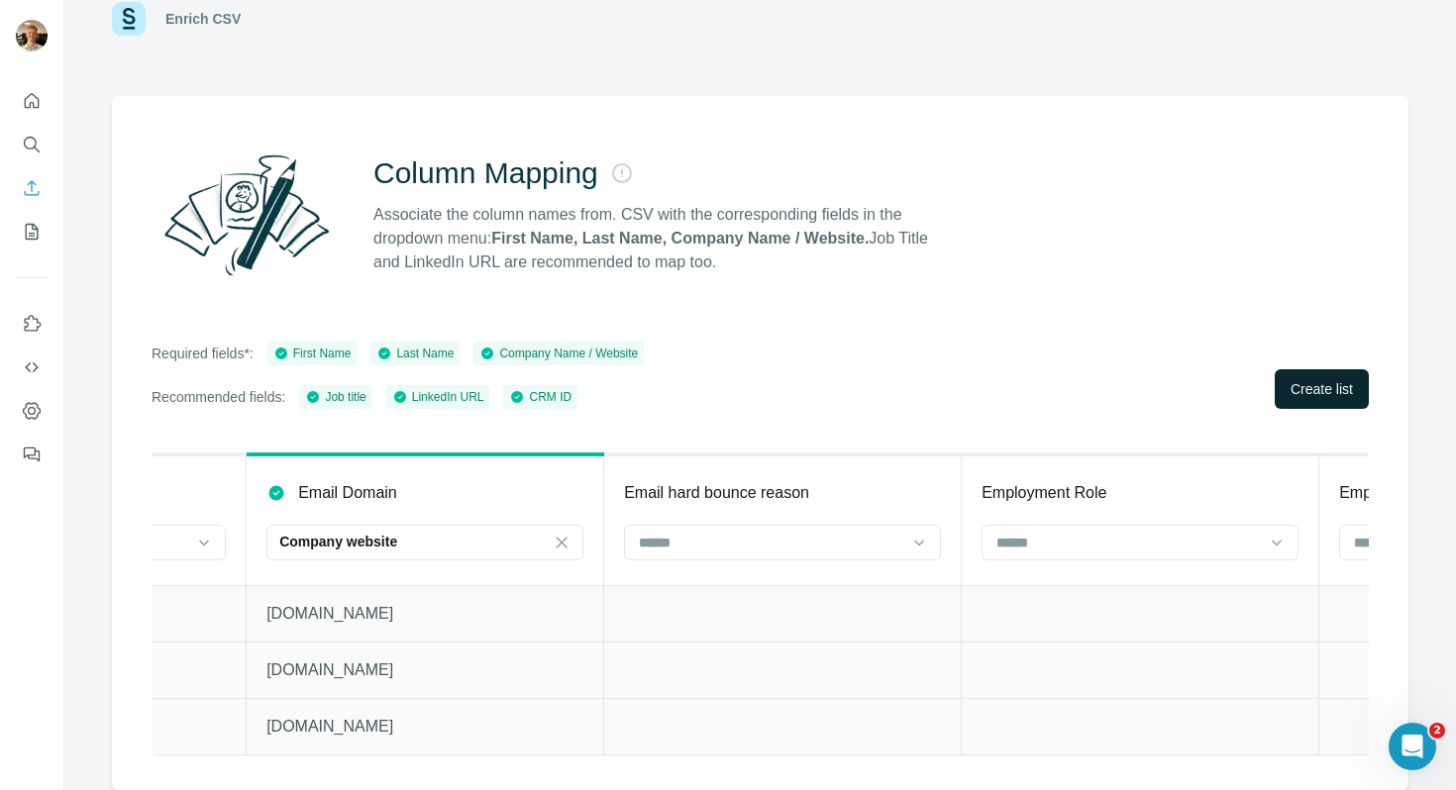
click at [1304, 378] on button "Create list" at bounding box center [1322, 389] width 94 height 40
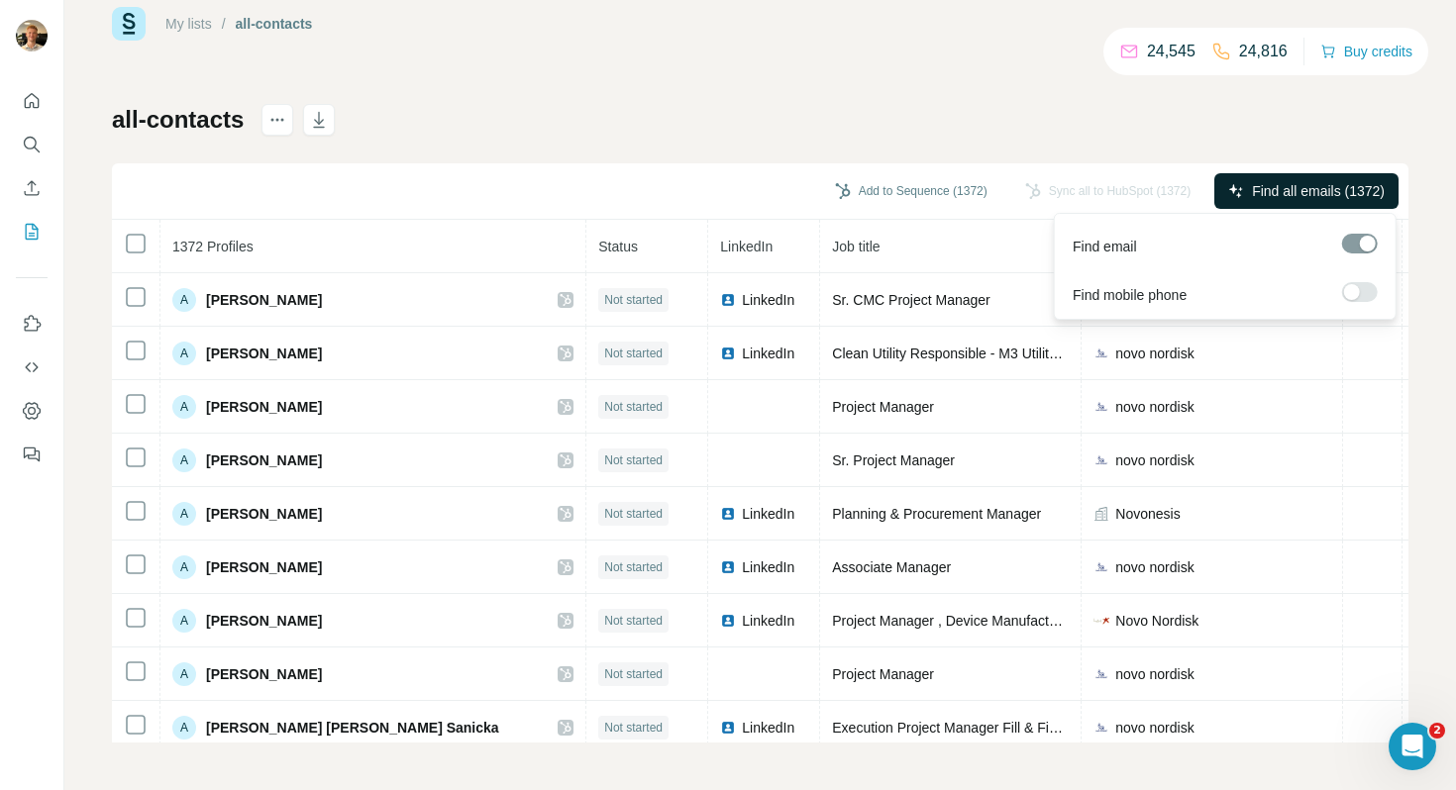
click at [1313, 184] on span "Find all emails (1372)" at bounding box center [1318, 191] width 133 height 20
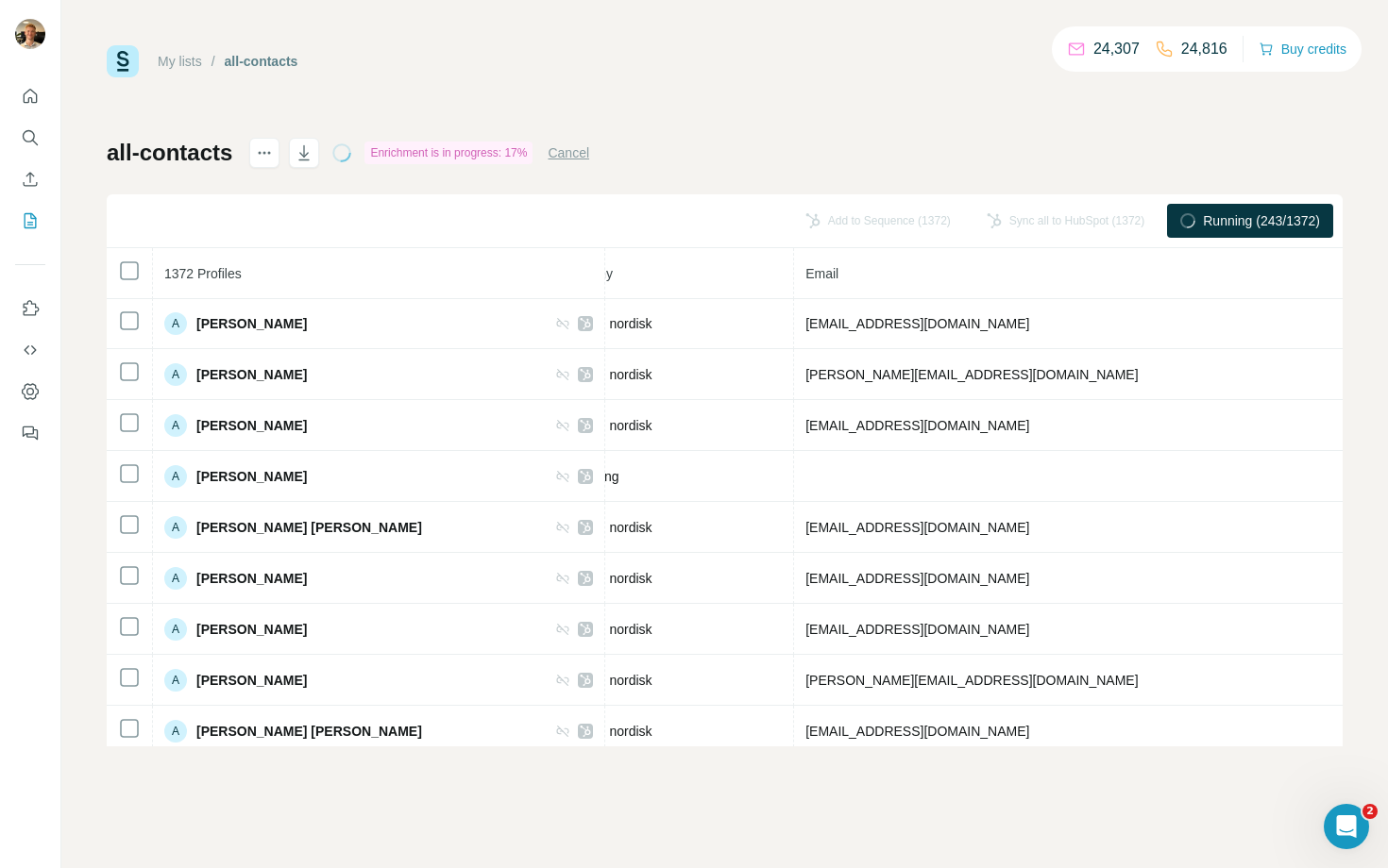
scroll to position [4095, 533]
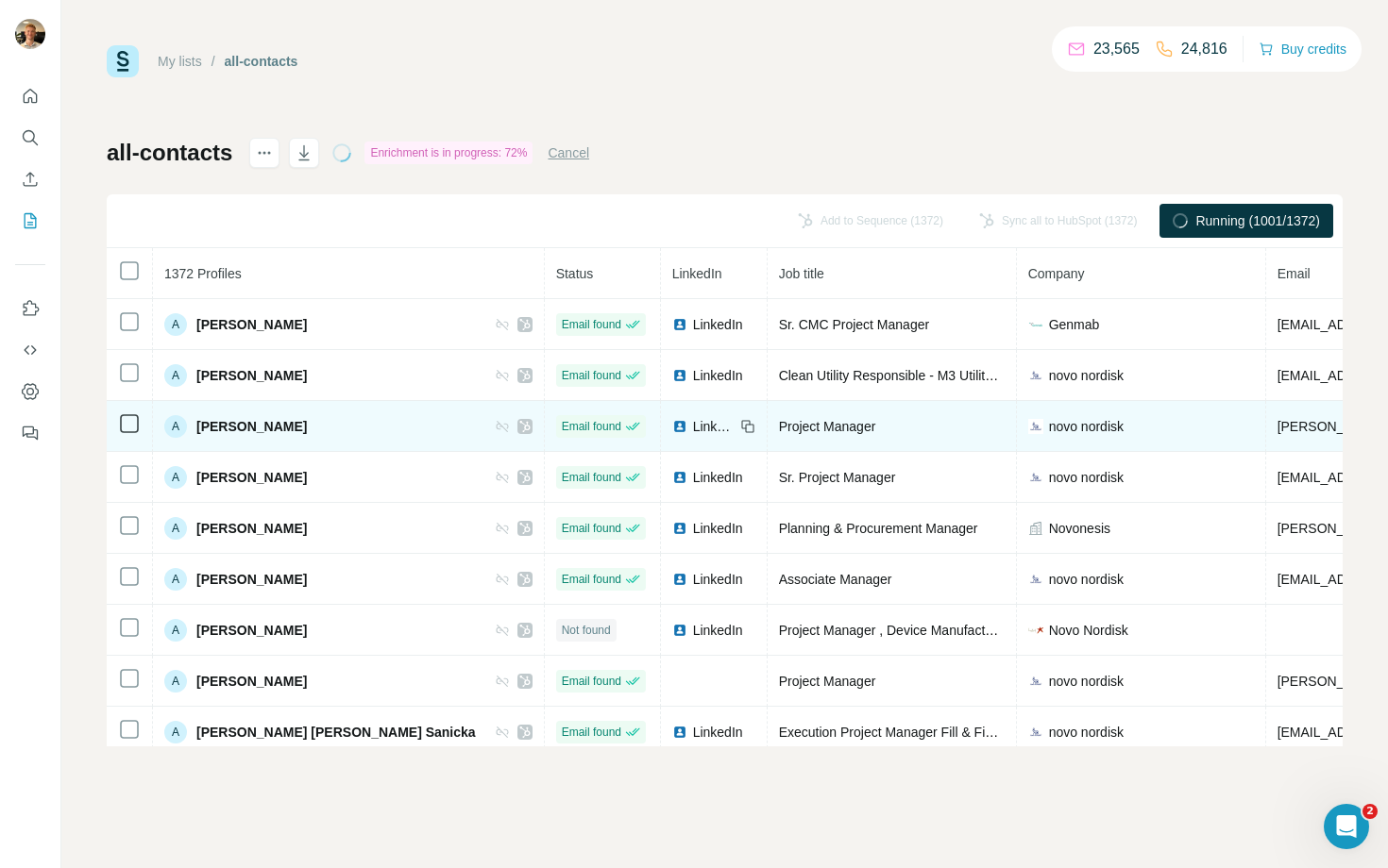
scroll to position [0, 35]
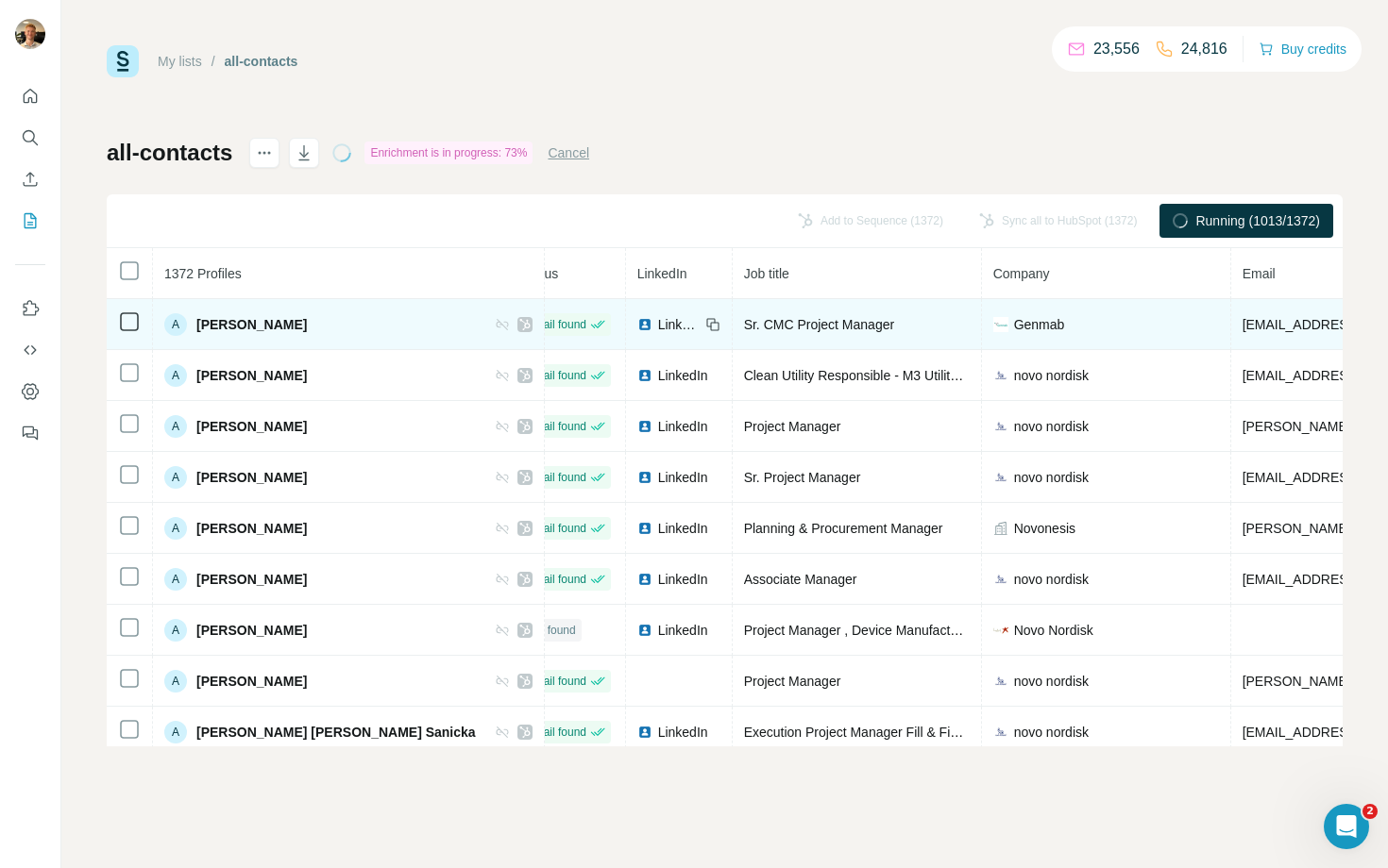
click at [520, 324] on icon at bounding box center [525, 325] width 11 height 15
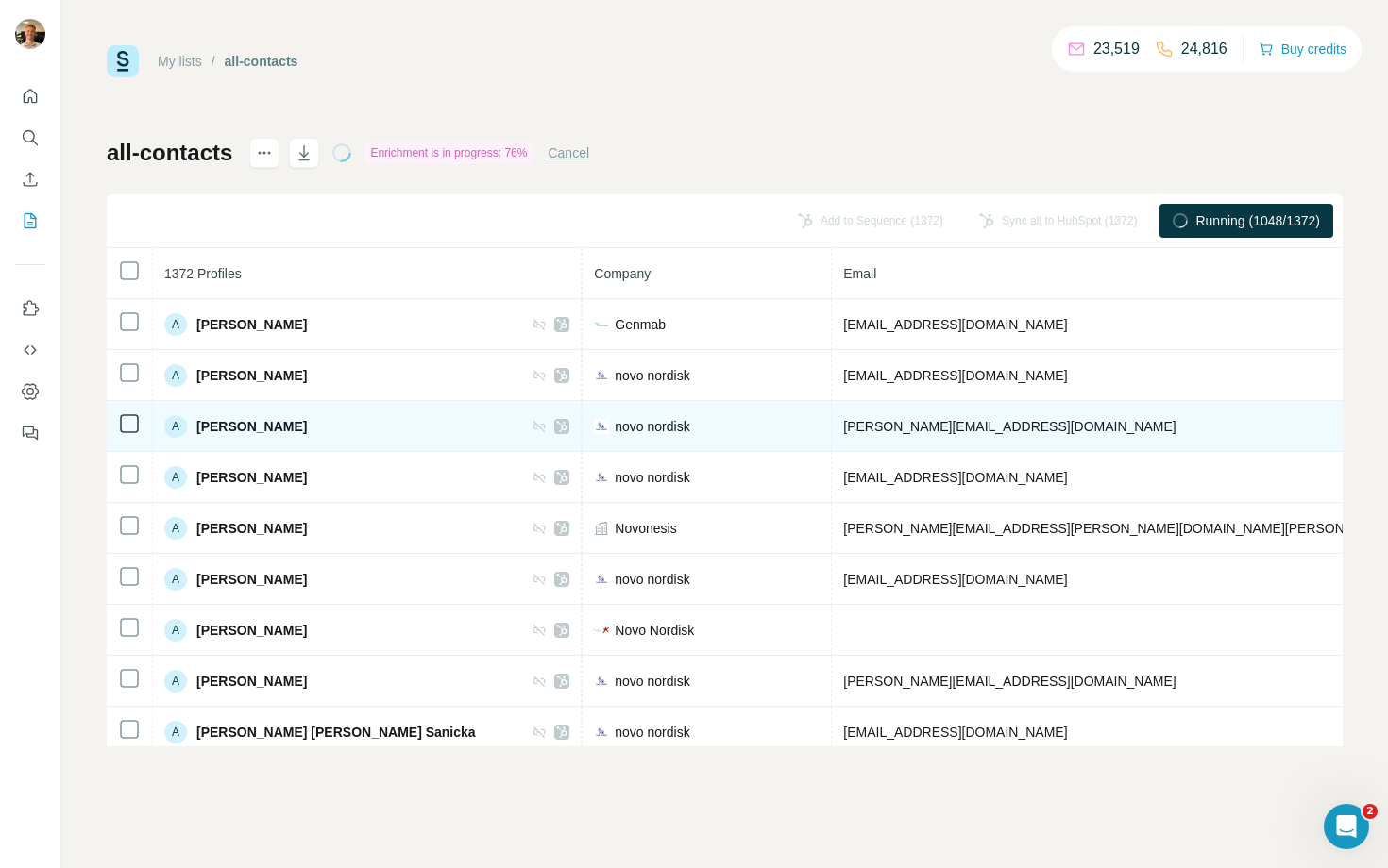
scroll to position [0, 521]
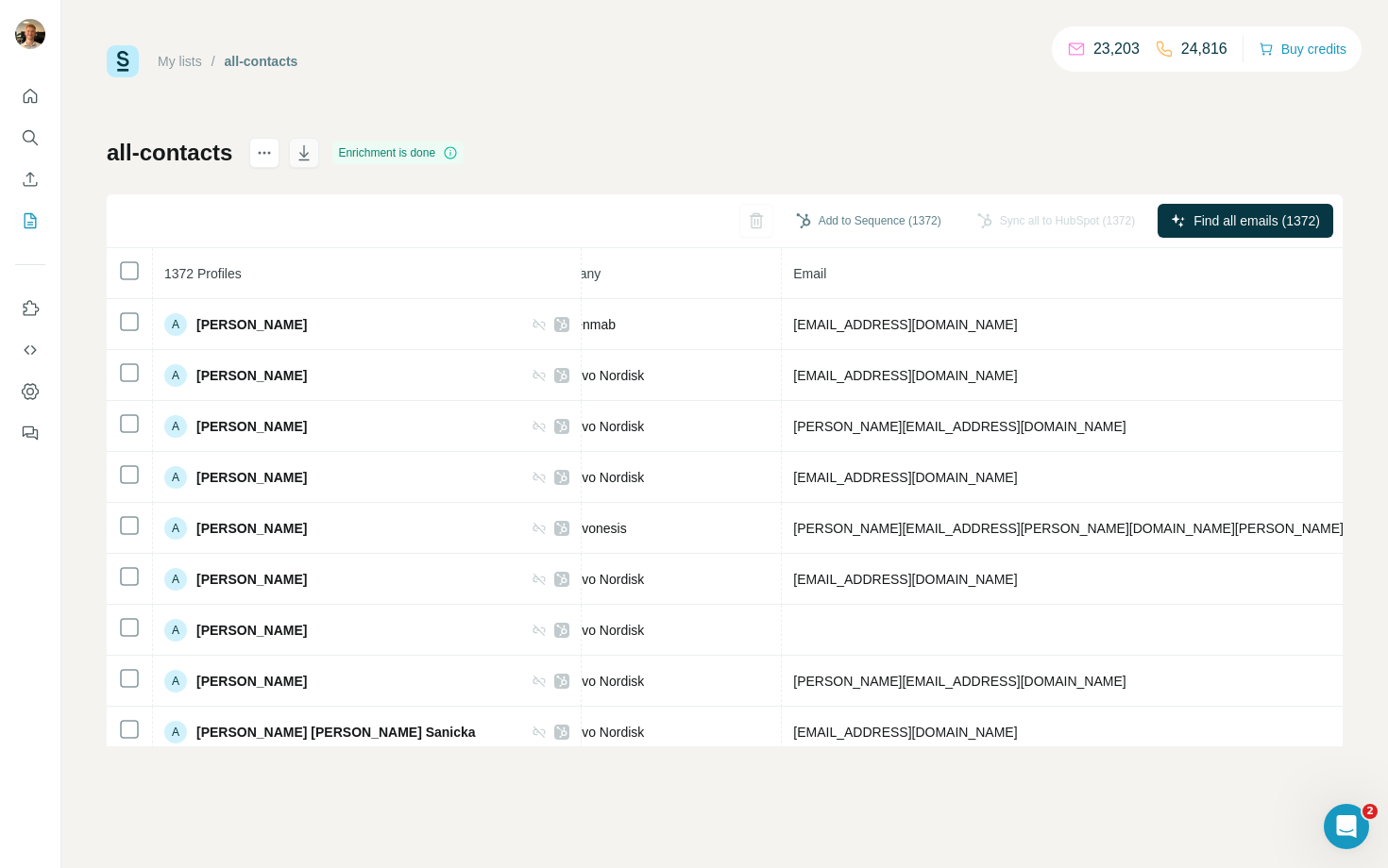
click at [307, 158] on icon "button" at bounding box center [304, 153] width 19 height 19
